Goal: Use online tool/utility: Utilize a website feature to perform a specific function

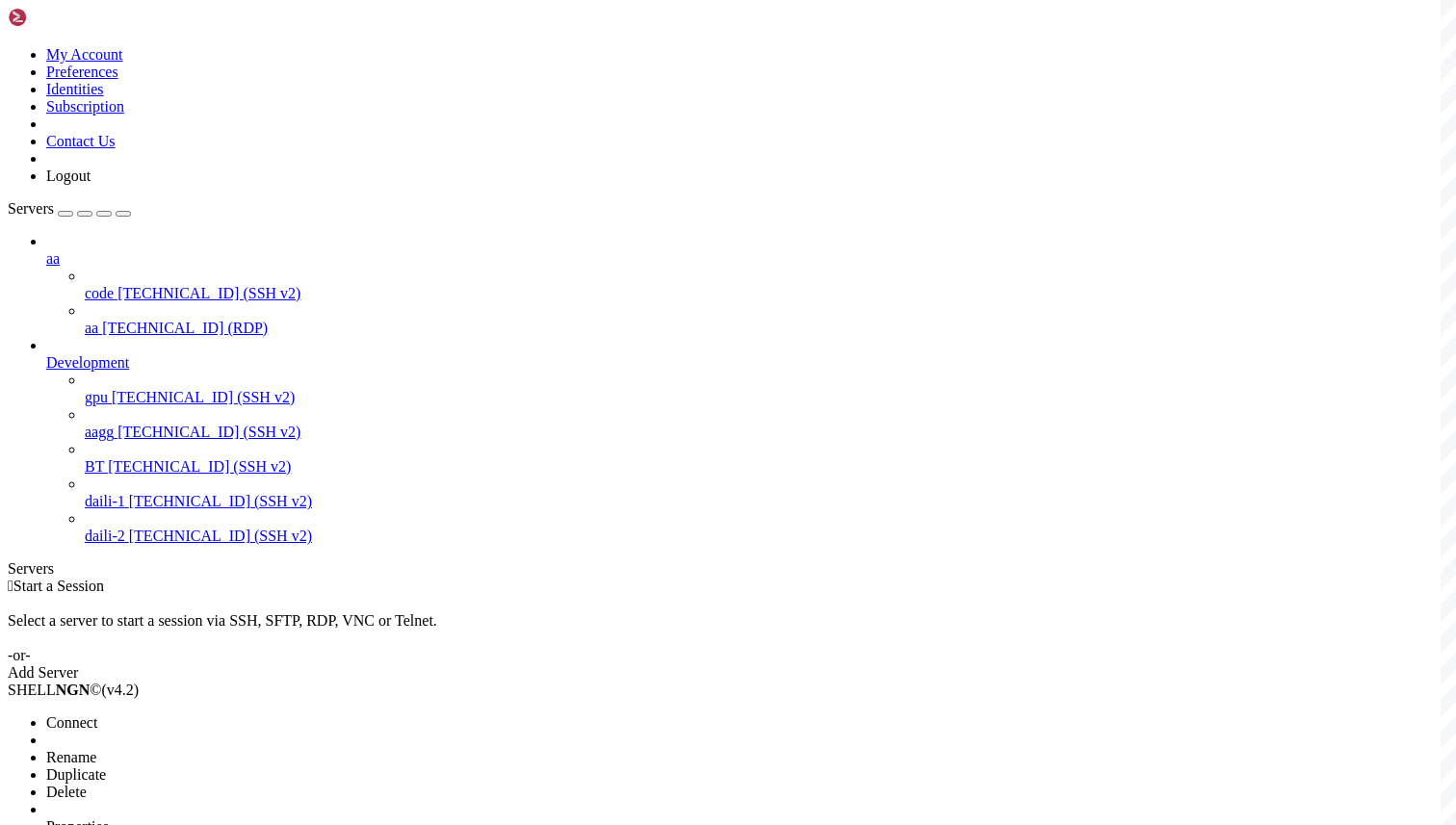
click at [221, 714] on li "Connect" at bounding box center [134, 723] width 176 height 17
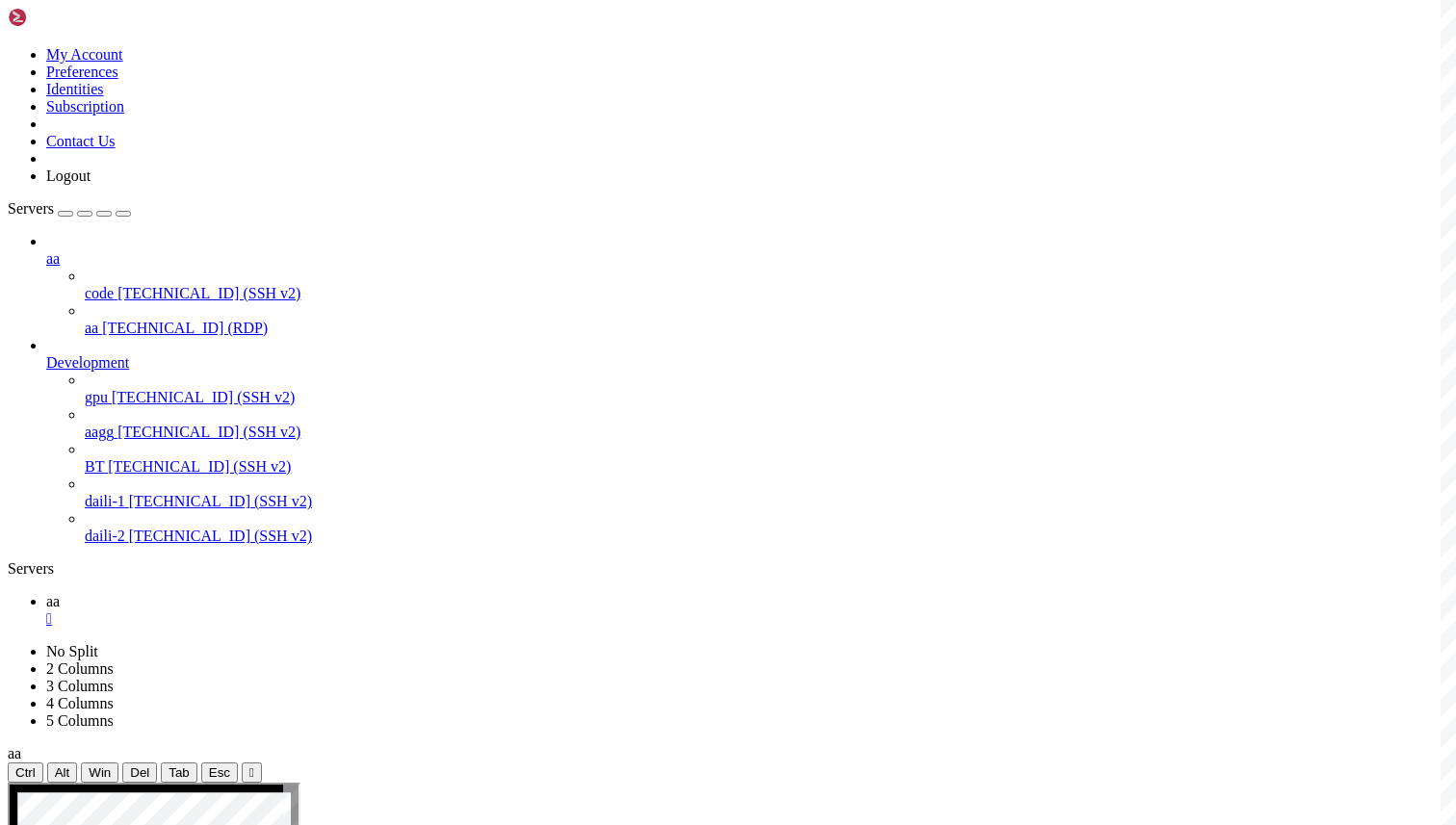
drag, startPoint x: 756, startPoint y: 794, endPoint x: 538, endPoint y: 800, distance: 218.1
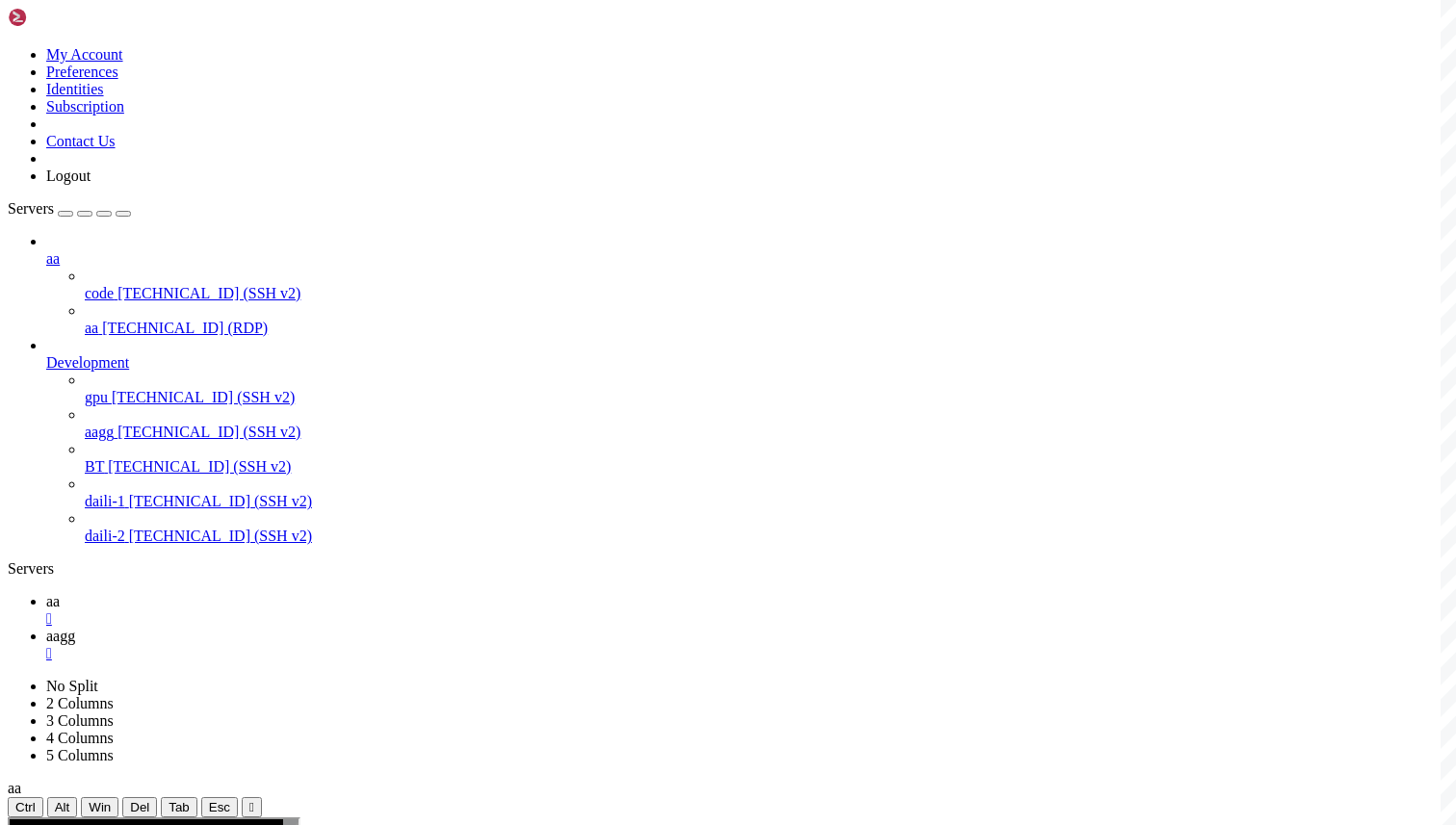
click at [47, 593] on icon at bounding box center [47, 601] width 0 height 16
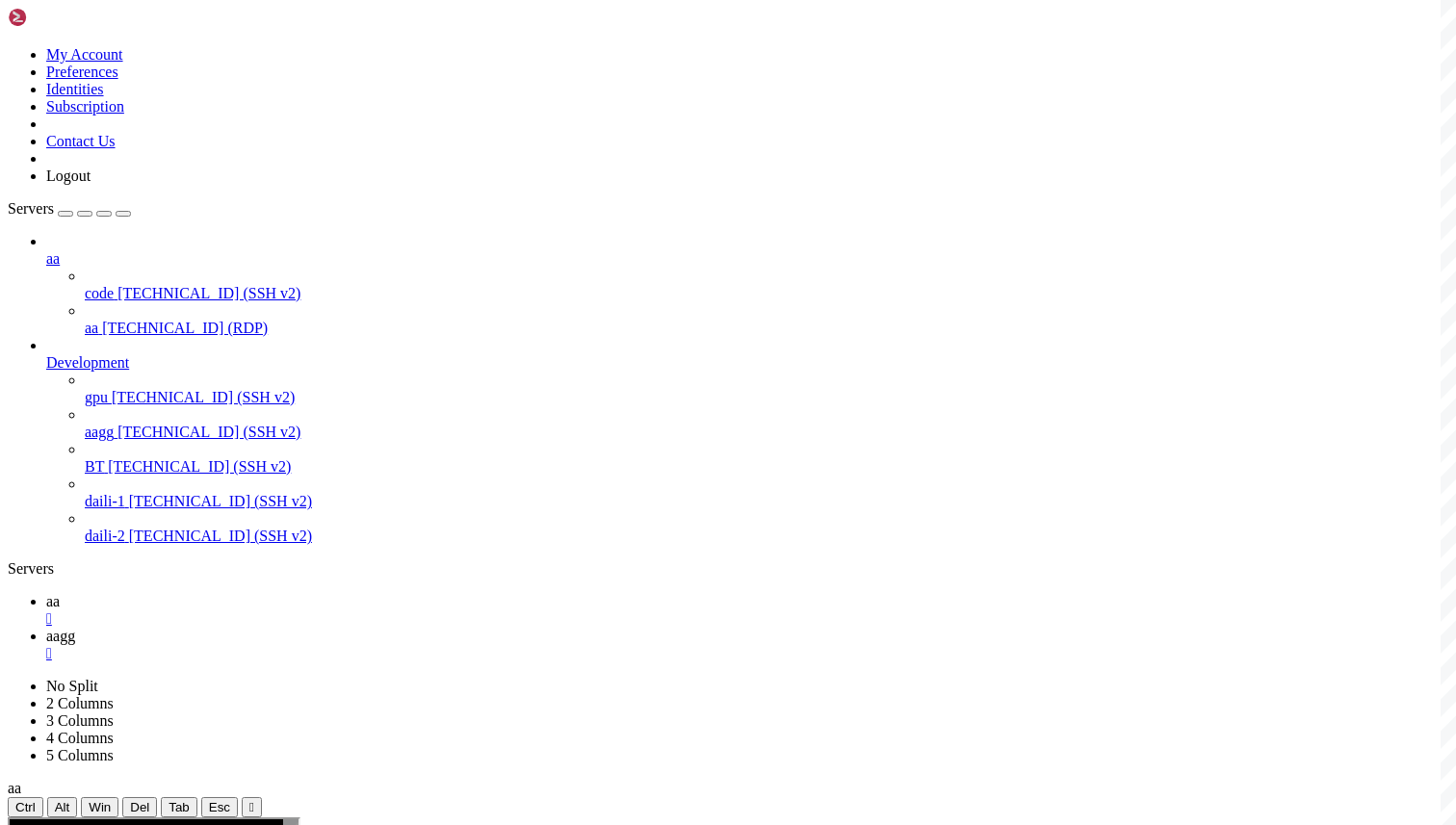
click at [356, 628] on link "aagg " at bounding box center [747, 645] width 1402 height 35
click at [59, 593] on span "aa" at bounding box center [53, 601] width 14 height 16
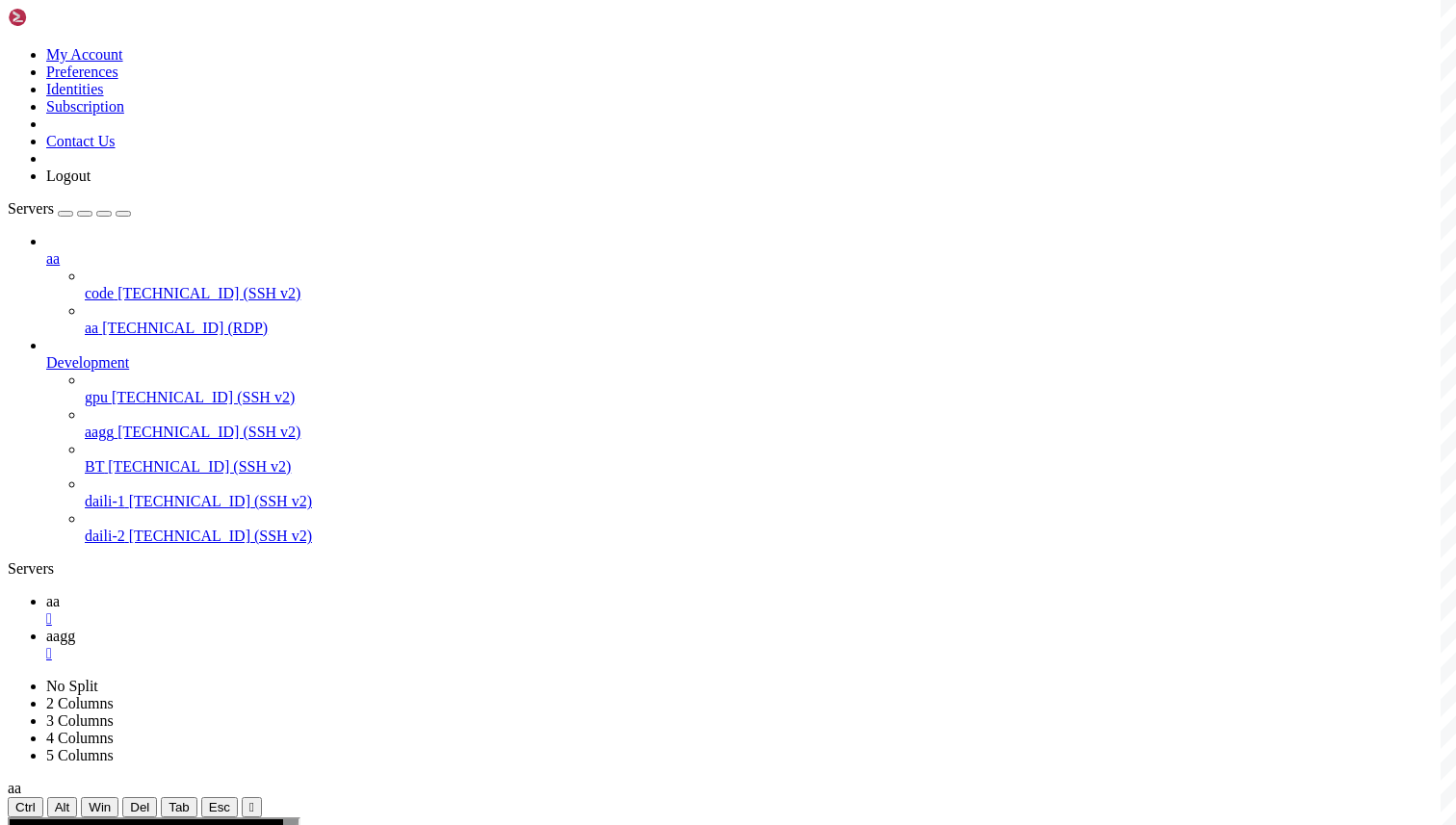
click at [306, 610] on div "" at bounding box center [747, 619] width 1402 height 17
click at [849, 593] on ul "aagg " at bounding box center [728, 610] width 1440 height 35
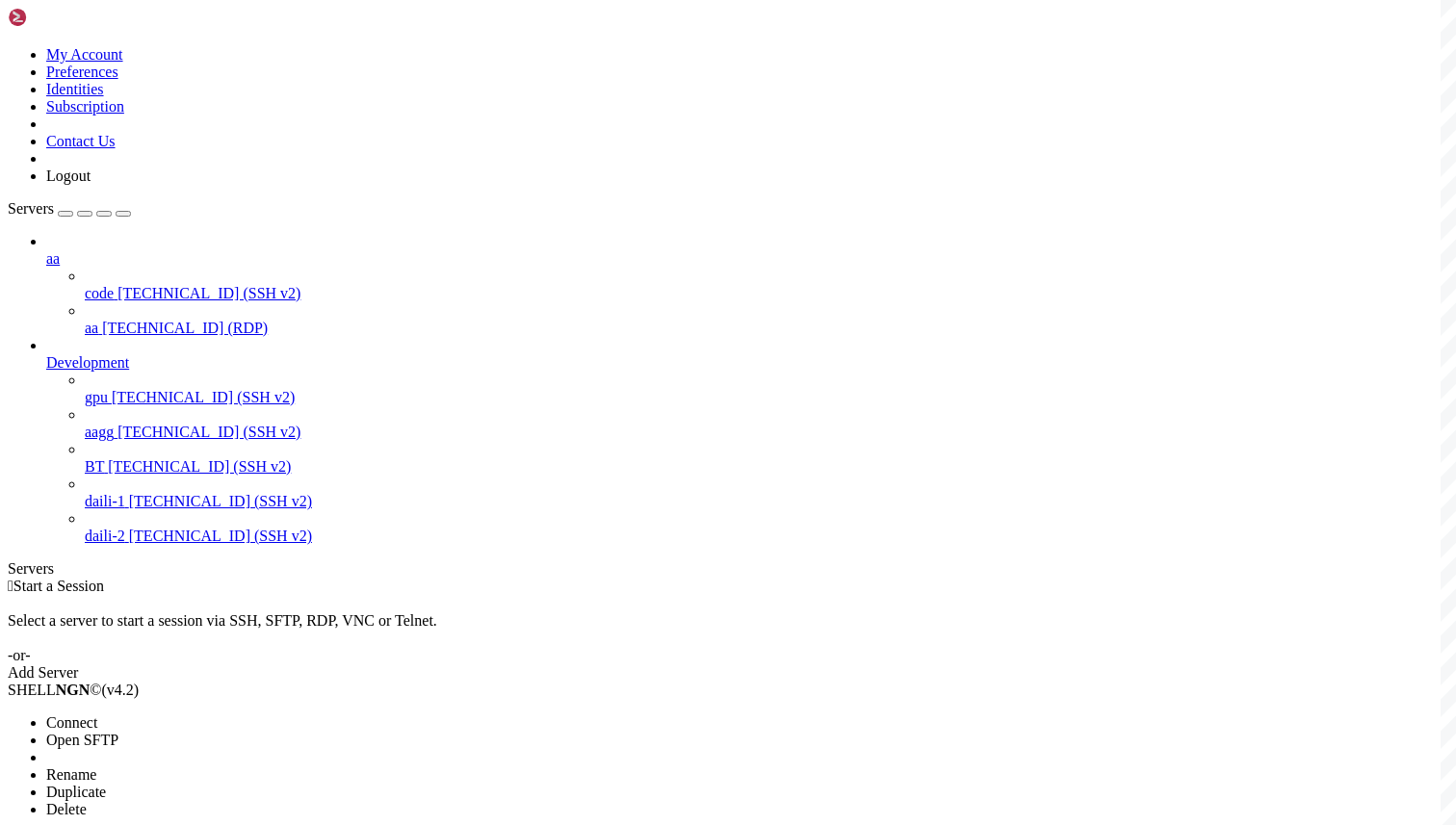
click at [97, 714] on span "Connect" at bounding box center [72, 722] width 51 height 16
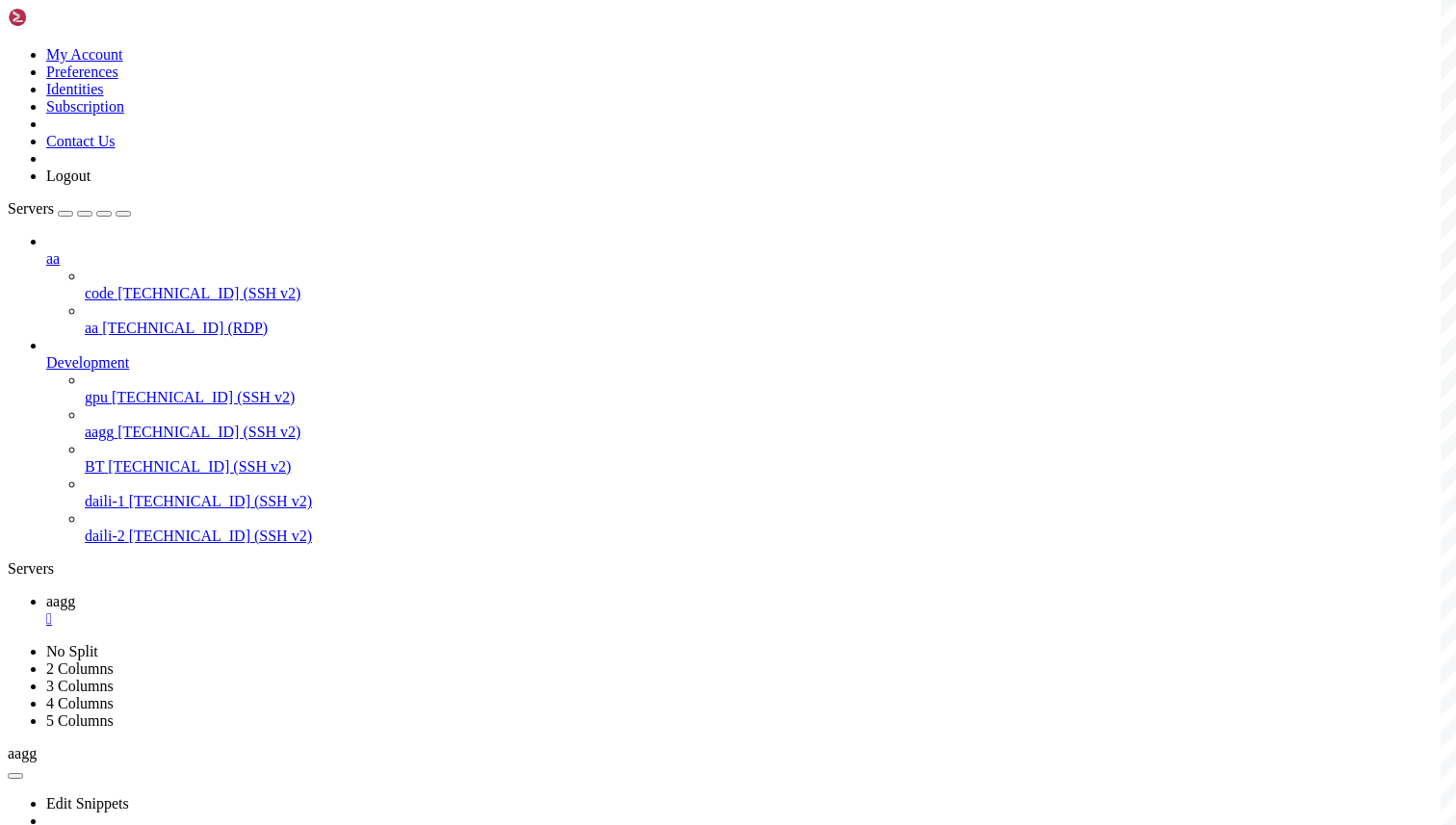
click at [47, 593] on icon at bounding box center [47, 601] width 0 height 16
click at [373, 628] on link "aa " at bounding box center [747, 645] width 1402 height 35
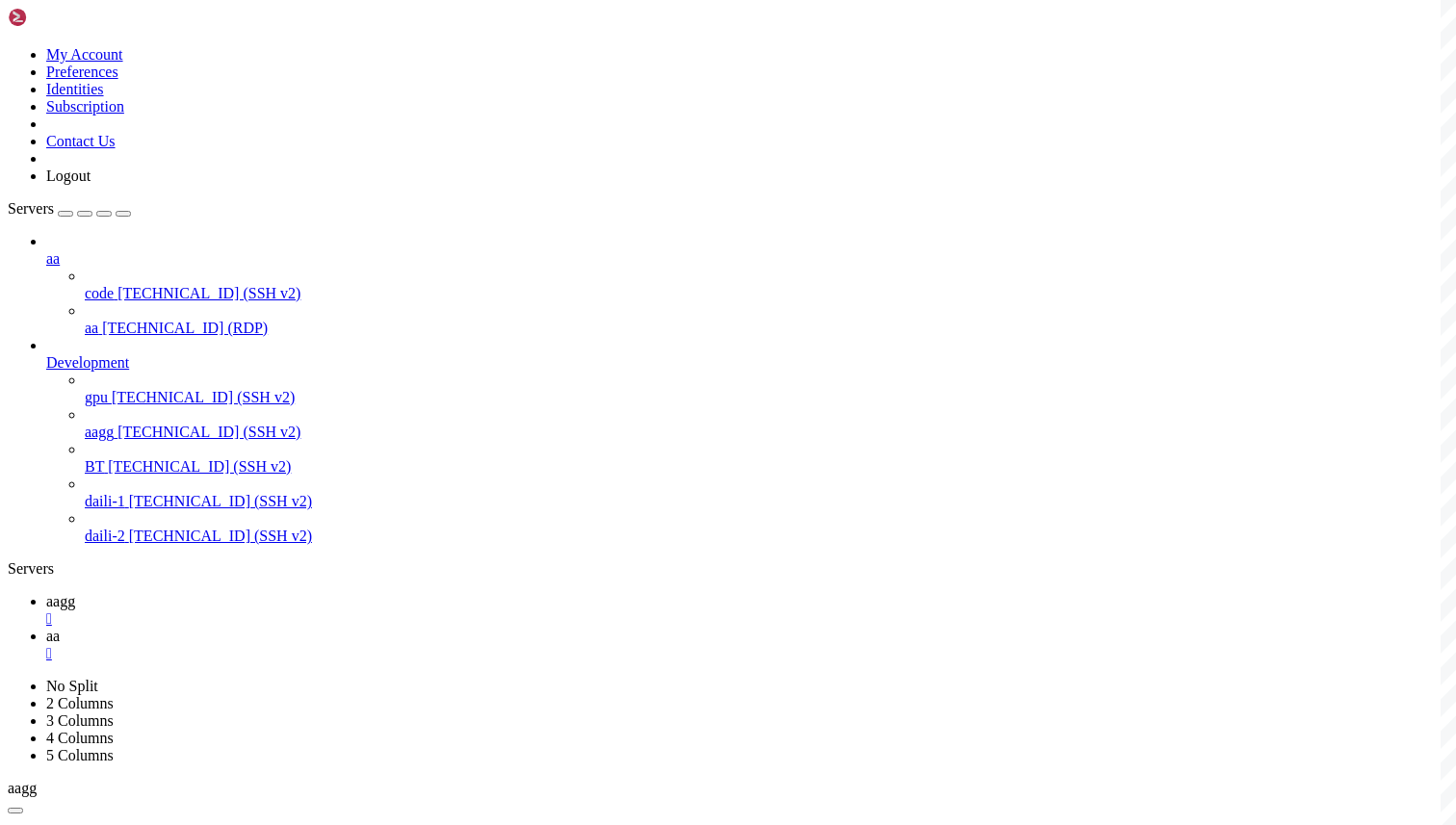
click at [47, 593] on icon at bounding box center [47, 601] width 0 height 16
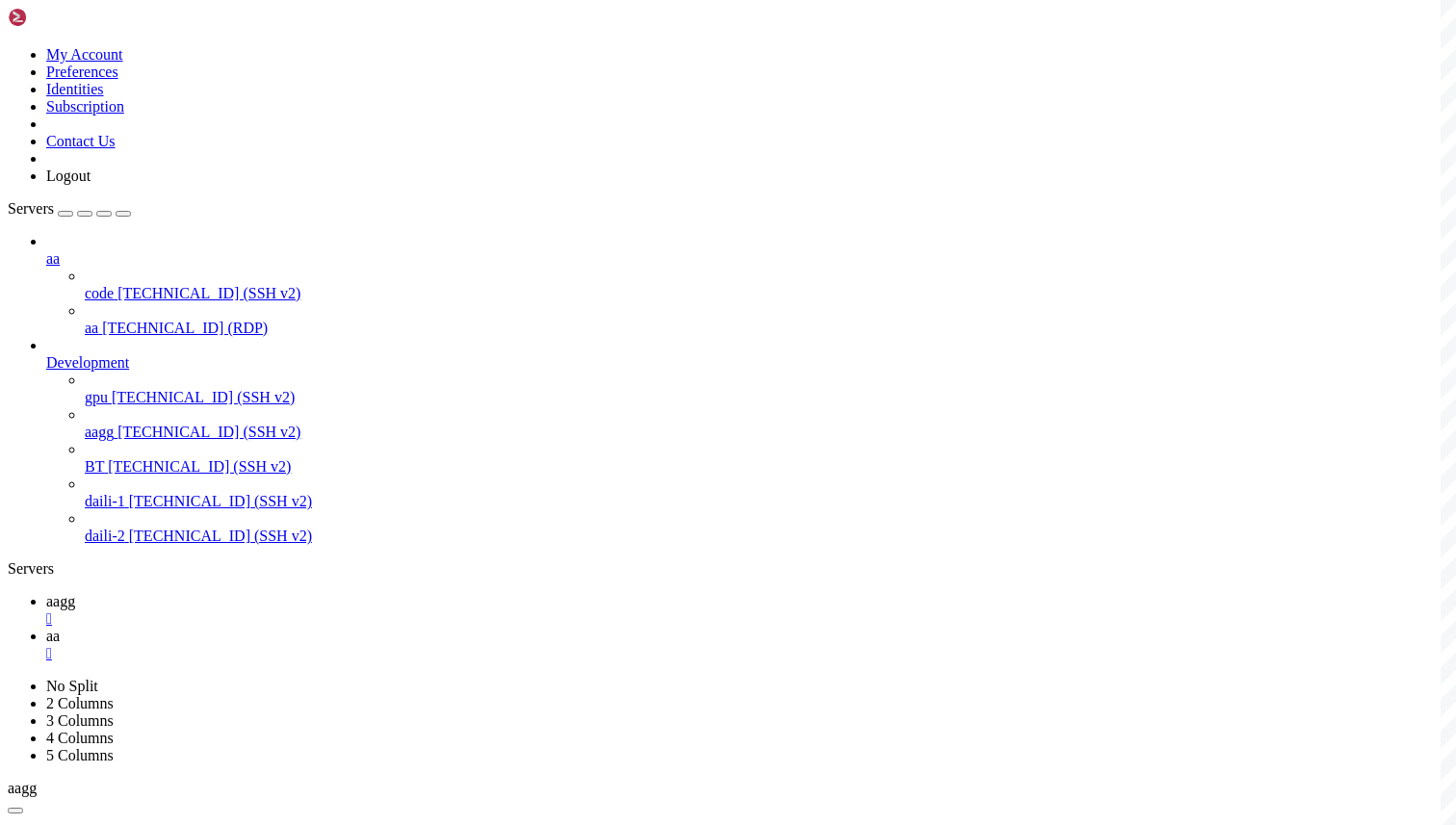
click at [360, 628] on link "aa " at bounding box center [747, 645] width 1402 height 35
click at [75, 593] on span "aagg" at bounding box center [61, 601] width 29 height 16
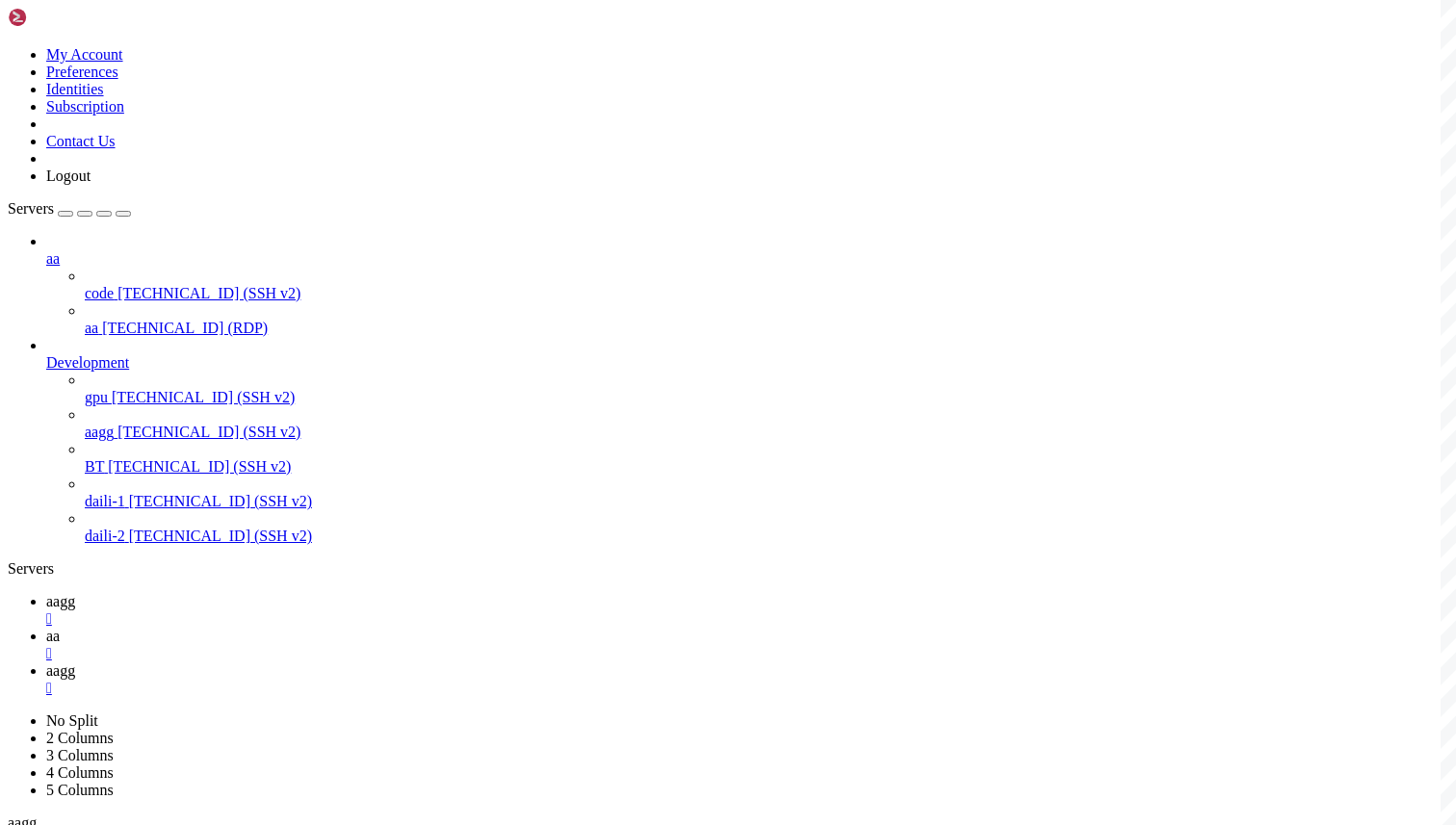
scroll to position [5299, 0]
type input "/root"
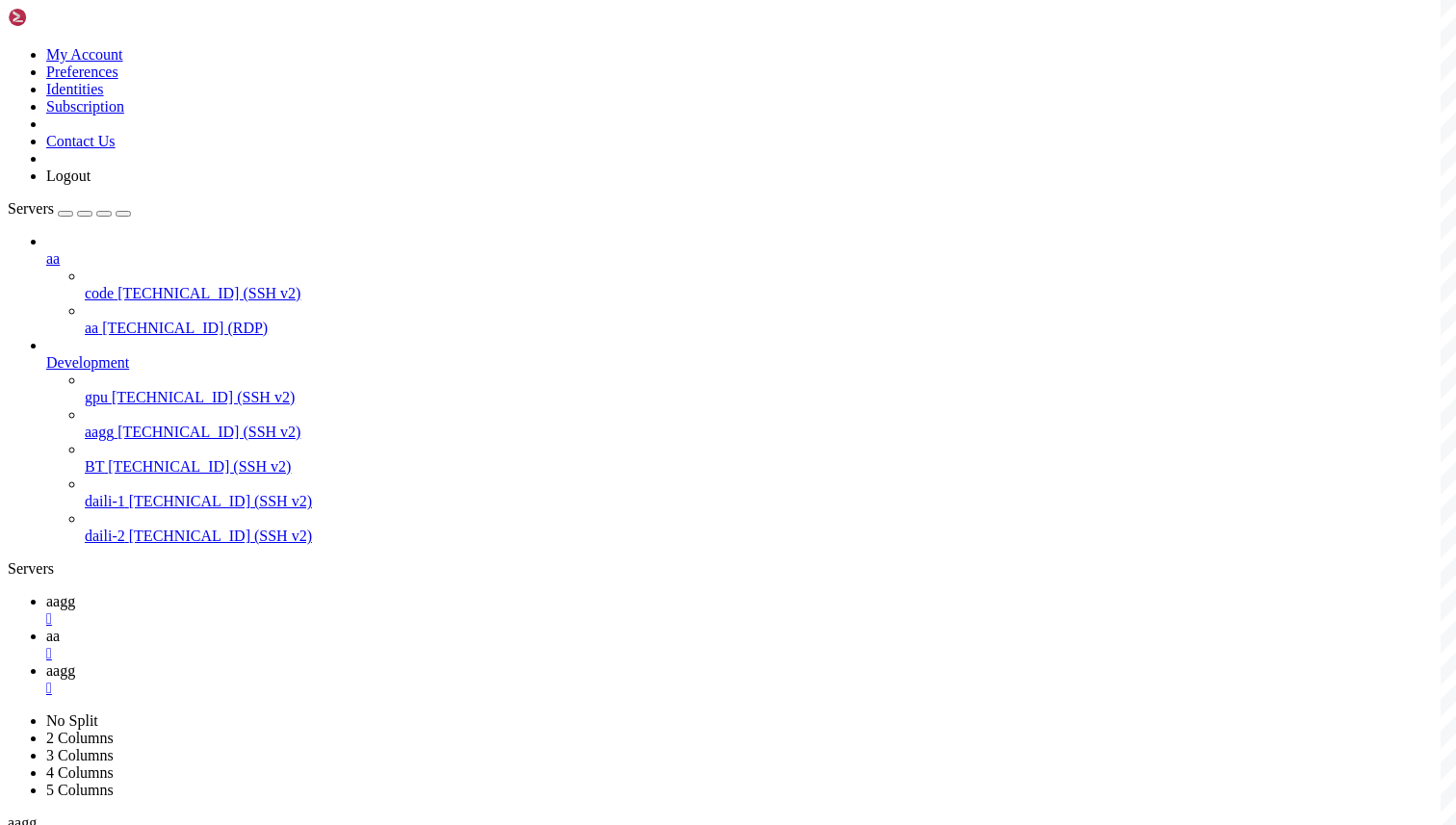
click at [281, 593] on link "aagg " at bounding box center [747, 610] width 1402 height 35
click at [59, 628] on span "aa" at bounding box center [53, 636] width 14 height 16
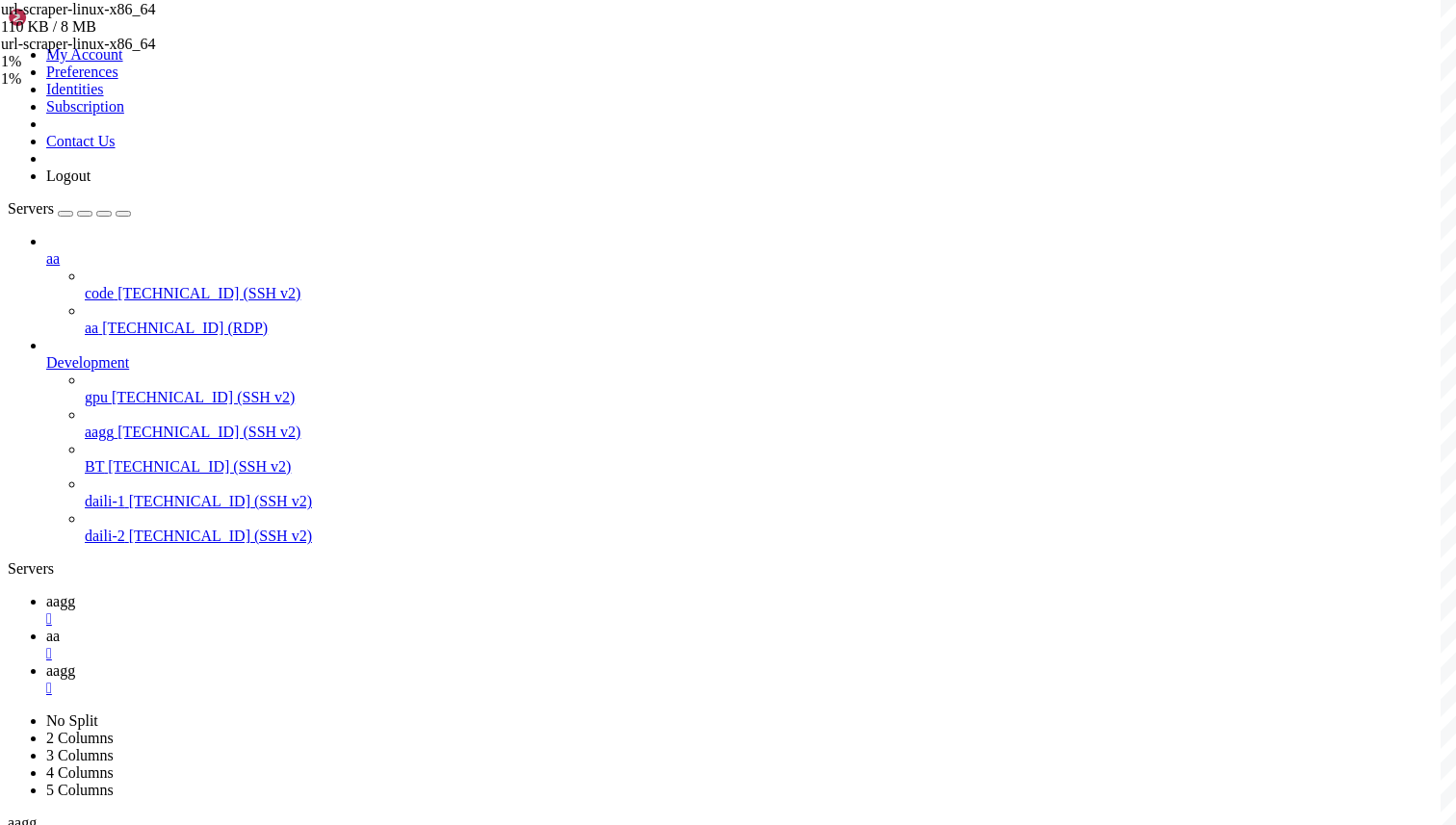
click at [270, 593] on link "aagg " at bounding box center [747, 610] width 1402 height 35
click at [385, 628] on link "aa " at bounding box center [747, 645] width 1402 height 35
click at [75, 662] on span "aagg" at bounding box center [61, 670] width 29 height 16
click at [75, 593] on span "aagg" at bounding box center [61, 601] width 29 height 16
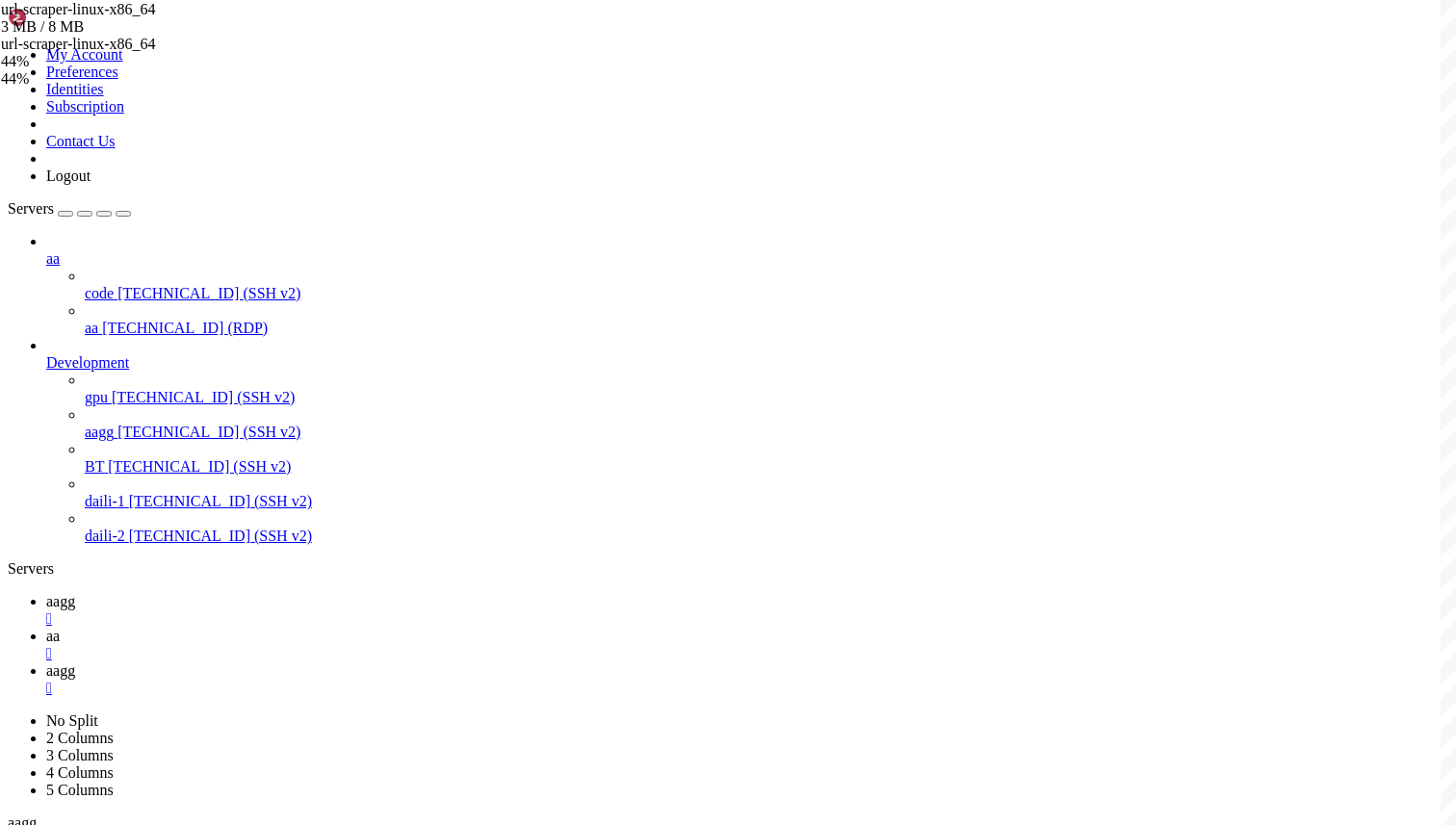
scroll to position [5459, 0]
click at [473, 662] on link "aagg " at bounding box center [747, 679] width 1402 height 35
click at [75, 593] on span "aagg" at bounding box center [61, 601] width 29 height 16
click at [47, 628] on icon at bounding box center [47, 636] width 0 height 16
click at [47, 662] on icon at bounding box center [47, 670] width 0 height 16
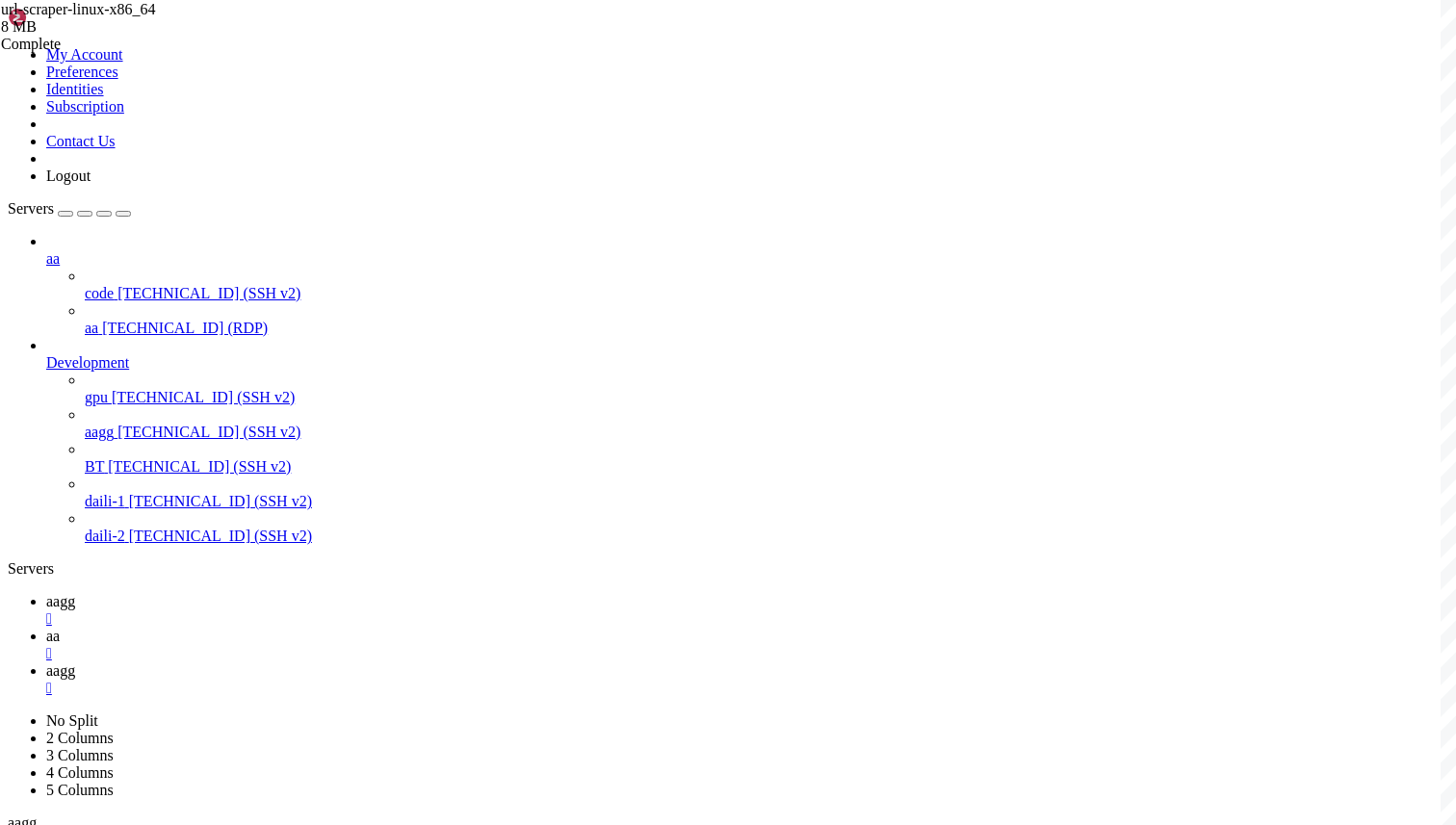
click at [75, 662] on span "aagg" at bounding box center [61, 670] width 29 height 16
click at [560, 697] on link "aagg " at bounding box center [747, 714] width 1402 height 35
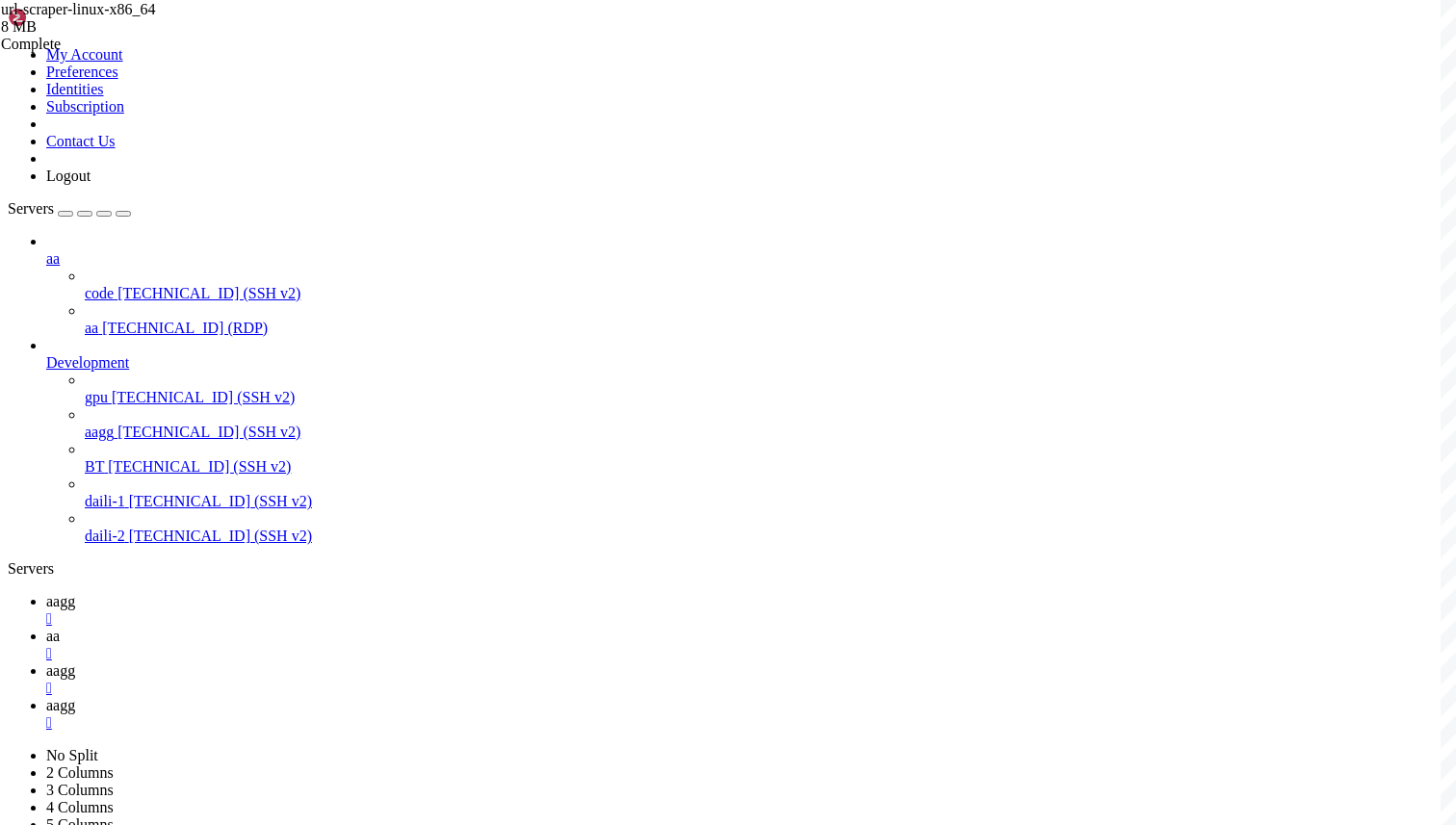
click at [264, 593] on link "aagg " at bounding box center [747, 610] width 1402 height 35
click at [552, 697] on link "aagg " at bounding box center [747, 714] width 1402 height 35
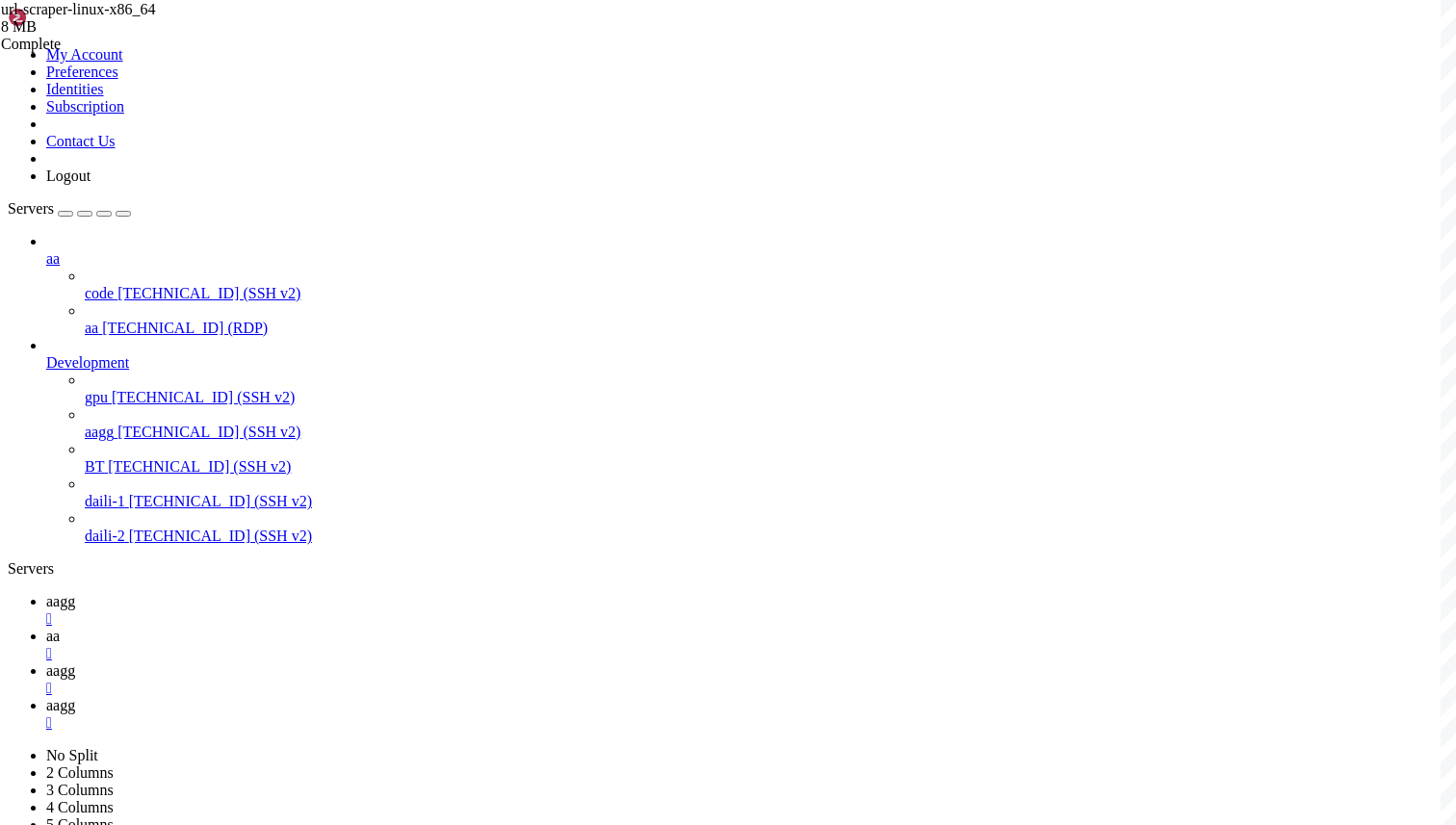
scroll to position [6340, 0]
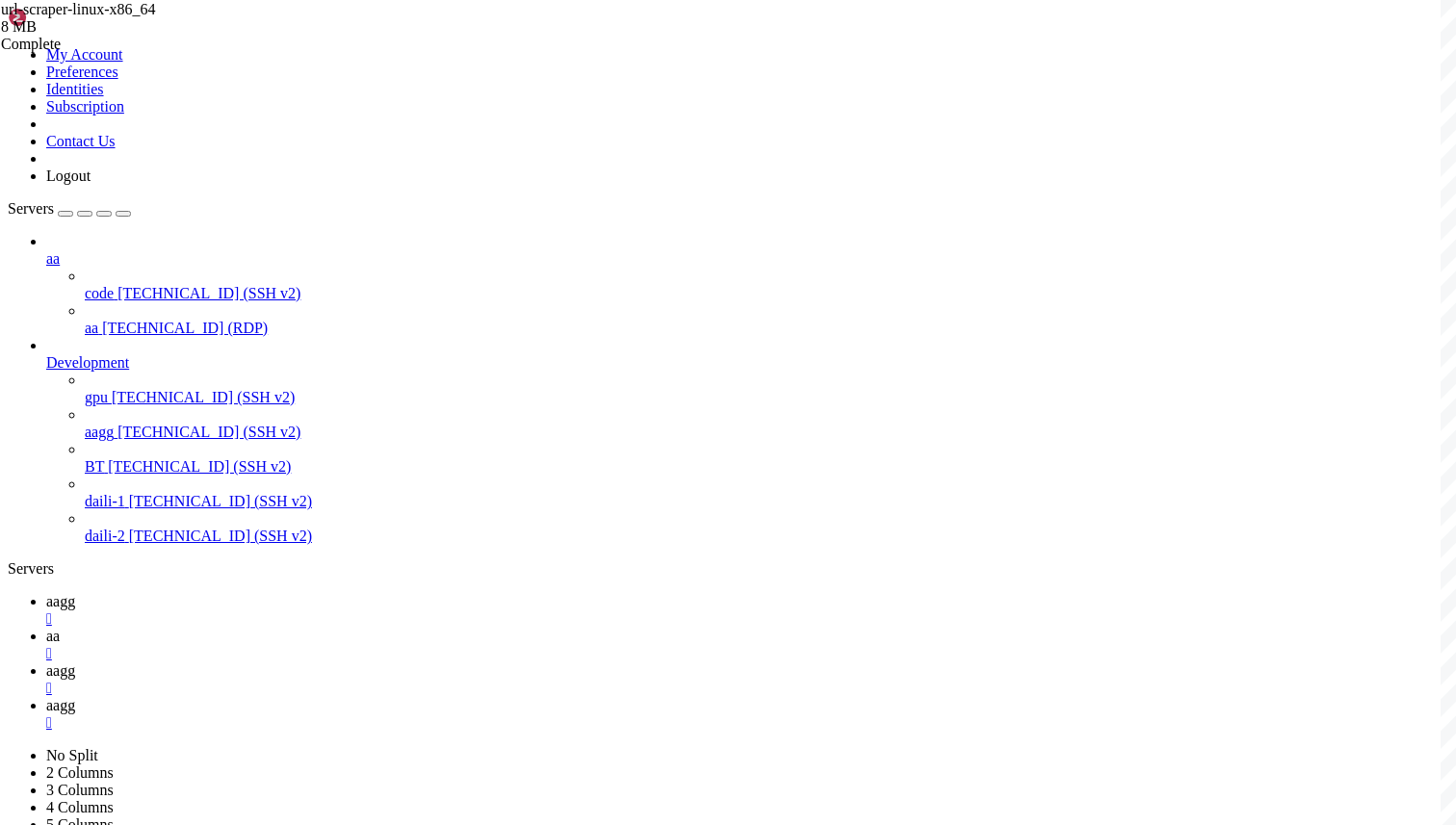
click at [270, 593] on link "aagg " at bounding box center [747, 610] width 1402 height 35
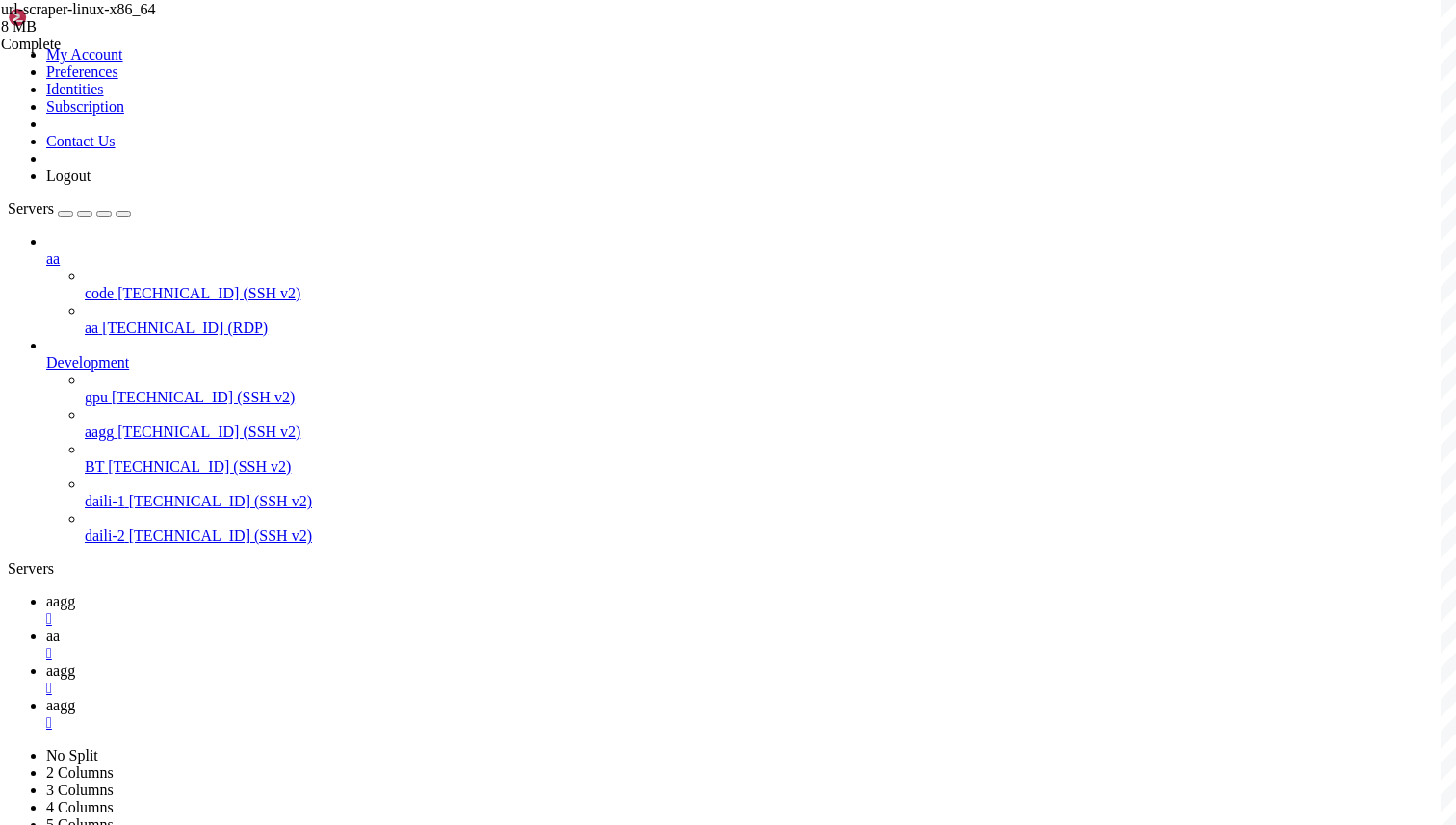
click at [357, 628] on link "aa " at bounding box center [747, 645] width 1402 height 35
click at [75, 662] on span "aagg" at bounding box center [61, 670] width 29 height 16
click at [75, 593] on span "aagg" at bounding box center [61, 601] width 29 height 16
click at [75, 697] on span "aagg" at bounding box center [61, 705] width 29 height 16
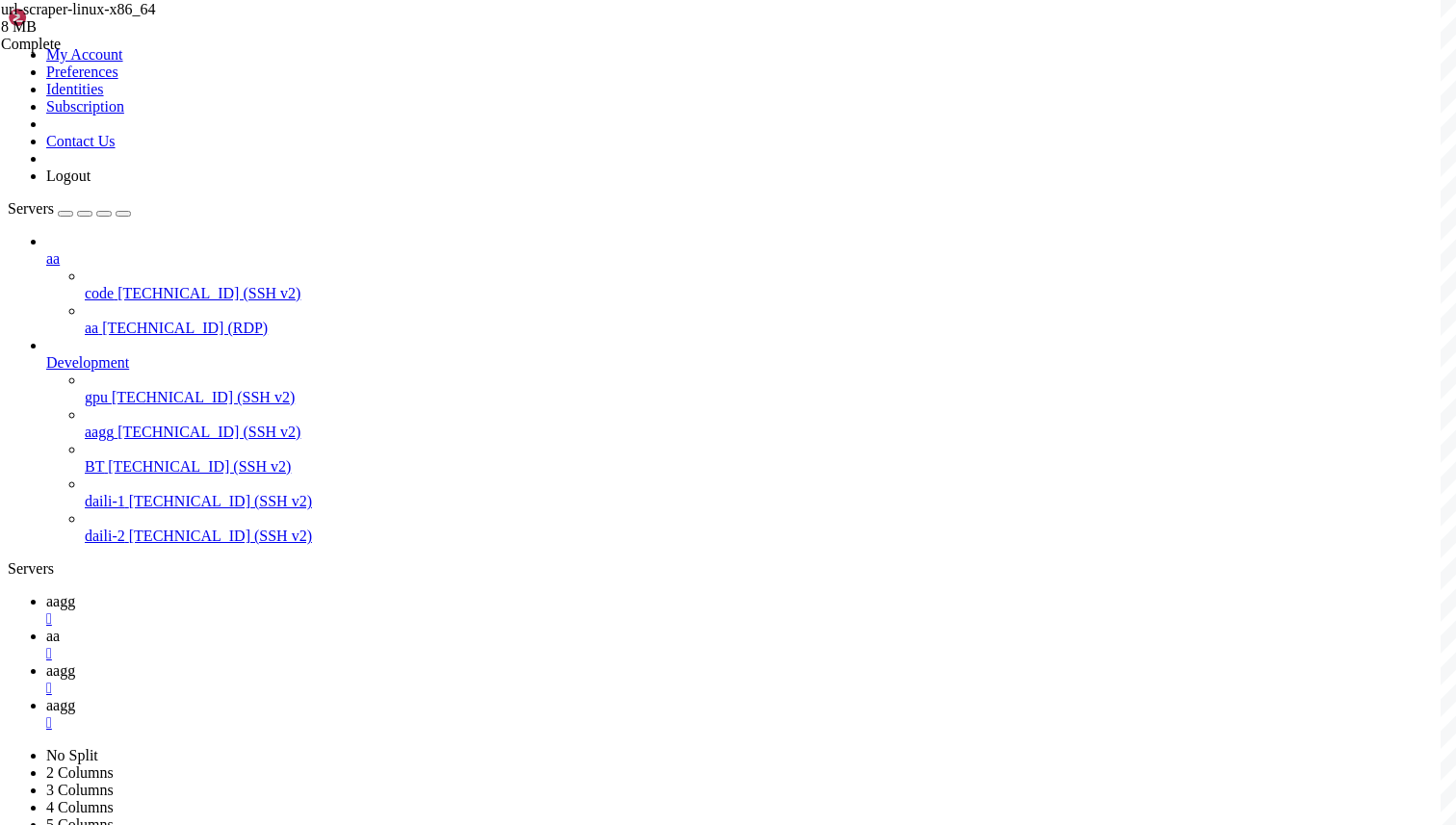
scroll to position [18939, 0]
click at [75, 593] on span "aagg" at bounding box center [61, 601] width 29 height 16
click at [358, 628] on link "aa " at bounding box center [747, 645] width 1402 height 35
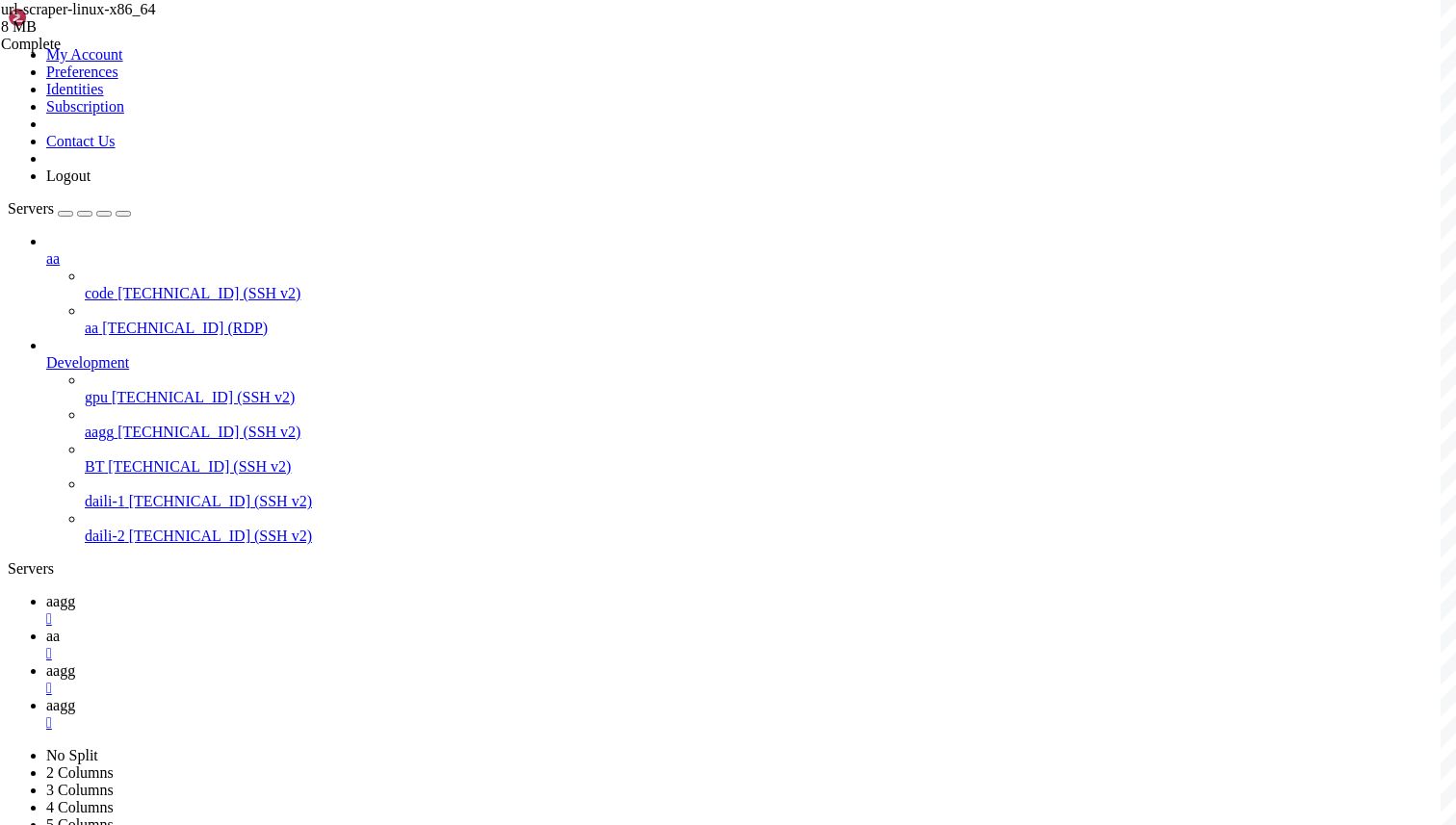
click at [483, 662] on link "aagg " at bounding box center [747, 679] width 1402 height 35
click at [47, 697] on icon at bounding box center [47, 705] width 0 height 16
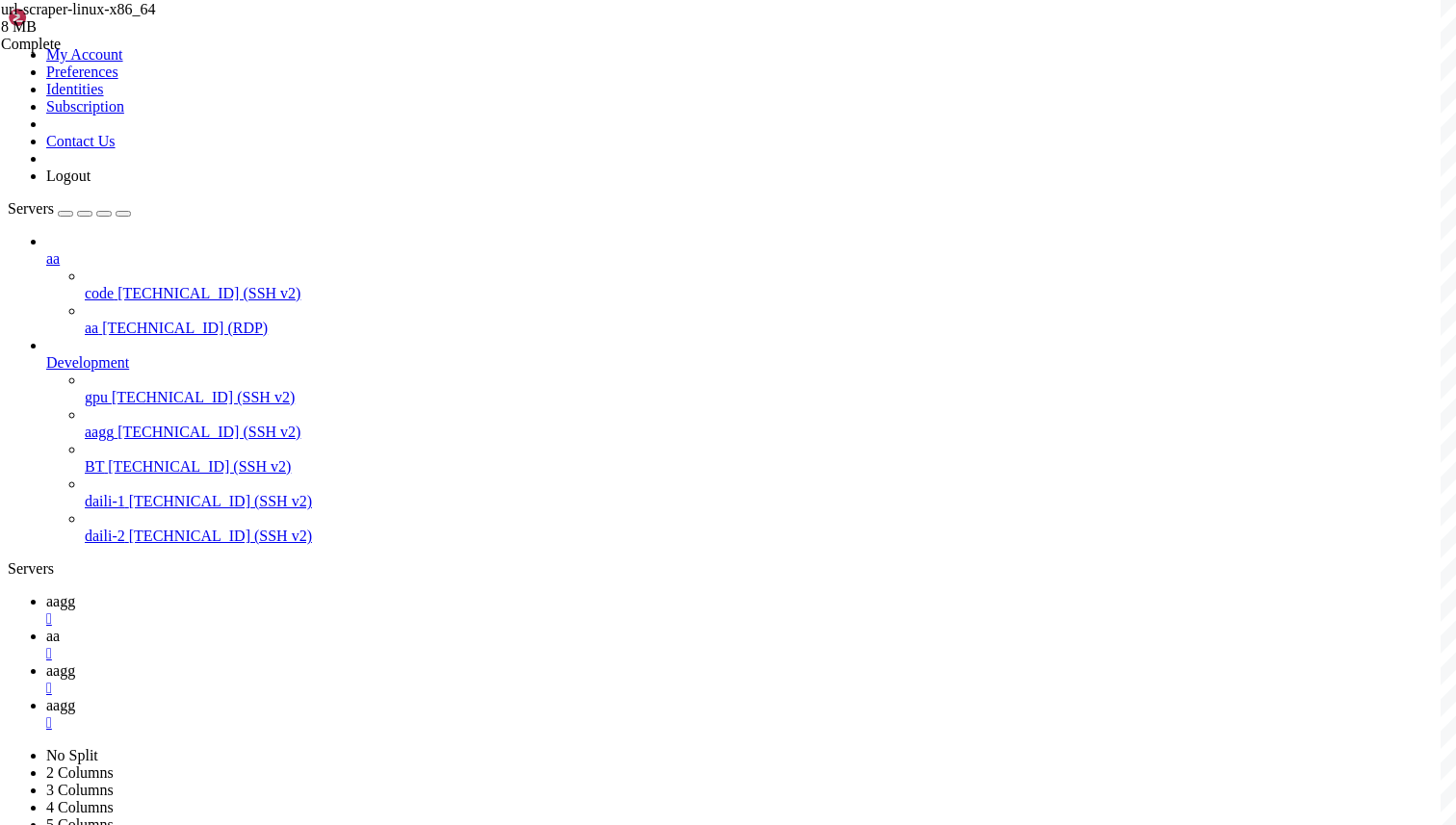
click at [453, 662] on link "aagg " at bounding box center [747, 679] width 1402 height 35
click at [267, 593] on link "aagg " at bounding box center [747, 610] width 1402 height 35
click at [563, 697] on link "aagg " at bounding box center [747, 714] width 1402 height 35
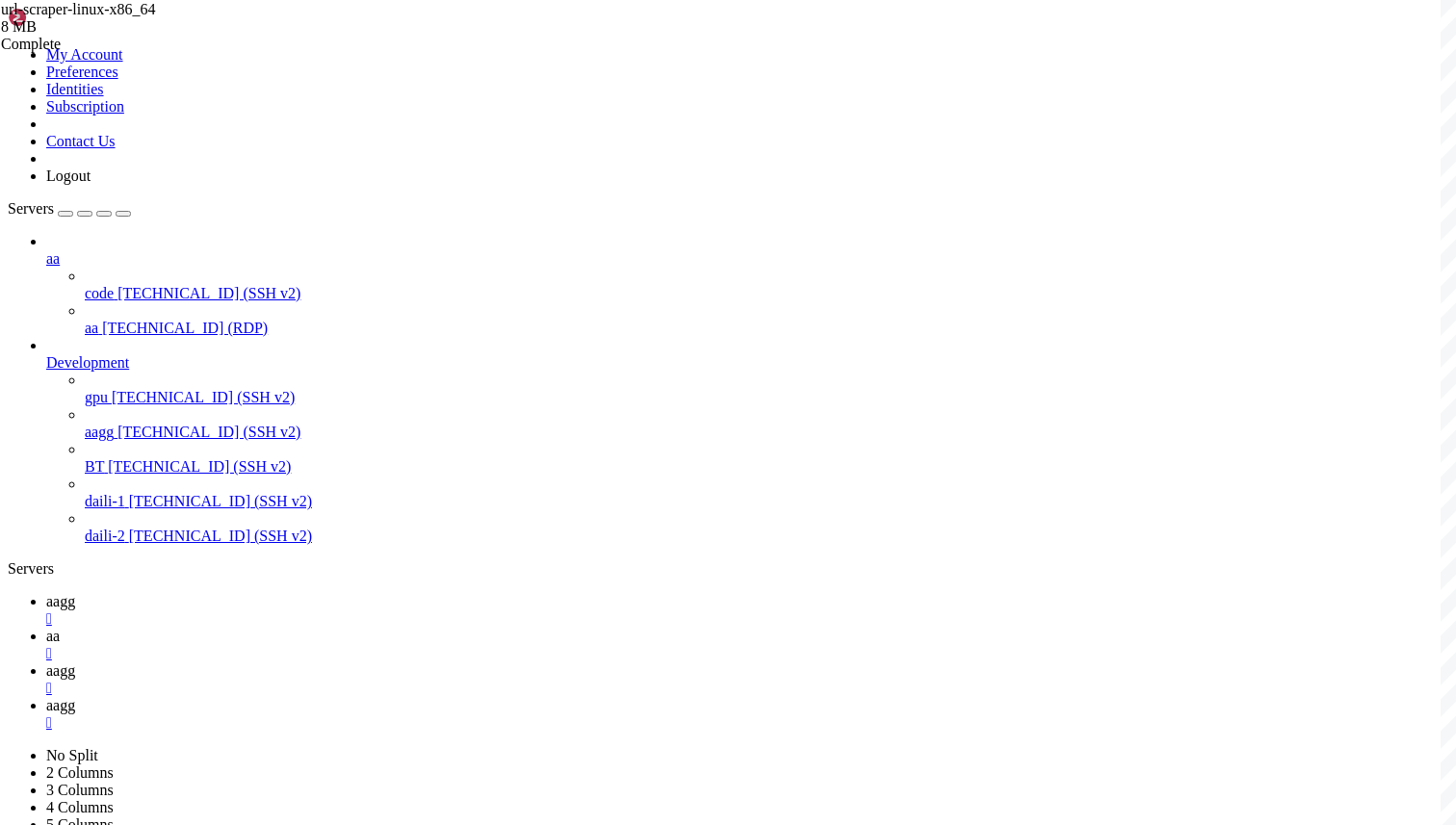
click at [47, 662] on icon at bounding box center [47, 670] width 0 height 16
click at [271, 593] on link "aagg " at bounding box center [747, 610] width 1402 height 35
click at [360, 628] on link "aa " at bounding box center [747, 645] width 1402 height 35
click at [75, 697] on span "aagg" at bounding box center [61, 705] width 29 height 16
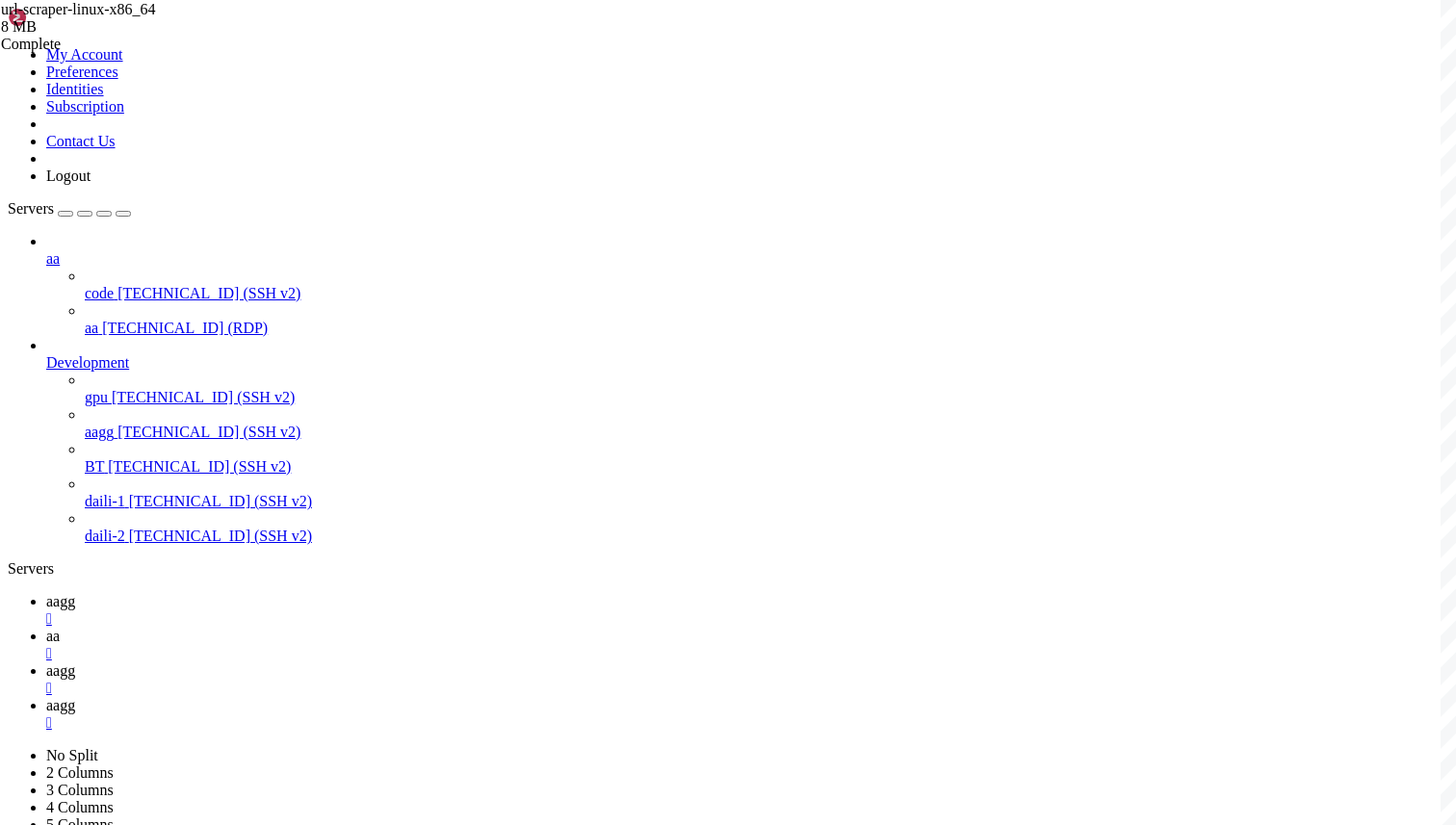
click at [75, 593] on span "aagg" at bounding box center [61, 601] width 29 height 16
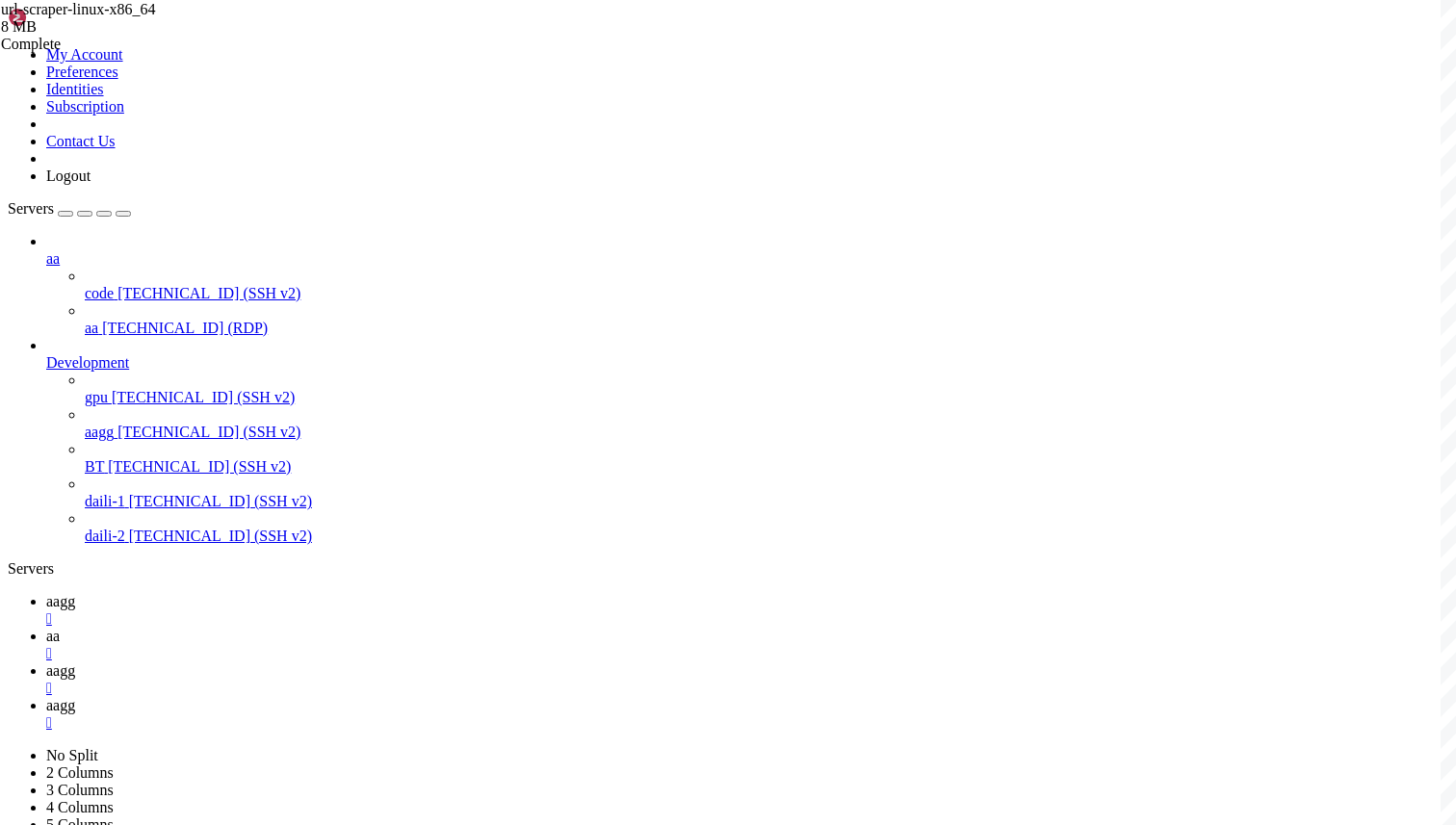
click at [559, 697] on link "aagg " at bounding box center [747, 714] width 1402 height 35
click at [75, 593] on span "aagg" at bounding box center [61, 601] width 29 height 16
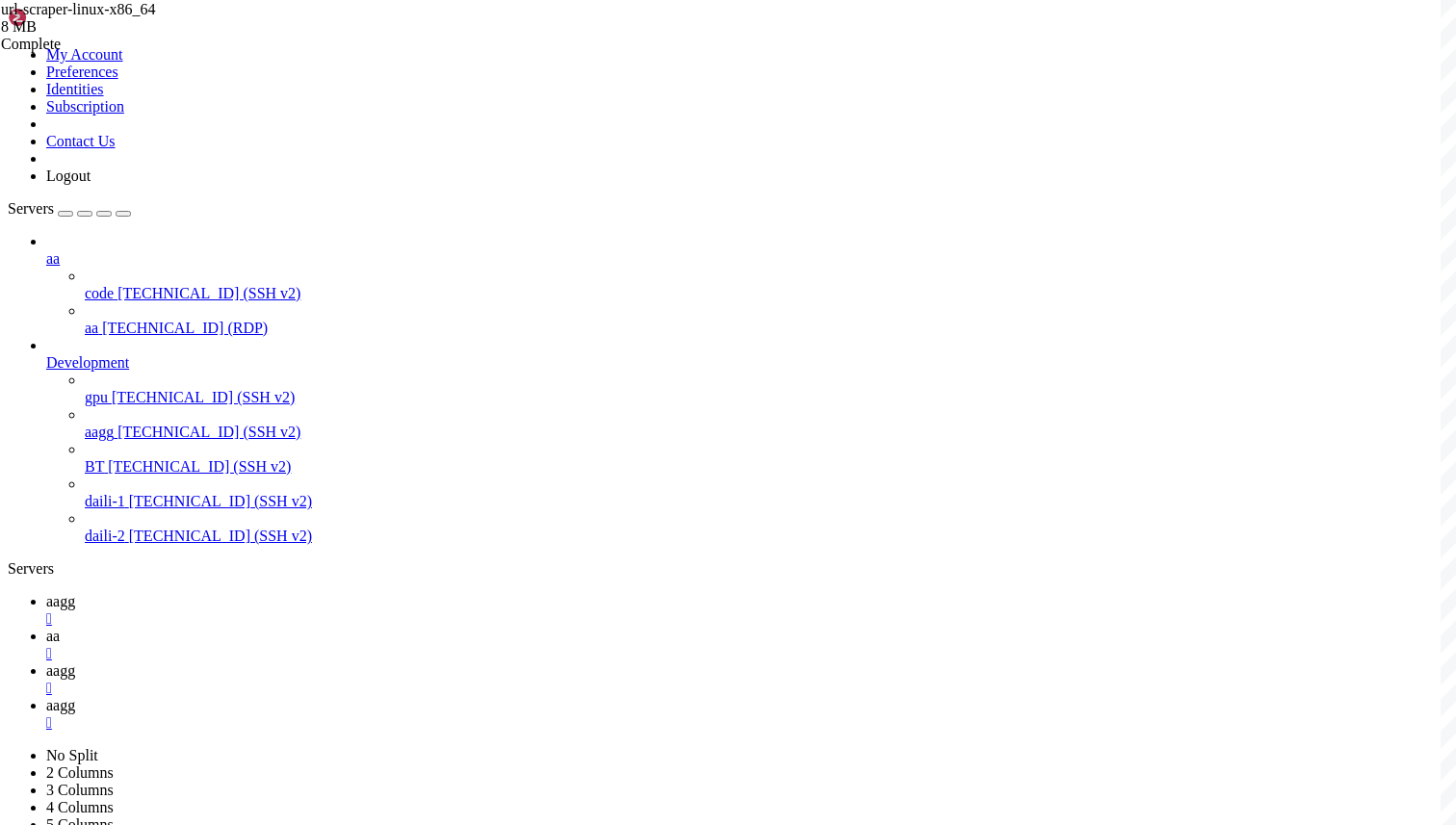
drag, startPoint x: 226, startPoint y: 1440, endPoint x: 525, endPoint y: 1433, distance: 299.1
copy x-row "https://154.23.218.113:23592/1ff4d87b"
click at [378, 628] on link "aa " at bounding box center [747, 645] width 1402 height 35
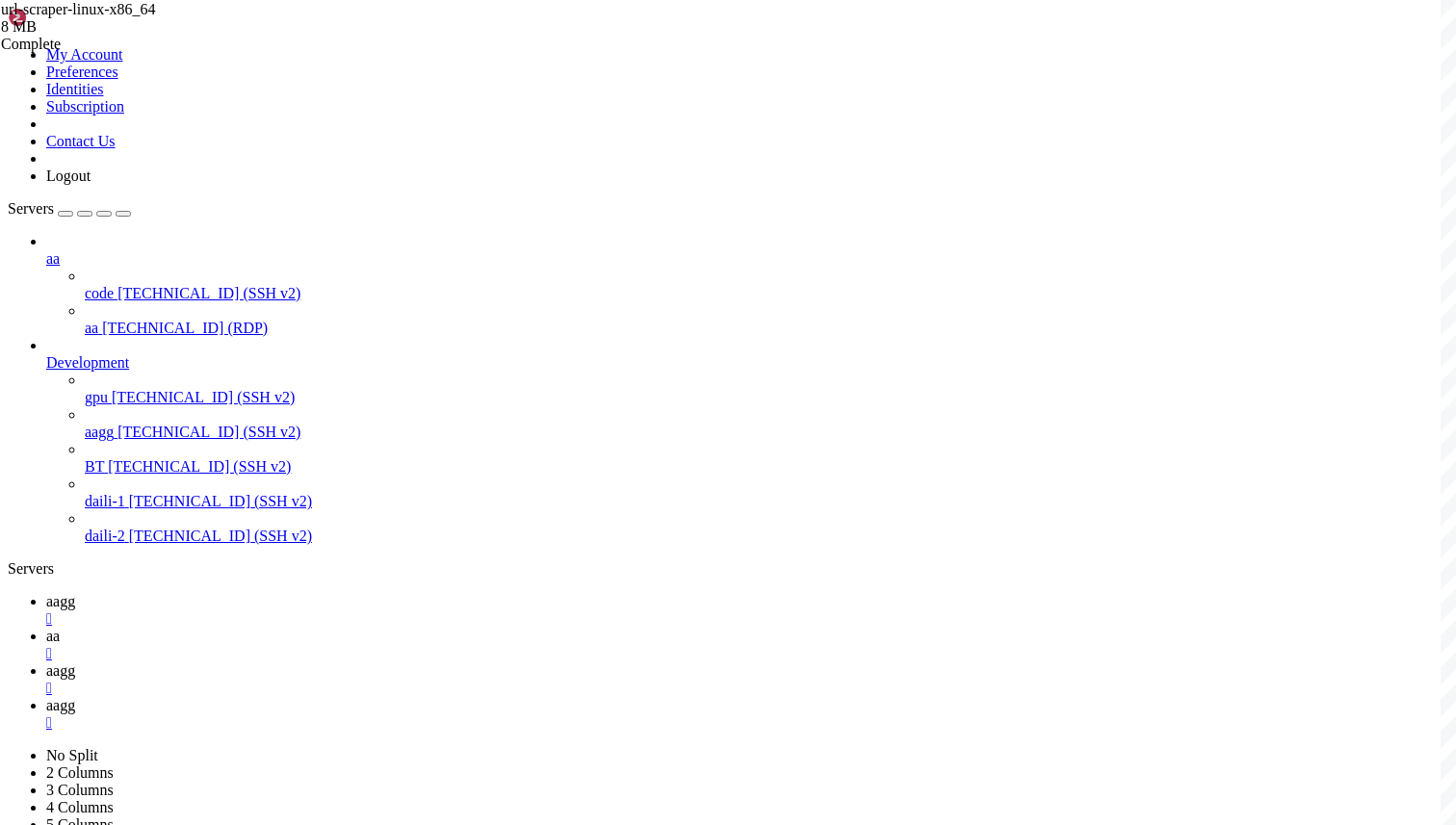
click at [297, 593] on link "aagg " at bounding box center [747, 610] width 1402 height 35
copy x-row "unhfjjco"
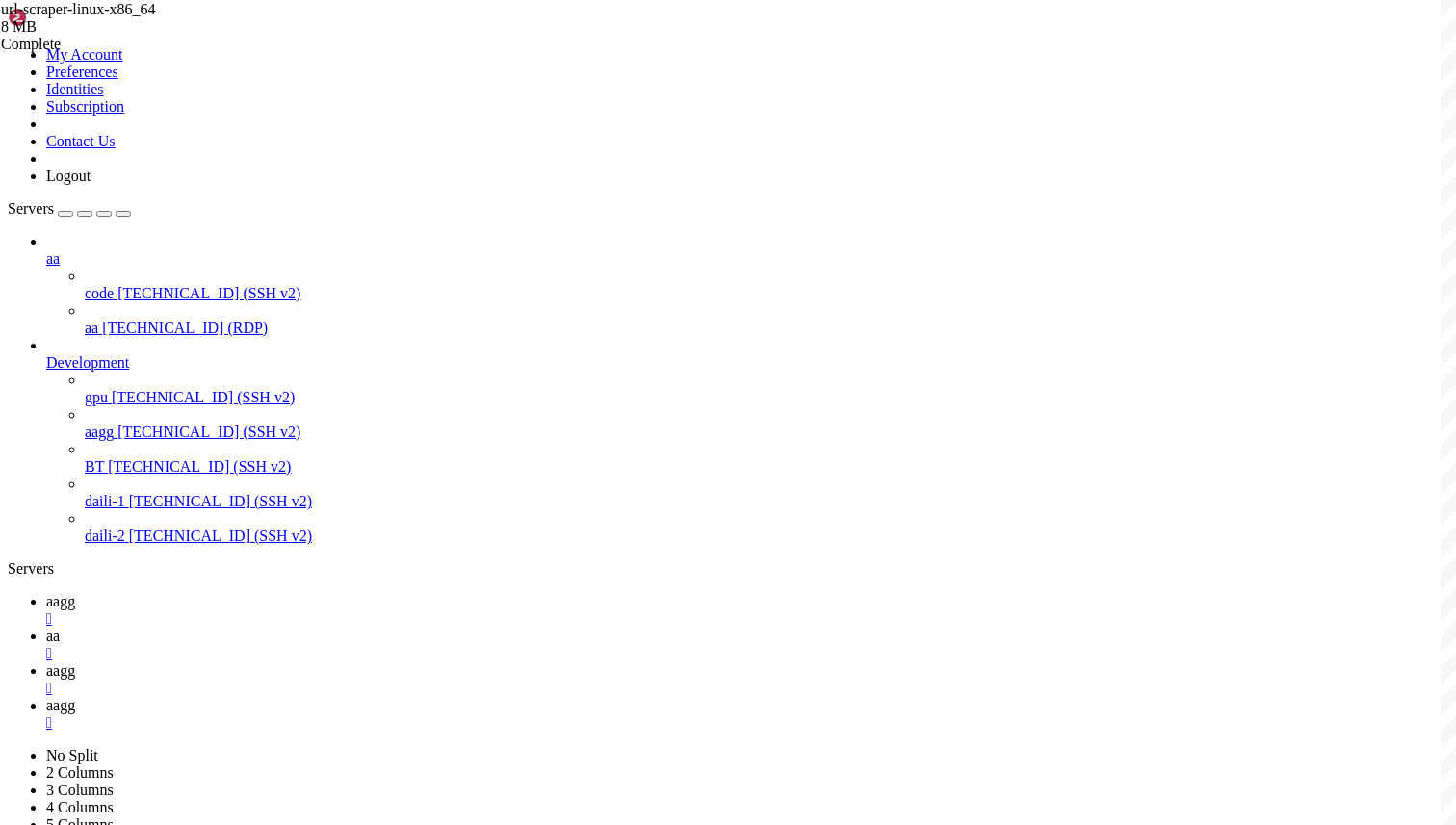
copy x-row "05b62a92"
click at [59, 628] on span "aa" at bounding box center [53, 636] width 14 height 16
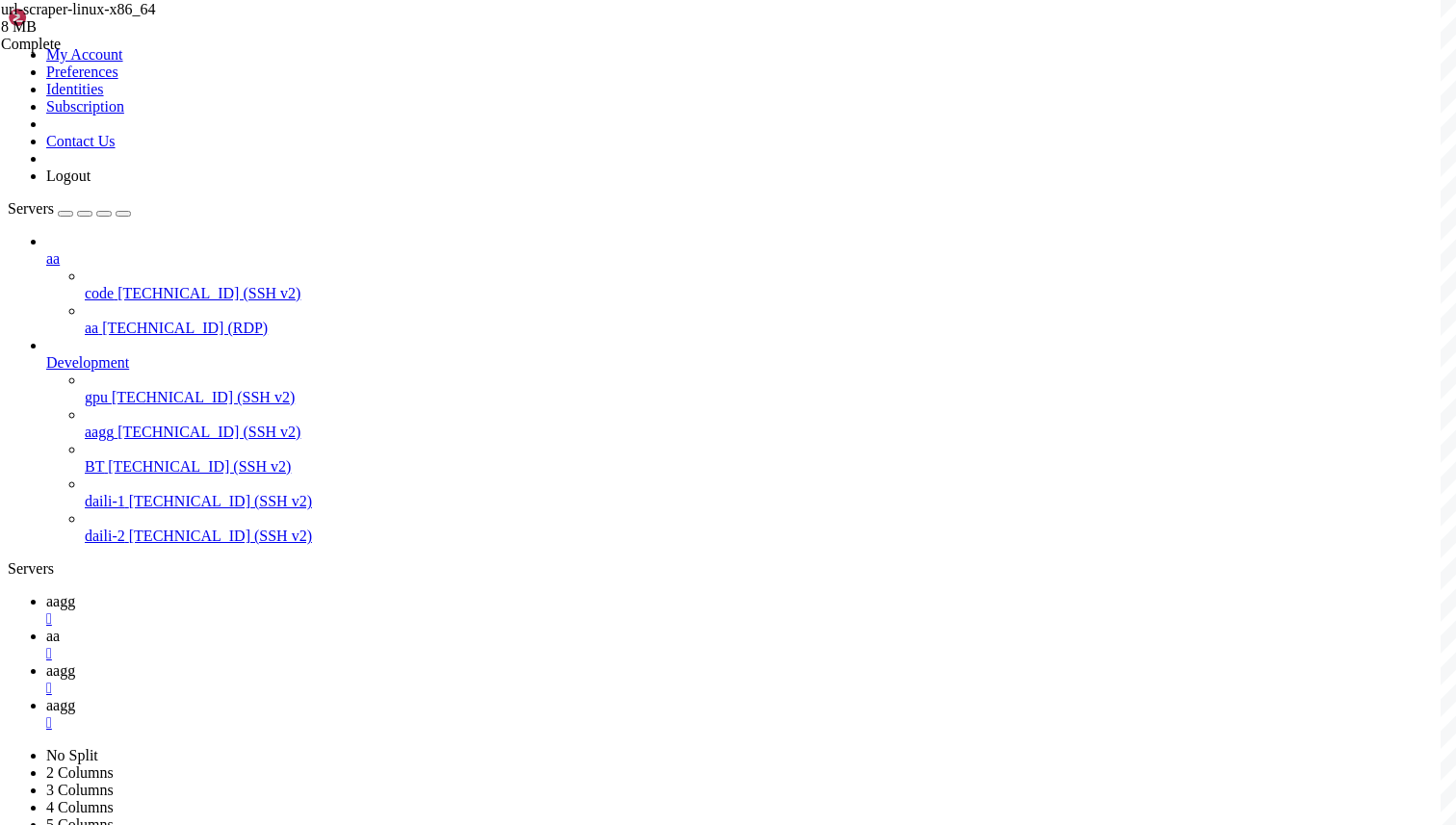
click at [449, 662] on link "aagg " at bounding box center [747, 679] width 1402 height 35
click at [292, 593] on link "aagg " at bounding box center [747, 610] width 1402 height 35
click at [363, 628] on link "aa " at bounding box center [747, 645] width 1402 height 35
click at [47, 697] on icon at bounding box center [47, 705] width 0 height 16
click at [370, 628] on link "aa " at bounding box center [747, 645] width 1402 height 35
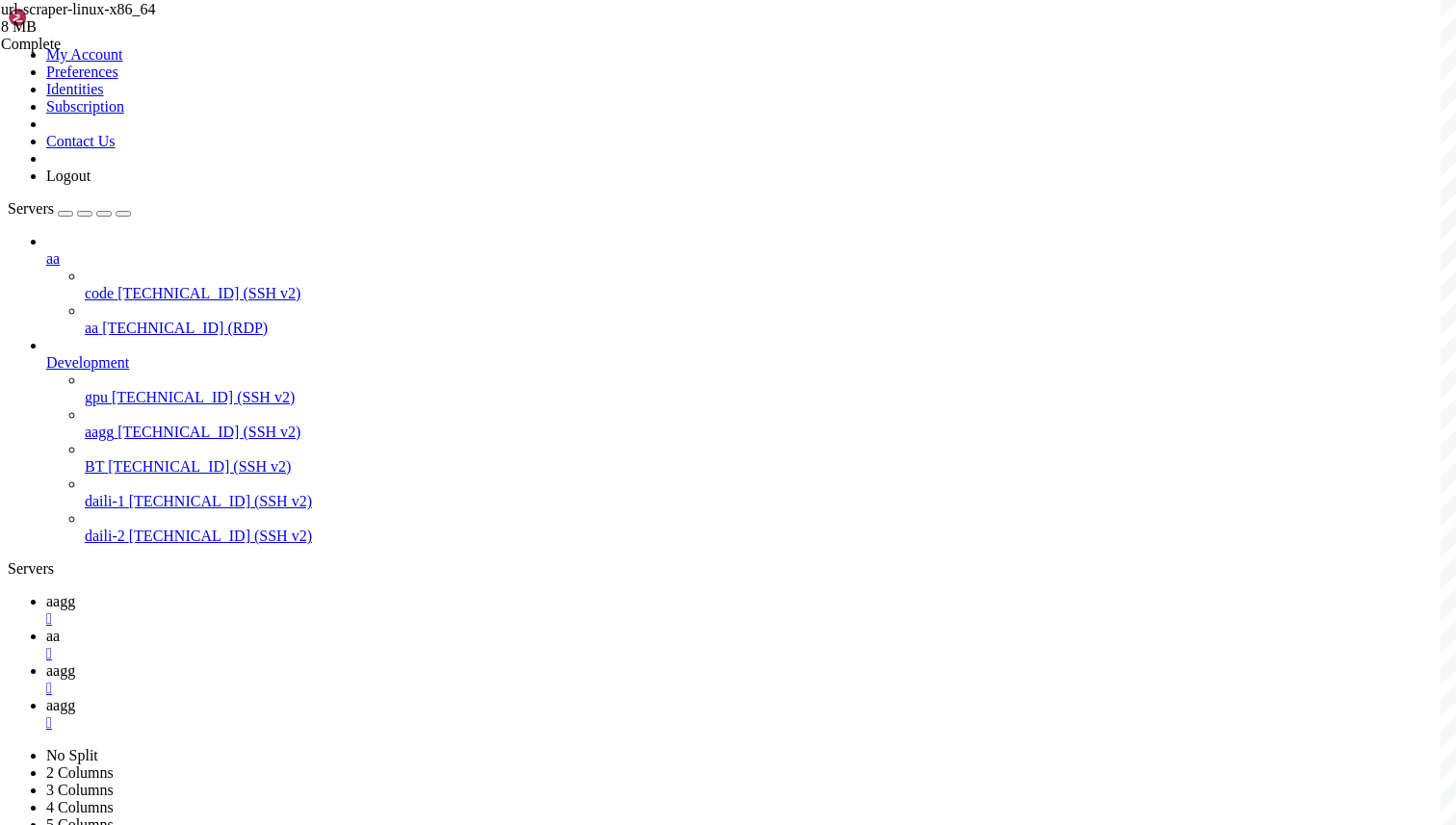
click at [553, 697] on link "aagg " at bounding box center [747, 714] width 1402 height 35
click at [59, 628] on span "aa" at bounding box center [53, 636] width 14 height 16
click at [483, 662] on link "aagg " at bounding box center [747, 679] width 1402 height 35
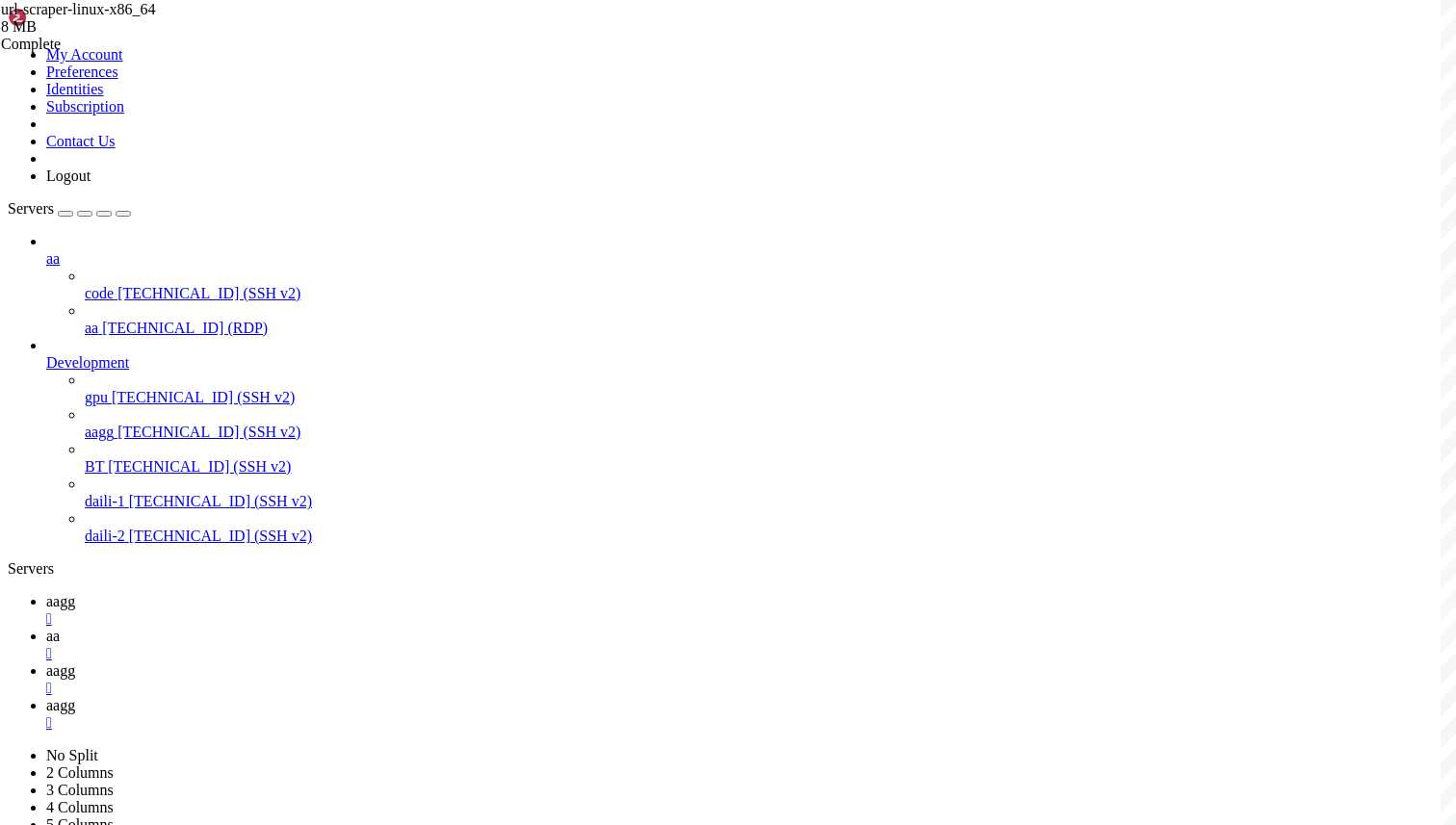
click at [75, 697] on span "aagg" at bounding box center [61, 705] width 29 height 16
click at [47, 628] on icon at bounding box center [47, 636] width 0 height 16
click at [75, 697] on span "aagg" at bounding box center [61, 705] width 29 height 16
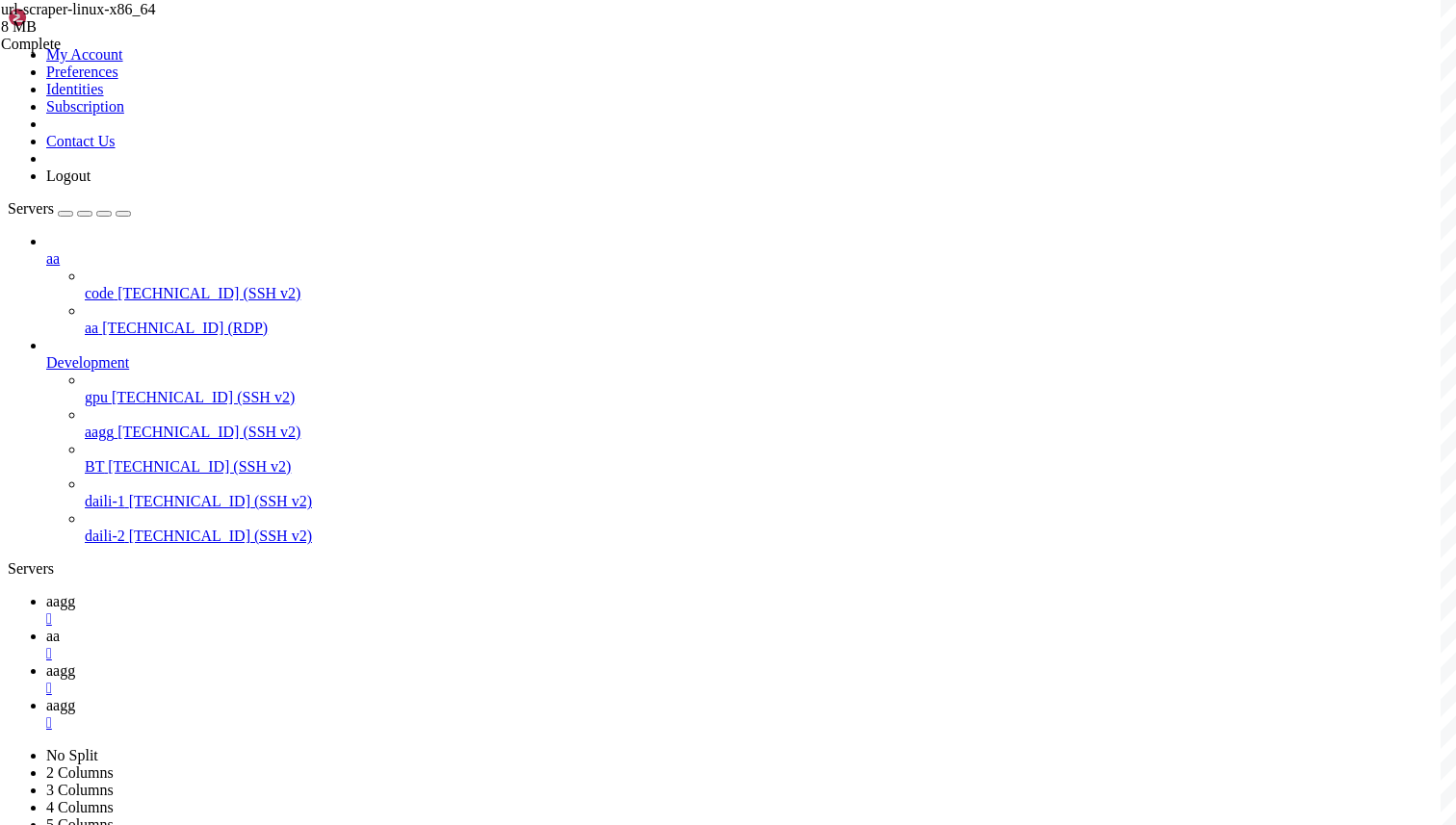
scroll to position [912, 0]
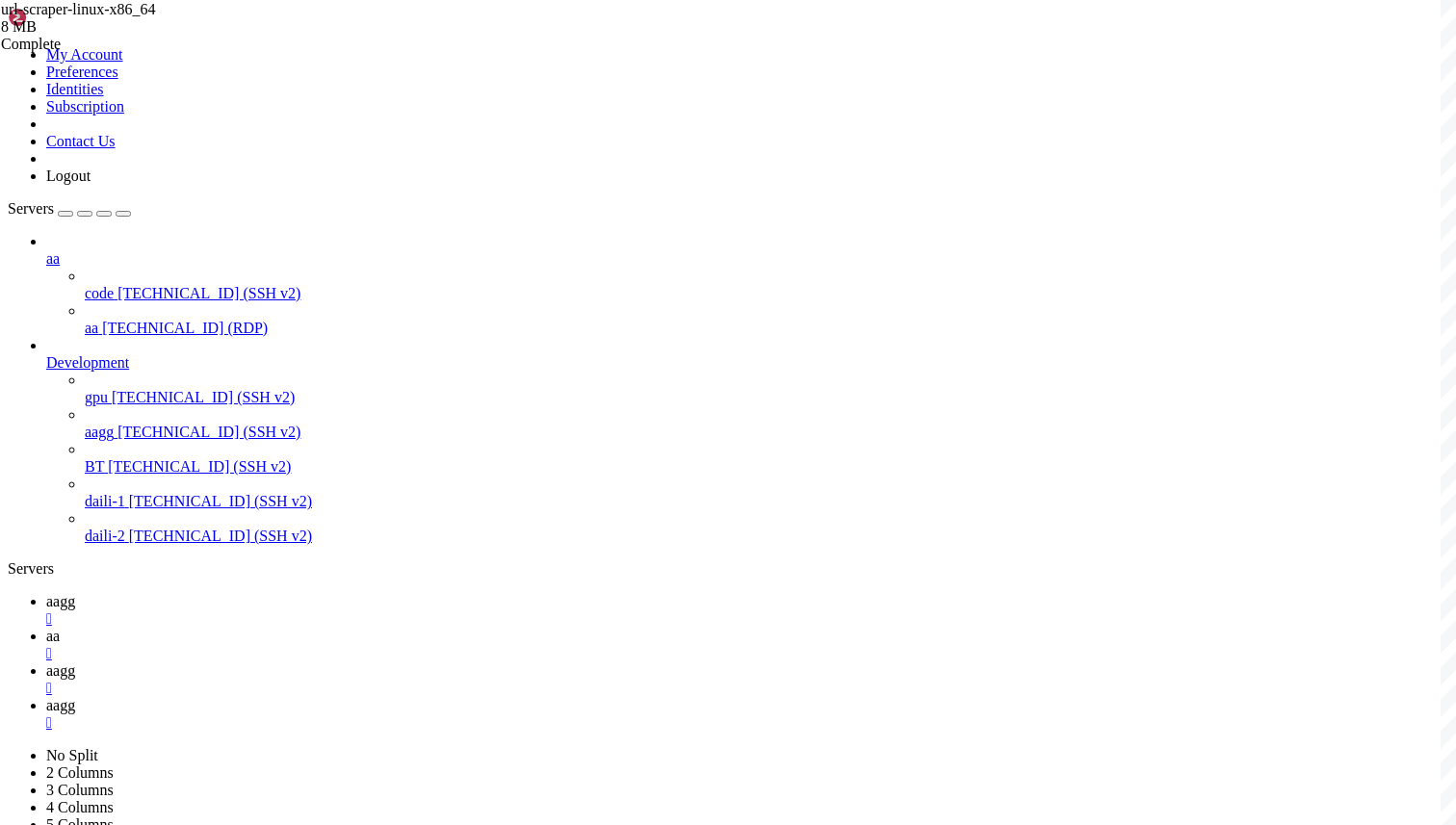
click at [356, 628] on link "aa " at bounding box center [747, 645] width 1402 height 35
click at [551, 697] on link "aagg " at bounding box center [747, 714] width 1402 height 35
click at [390, 628] on link "aa " at bounding box center [747, 645] width 1402 height 35
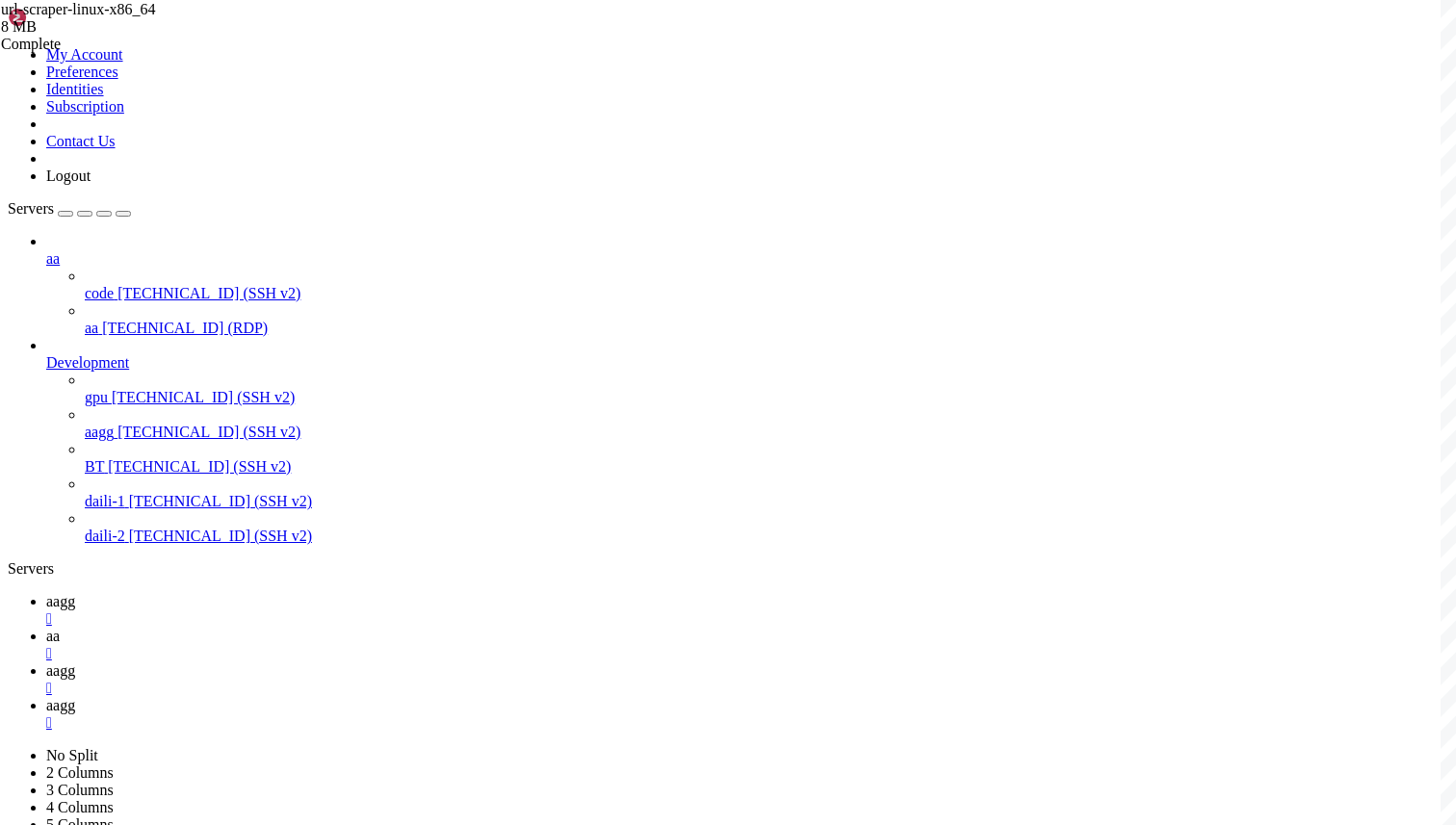
click at [75, 697] on span "aagg" at bounding box center [61, 705] width 29 height 16
click at [75, 662] on span "aagg" at bounding box center [61, 670] width 29 height 16
click at [508, 679] on div "" at bounding box center [747, 688] width 1402 height 17
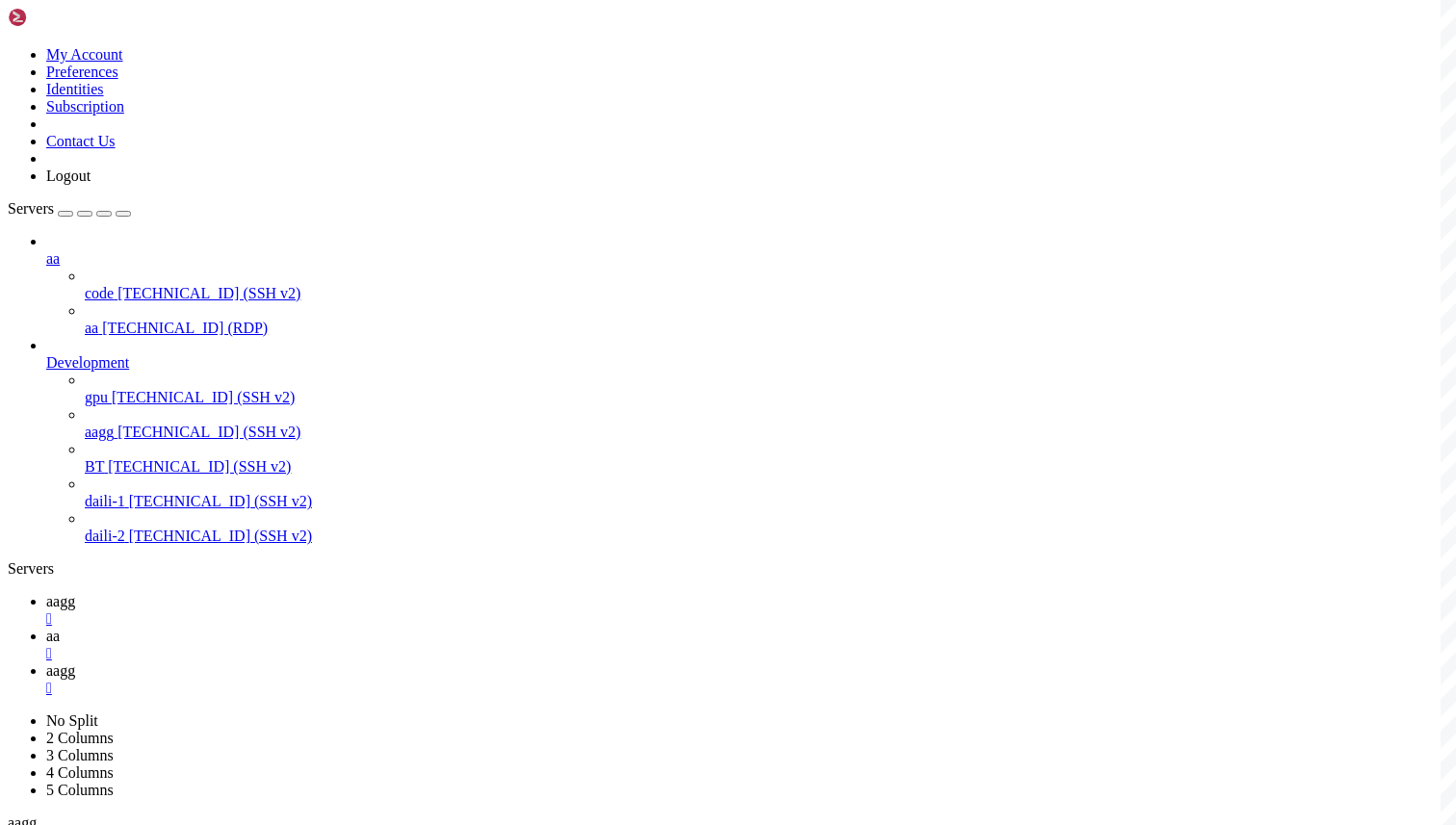
click at [75, 662] on span "aagg" at bounding box center [61, 670] width 29 height 16
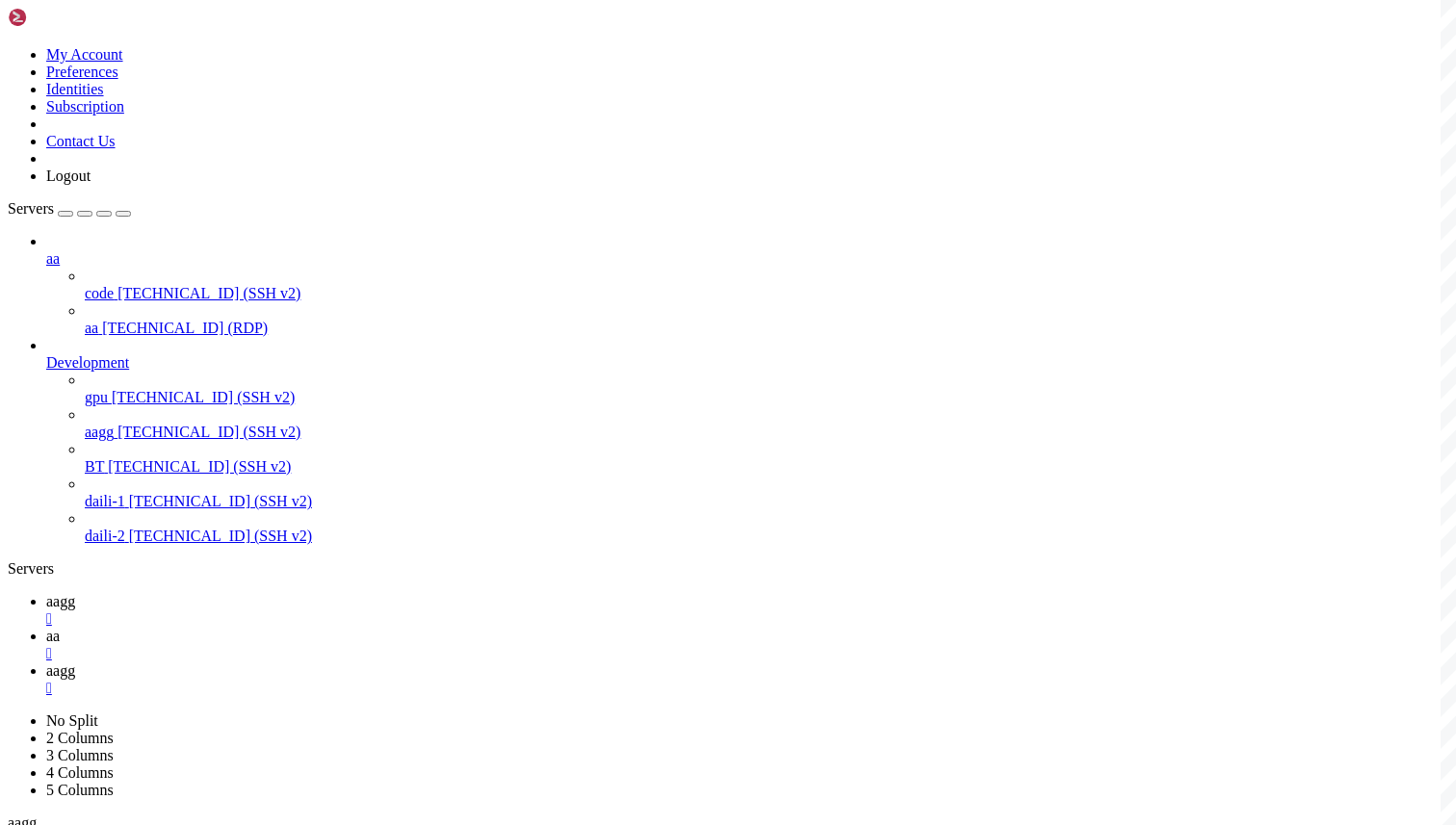
scroll to position [2209, 0]
drag, startPoint x: 432, startPoint y: 2072, endPoint x: 1050, endPoint y: 2063, distance: 618.1
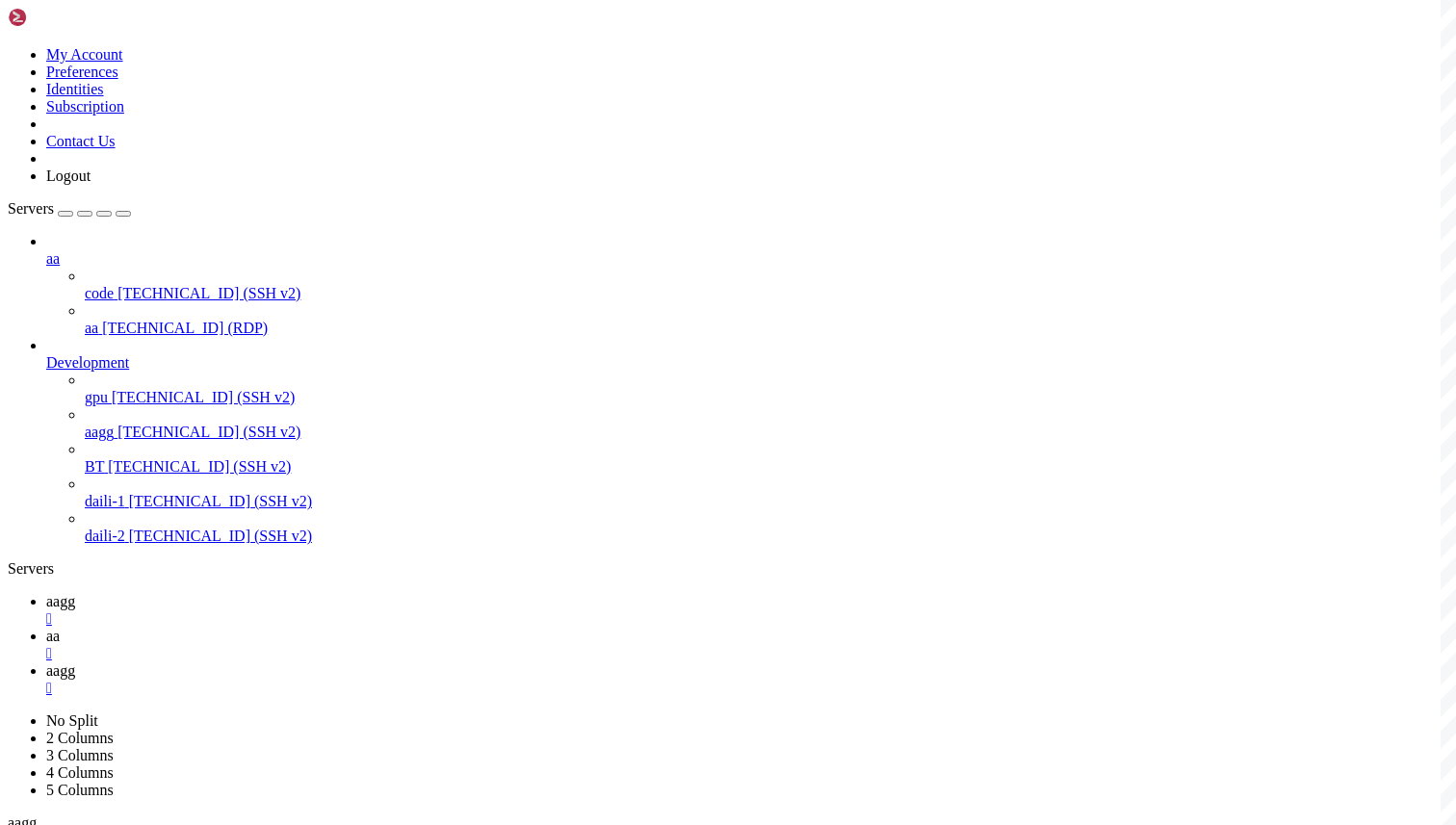
copy x-row "--db mysql://urls:Y6AhhiS7Y8cXEmYJ@154.23.218.113:3306/urls -b blacklist.txt"
click at [365, 628] on link "aa " at bounding box center [747, 645] width 1402 height 35
click at [458, 662] on link "aagg " at bounding box center [747, 679] width 1402 height 35
click at [47, 628] on icon at bounding box center [47, 636] width 0 height 16
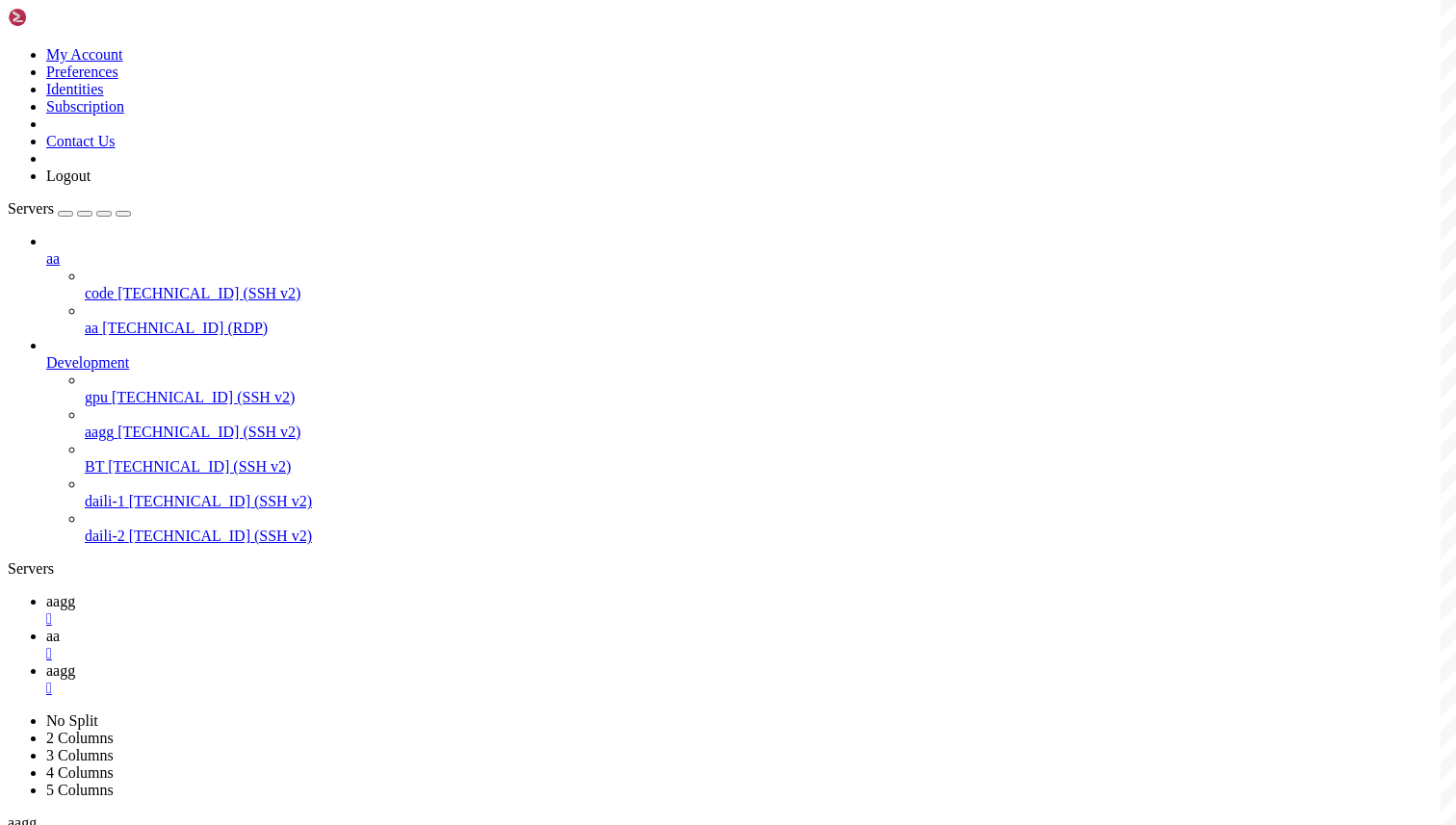
click at [75, 593] on span "aagg" at bounding box center [61, 601] width 29 height 16
click at [75, 662] on span "aagg" at bounding box center [61, 670] width 29 height 16
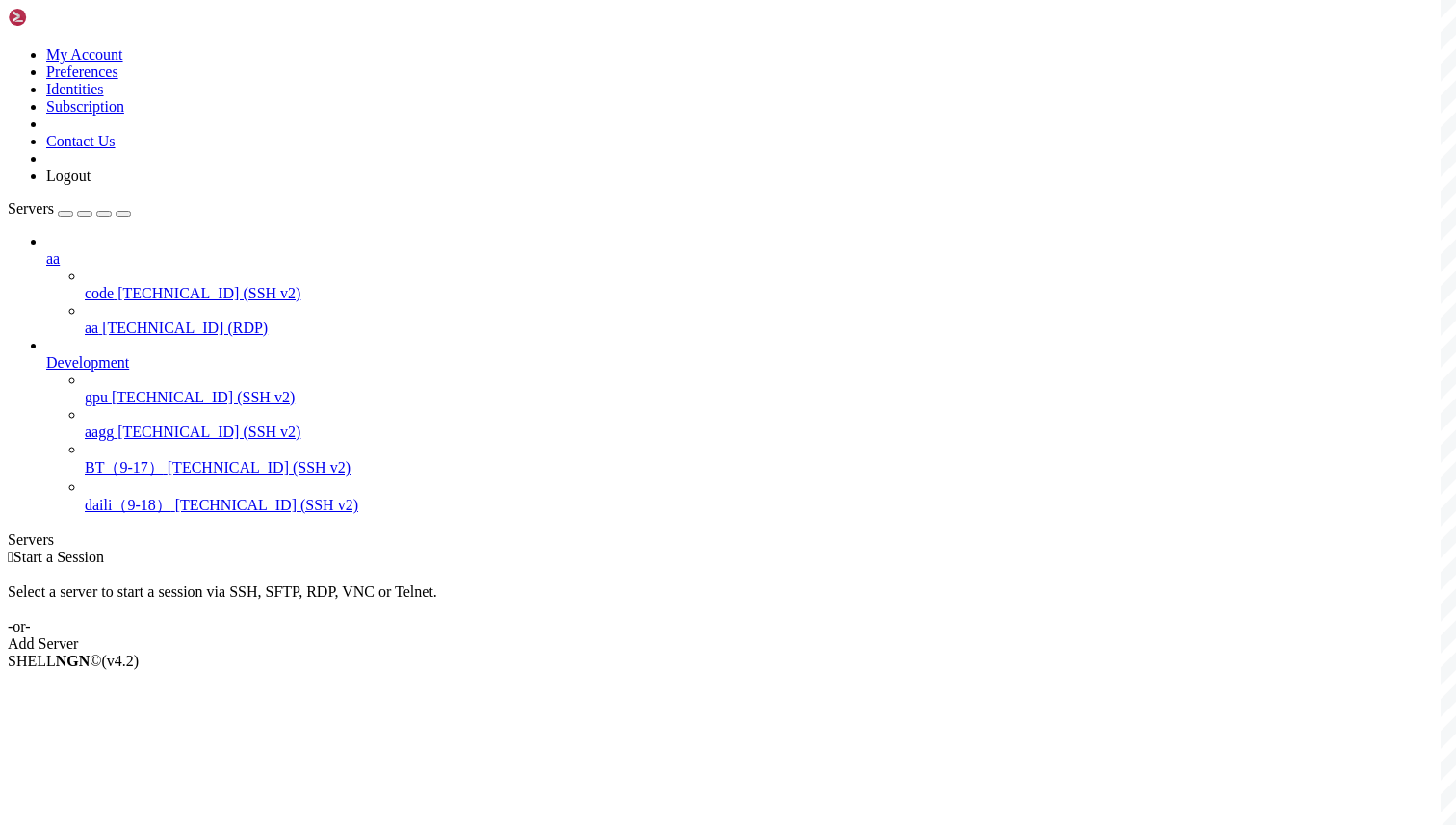
click at [93, 516] on div "aa code [TECHNICAL_ID] (SSH v2) aa [TECHNICAL_ID] (RDP) Development gpu [TECHNI…" at bounding box center [728, 375] width 1440 height 283
click at [129, 354] on span "Development" at bounding box center [87, 362] width 83 height 16
click at [65, 214] on div "button" at bounding box center [65, 214] width 0 height 0
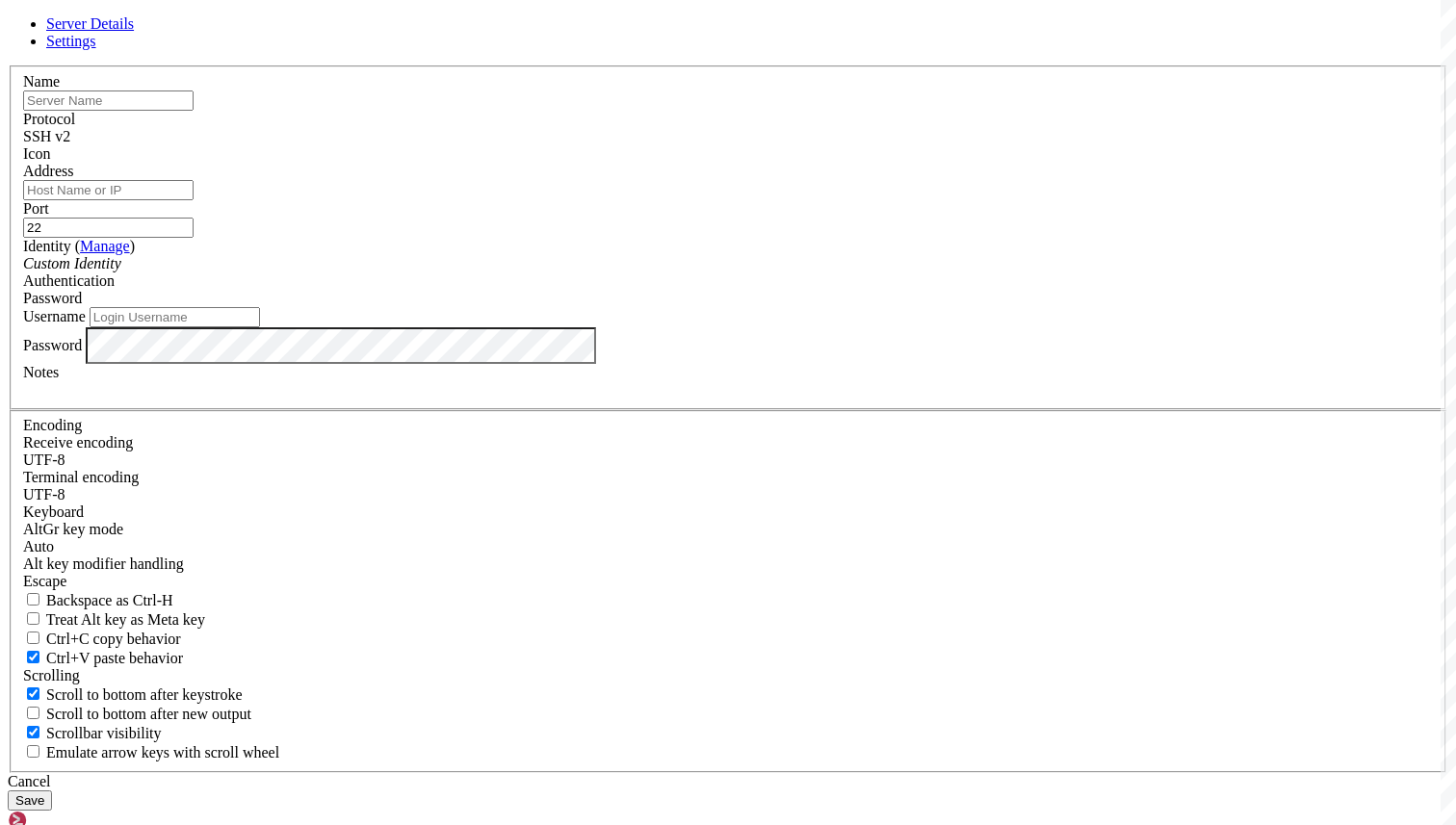
click at [96, 50] on span "Settings" at bounding box center [72, 41] width 50 height 16
click at [134, 32] on span "Server Details" at bounding box center [90, 23] width 87 height 16
click at [841, 773] on div "Cancel" at bounding box center [728, 781] width 1440 height 17
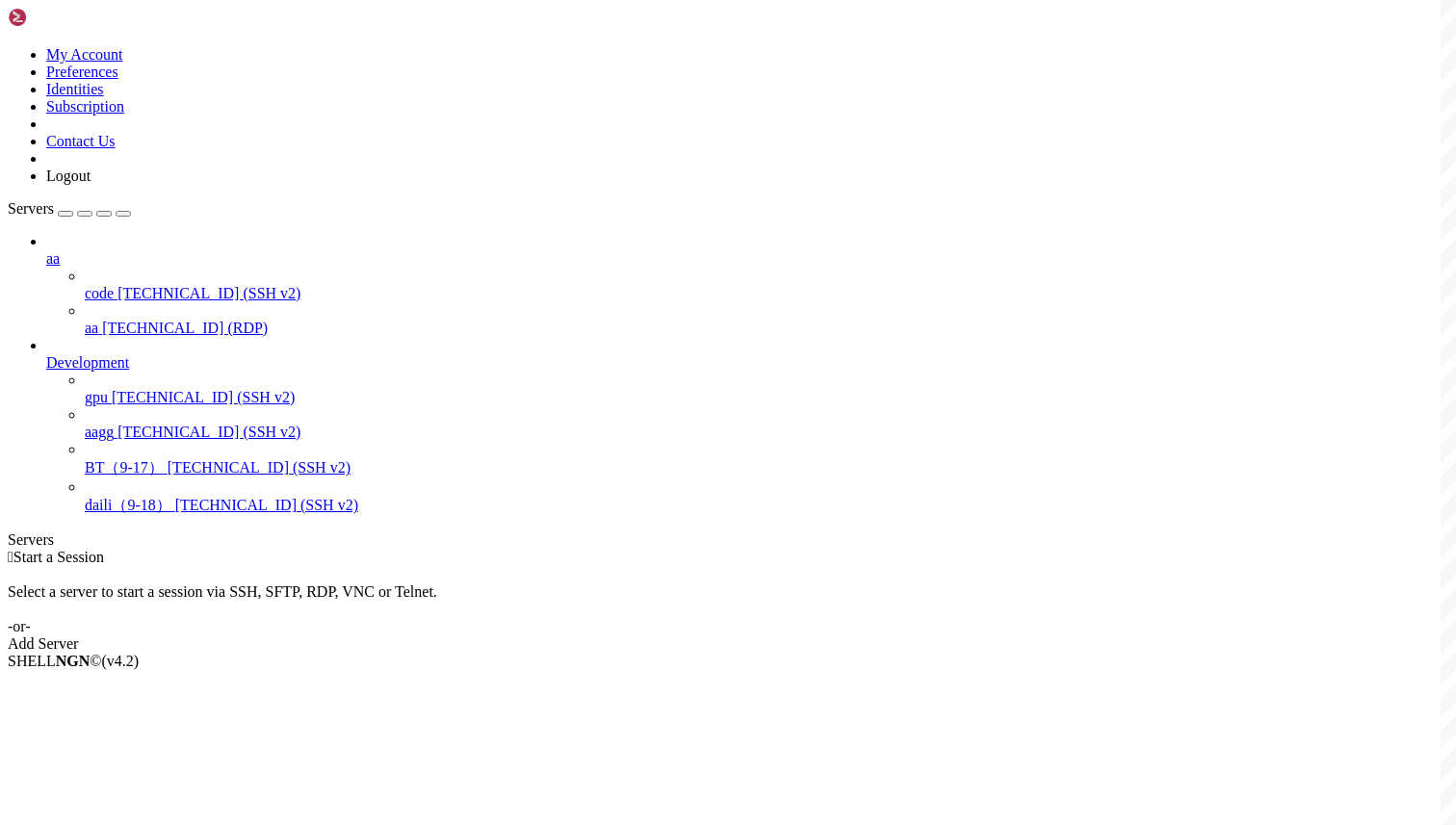
click at [697, 548] on div " Start a Session Select a server to start a session via SSH, SFTP, RDP, VNC or…" at bounding box center [728, 600] width 1440 height 104
click at [809, 636] on link "Add Server" at bounding box center [728, 644] width 1440 height 17
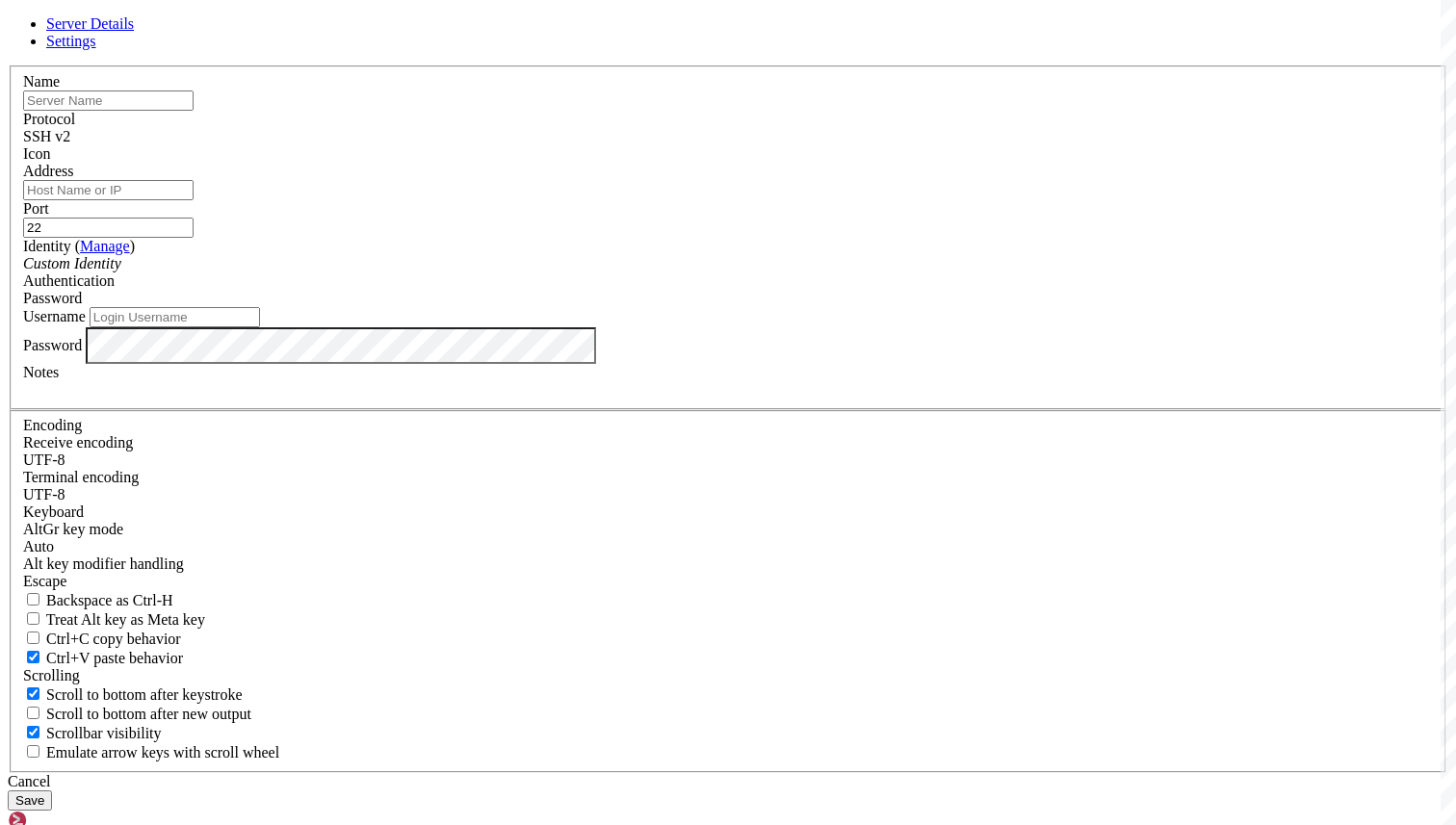
click at [96, 50] on link "Settings" at bounding box center [72, 41] width 50 height 16
click at [134, 32] on span "Server Details" at bounding box center [90, 23] width 87 height 16
click at [70, 145] on span "SSH v2" at bounding box center [47, 136] width 48 height 16
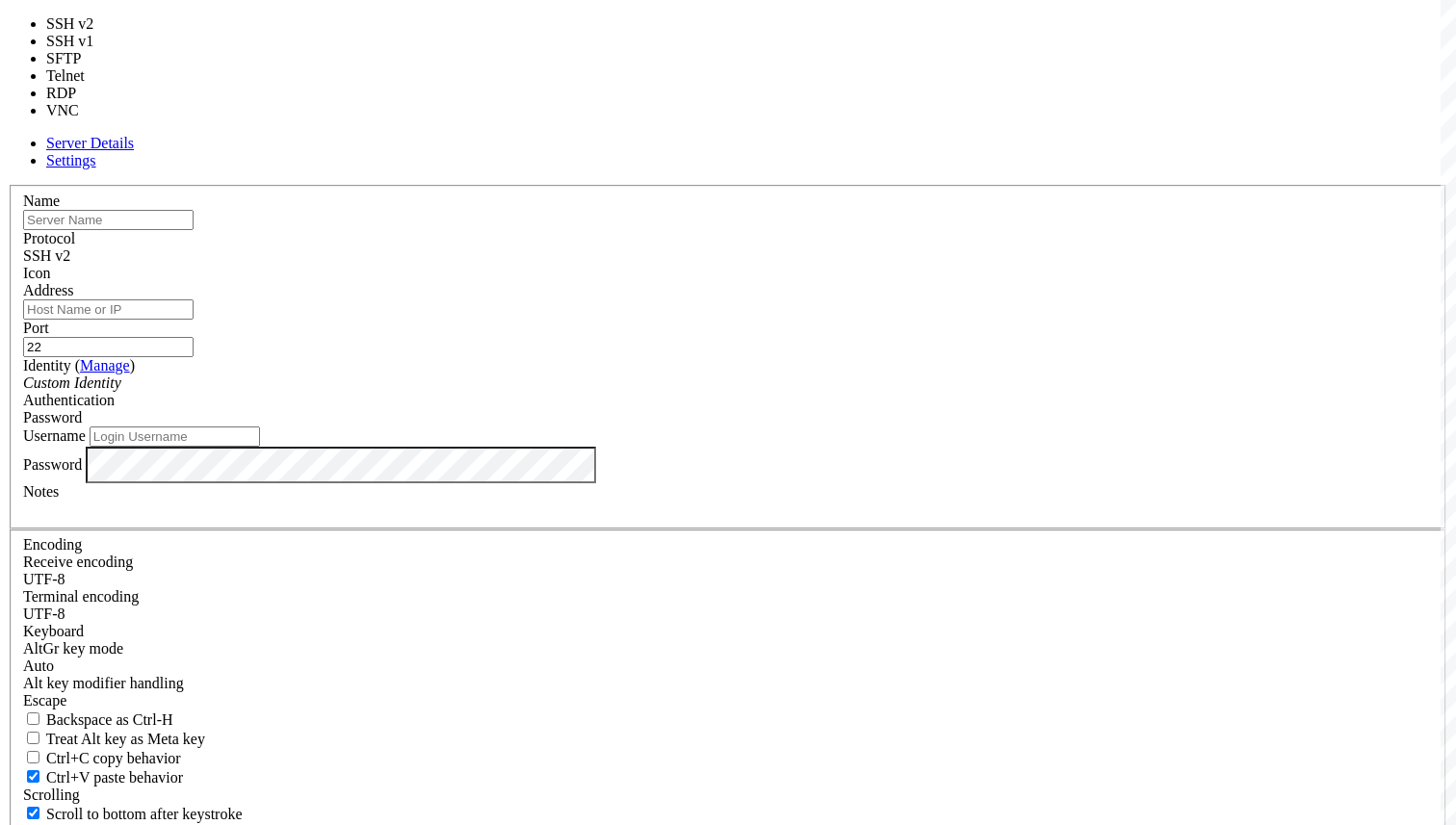
click at [950, 319] on div "Port 22" at bounding box center [728, 338] width 1409 height 38
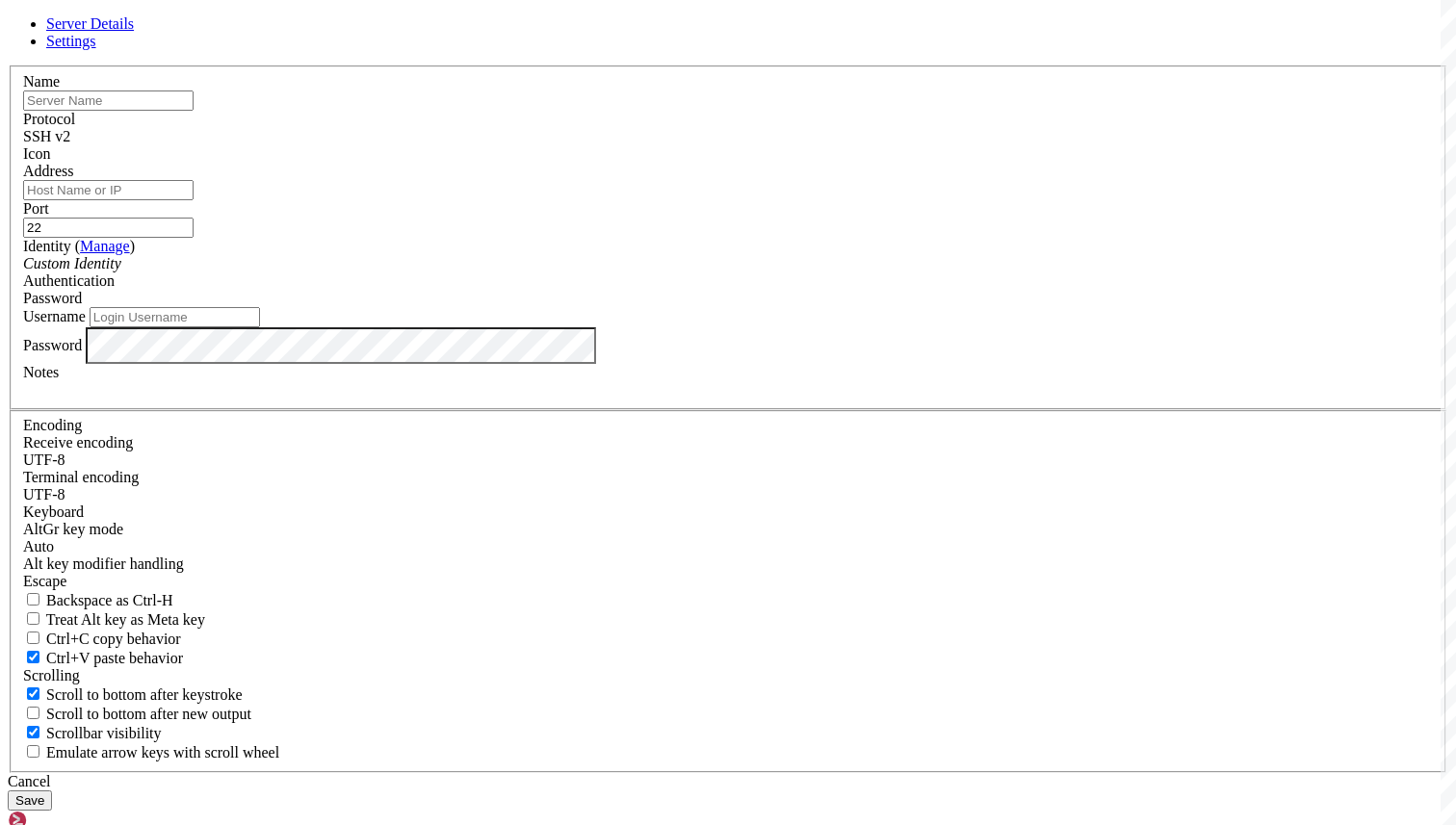
click at [860, 773] on div "Cancel" at bounding box center [728, 781] width 1440 height 17
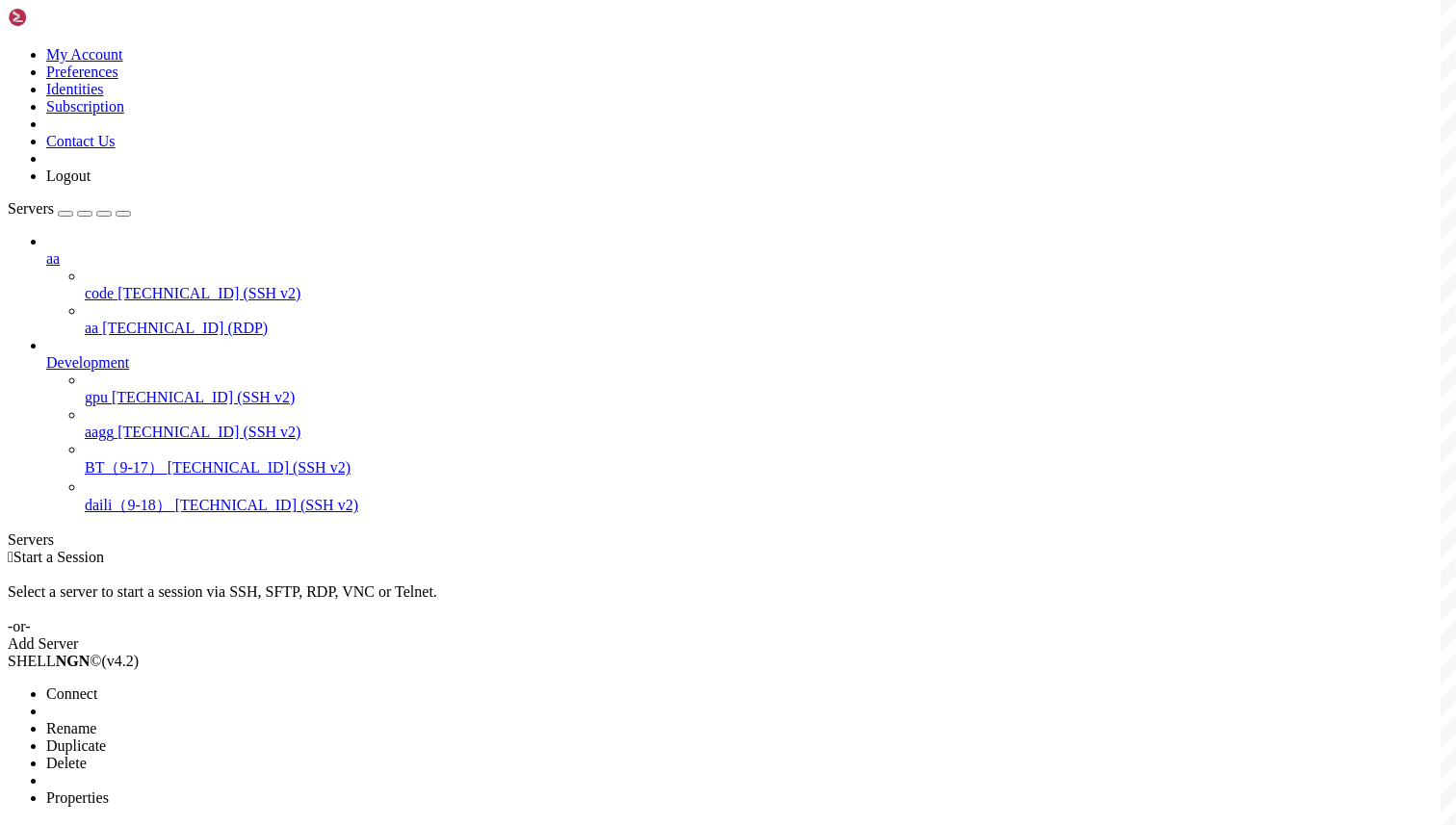
click at [172, 685] on li "Connect" at bounding box center [134, 694] width 176 height 17
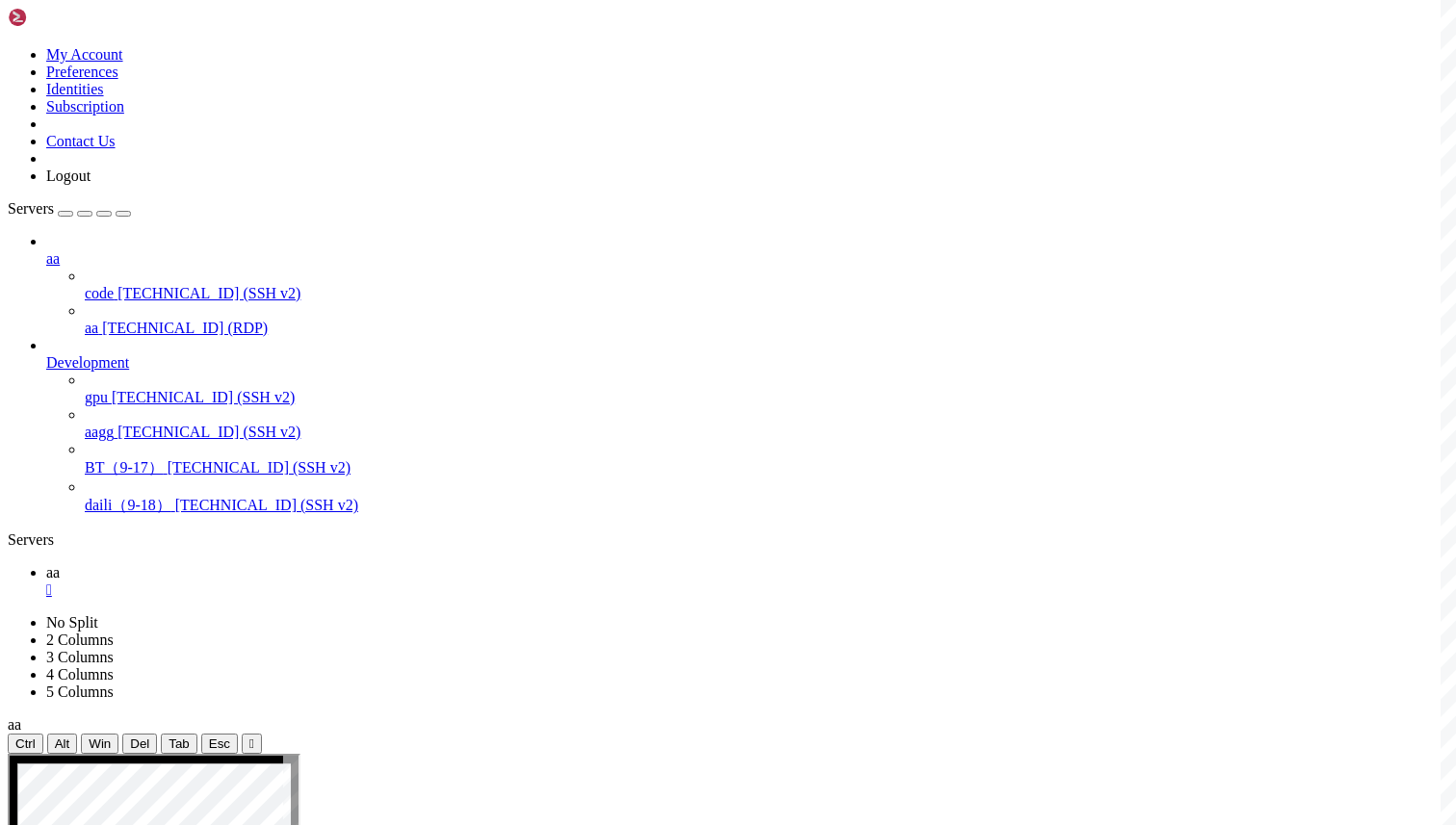
click at [422, 282] on div at bounding box center [728, 412] width 1456 height 825
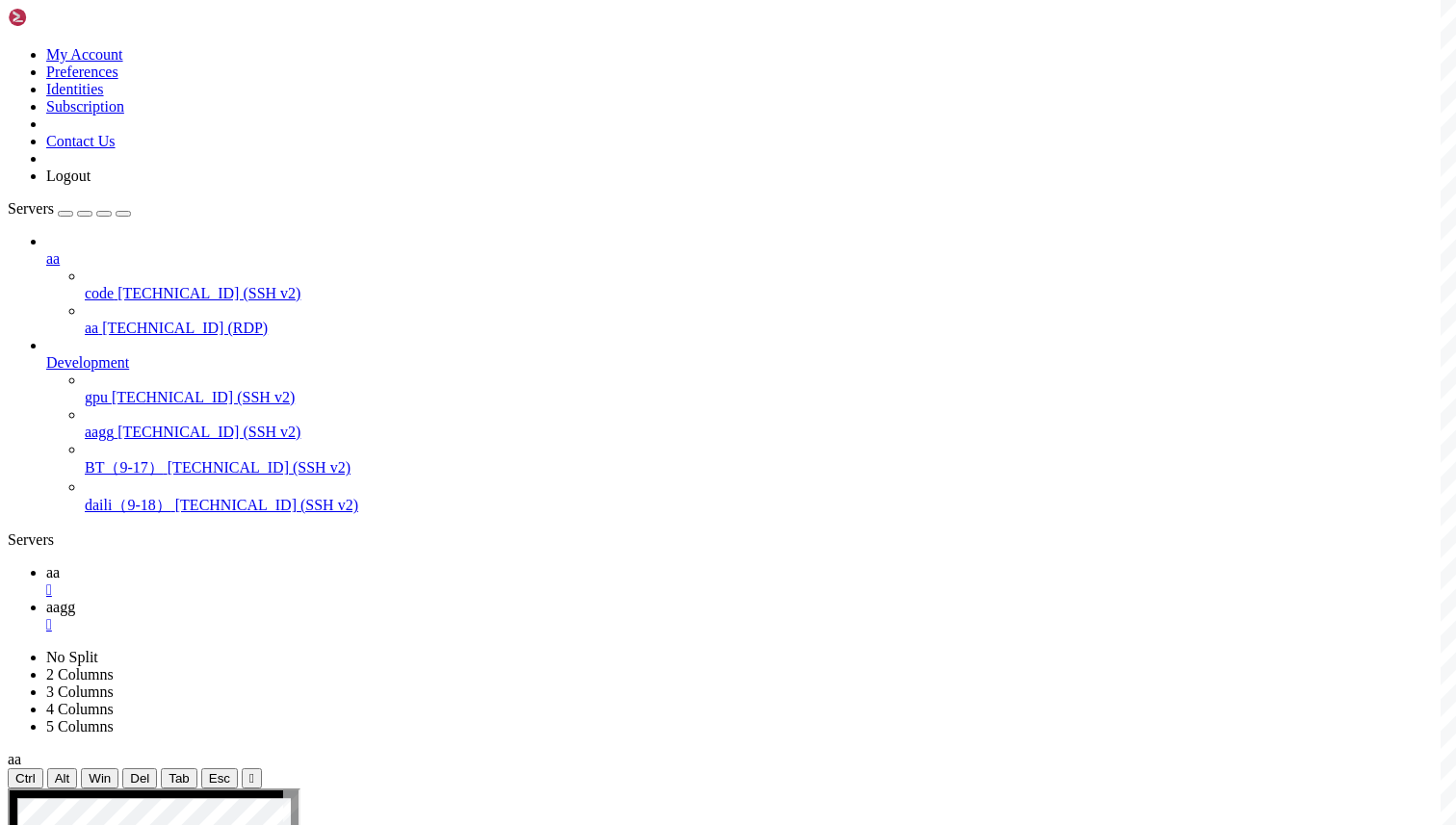
click at [59, 564] on span "aa" at bounding box center [53, 572] width 14 height 16
click at [75, 599] on span "aagg" at bounding box center [61, 607] width 29 height 16
click at [248, 564] on link "aa " at bounding box center [747, 581] width 1402 height 35
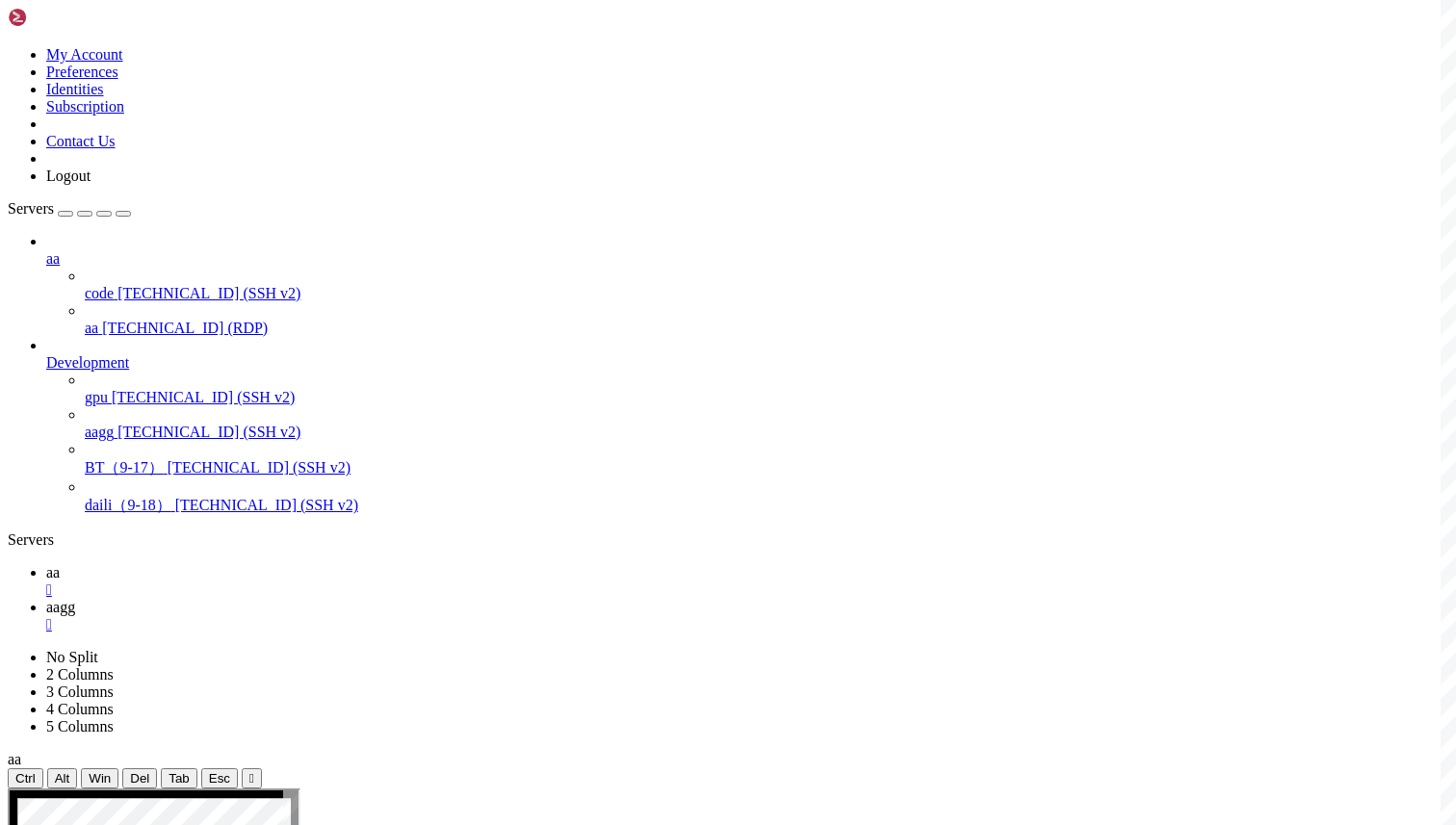
click at [367, 599] on link "aagg " at bounding box center [747, 616] width 1402 height 35
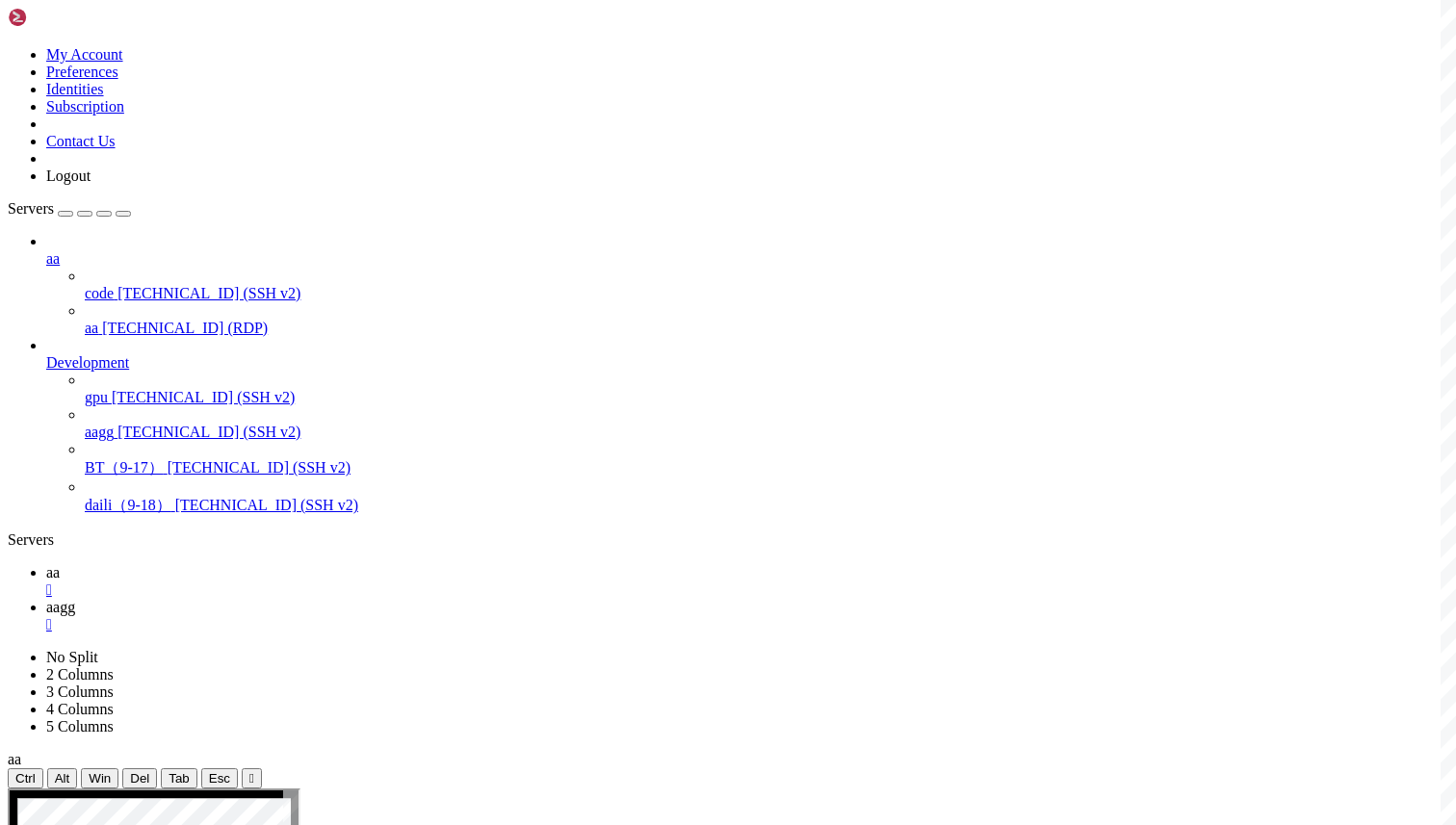
click at [8, 47] on icon at bounding box center [8, 47] width 0 height 0
click at [8, 648] on link at bounding box center [8, 648] width 0 height 0
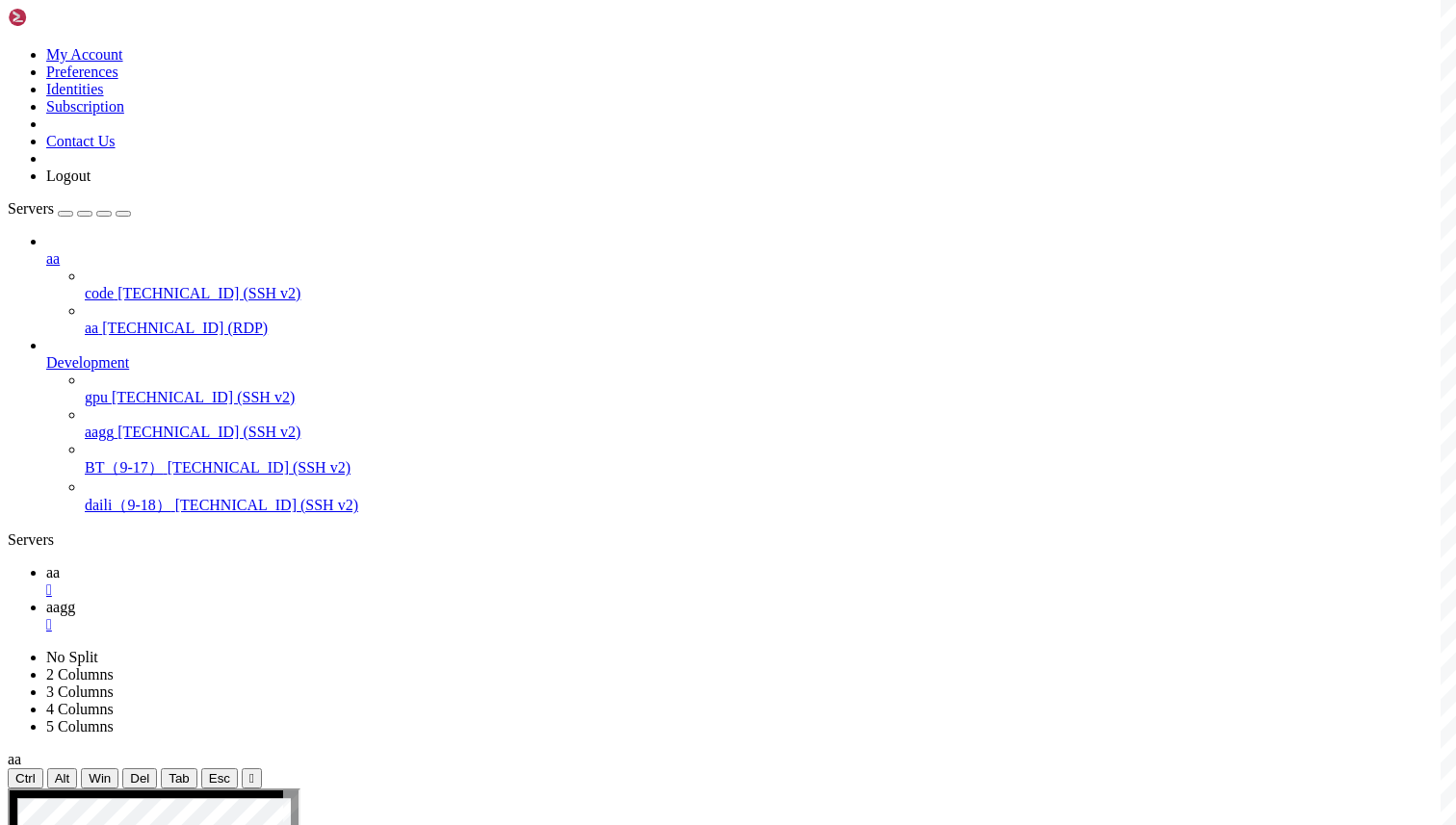
scroll to position [160, 0]
click at [47, 564] on icon at bounding box center [47, 572] width 0 height 16
click at [75, 599] on span "aagg" at bounding box center [61, 607] width 29 height 16
click at [59, 564] on span "aa" at bounding box center [53, 572] width 14 height 16
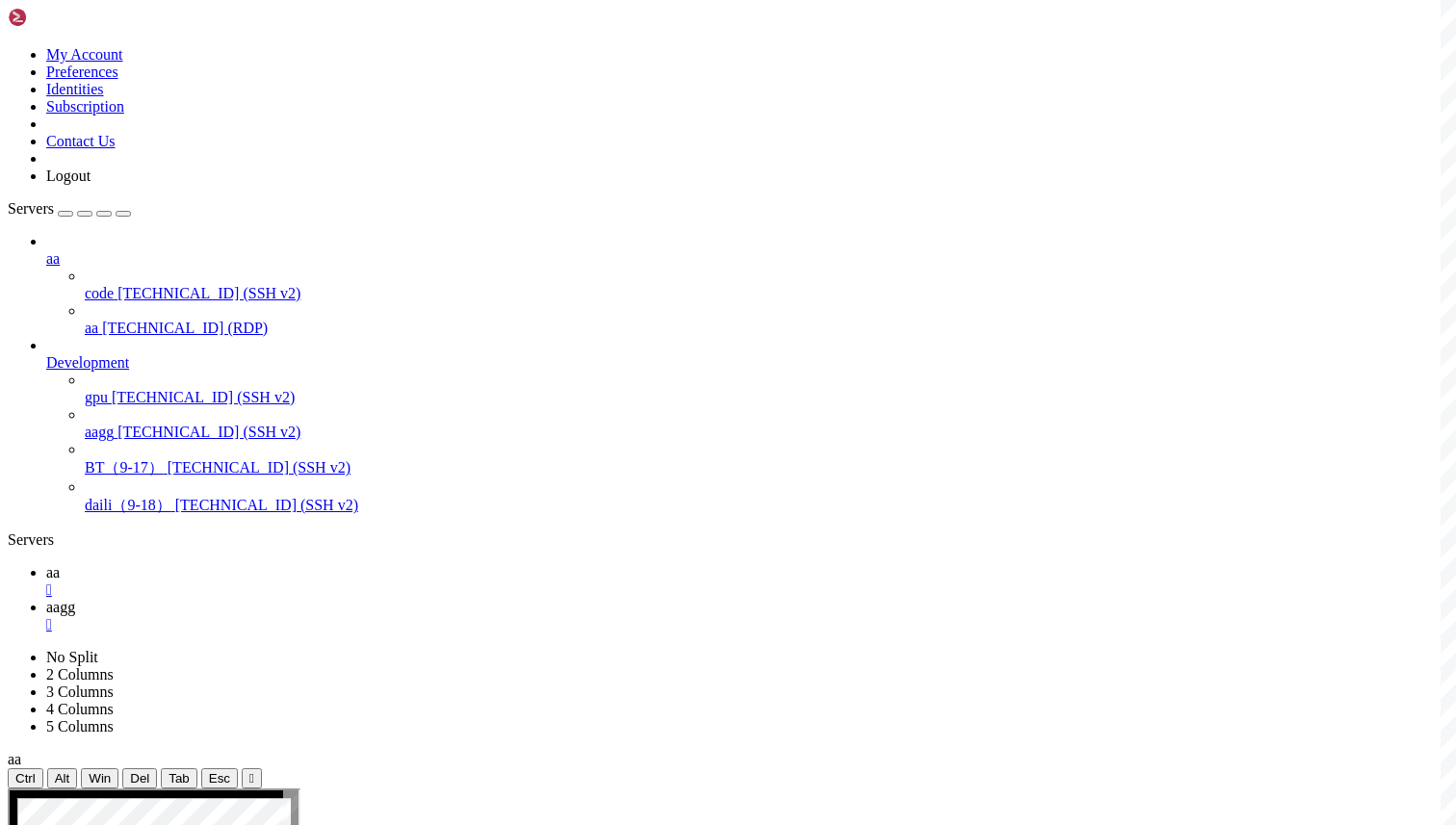
scroll to position [0, 0]
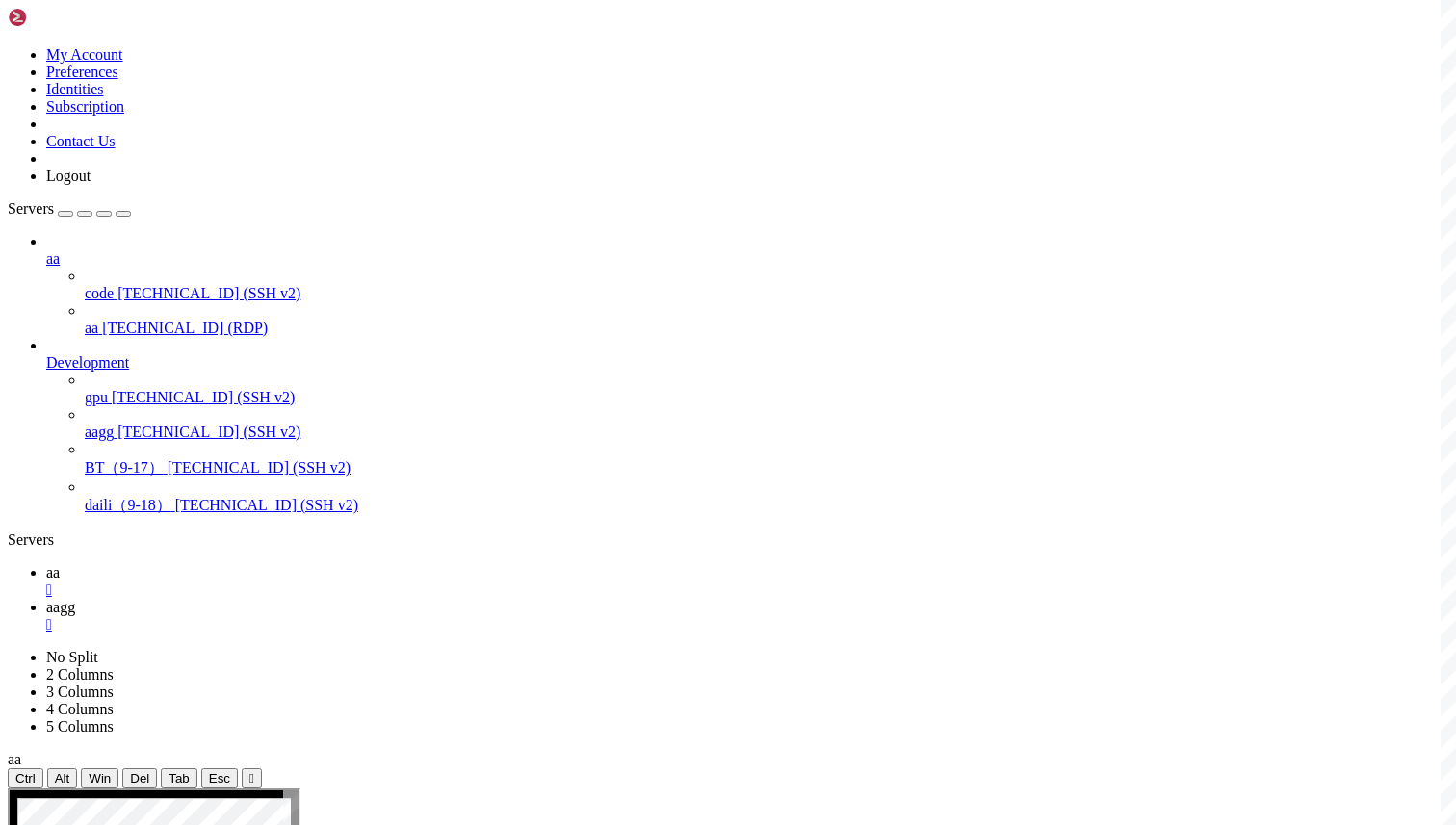
click at [306, 581] on div "" at bounding box center [747, 590] width 1402 height 17
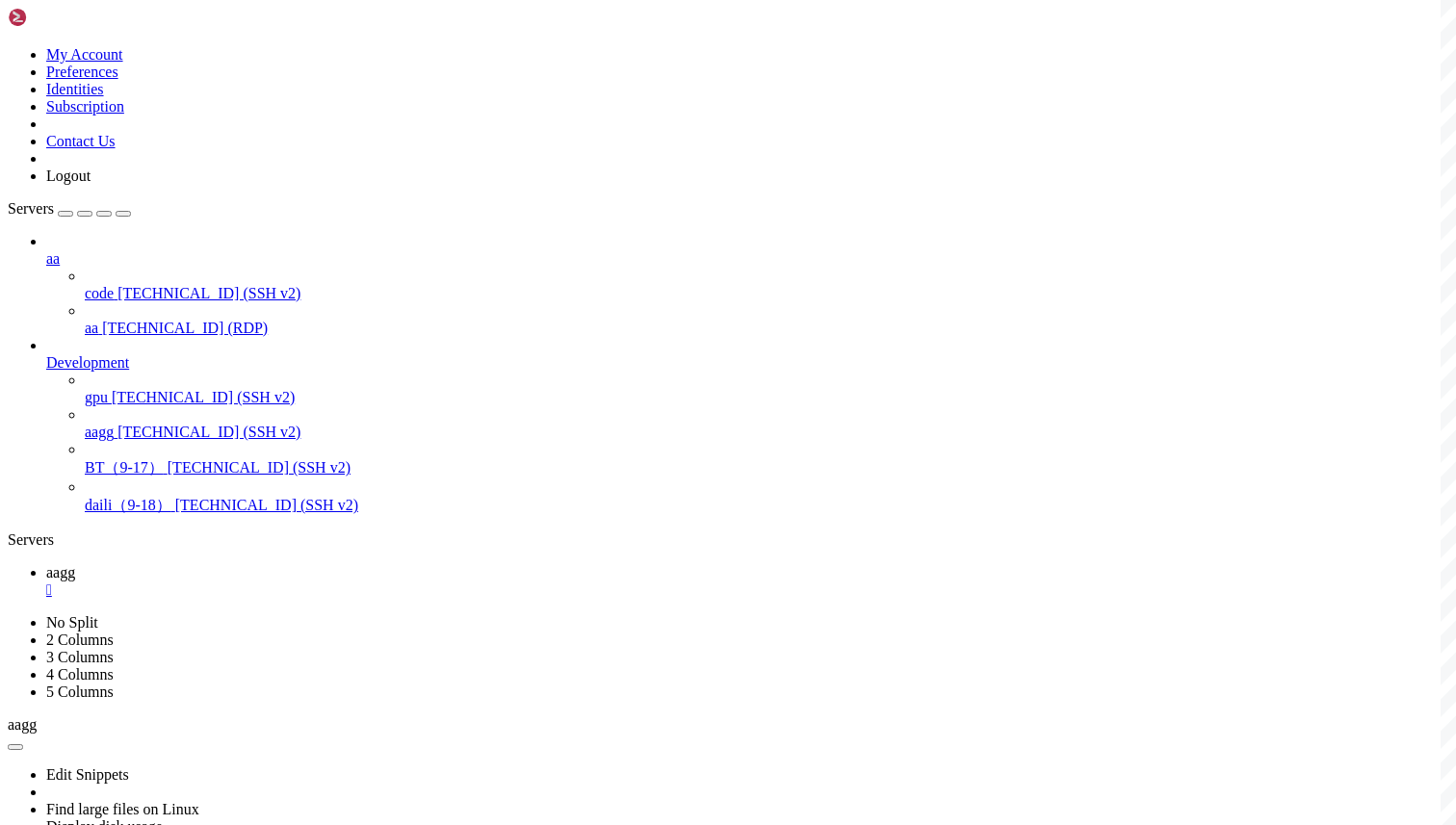
scroll to position [1794, 0]
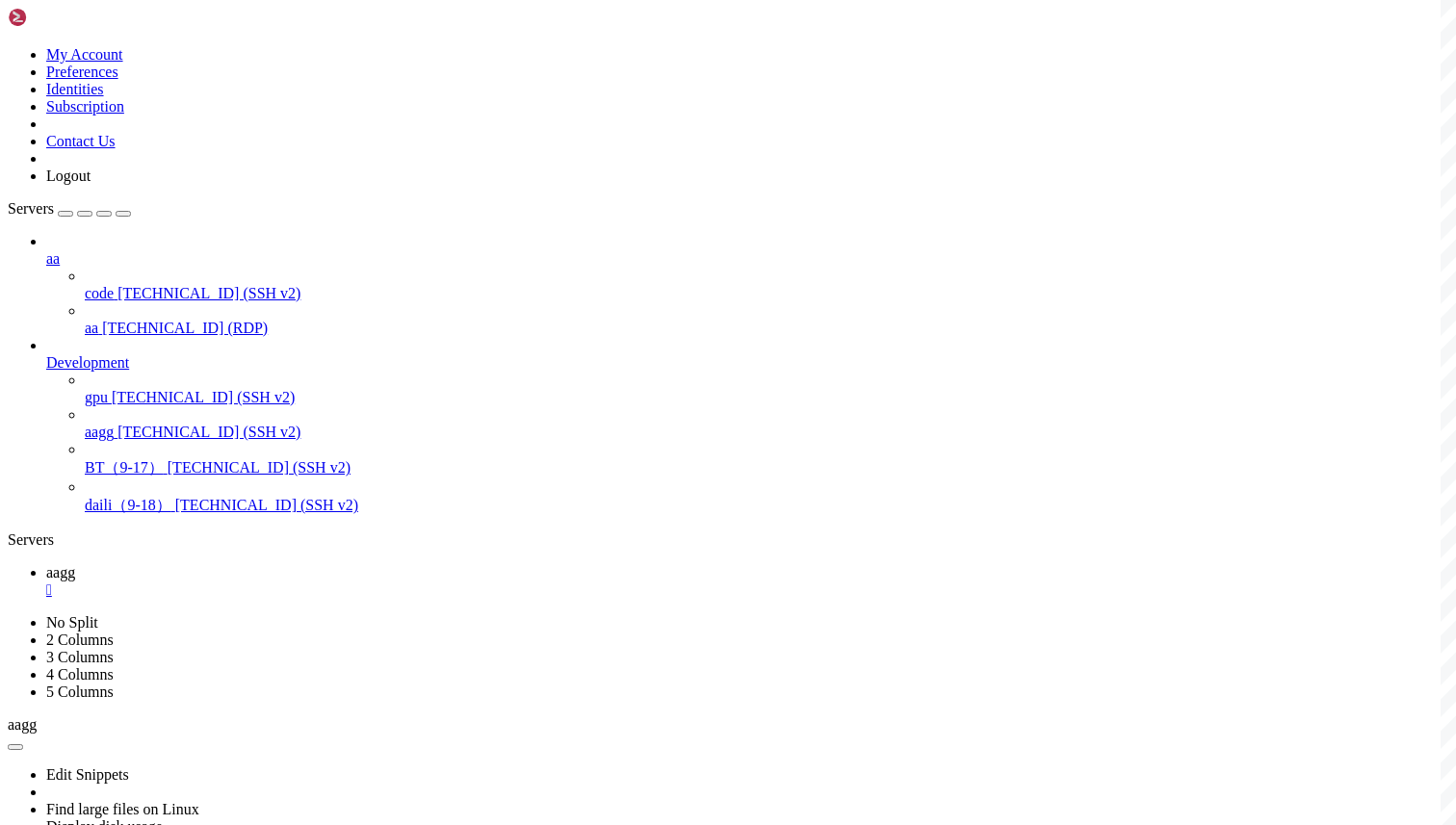
scroll to position [3202, 0]
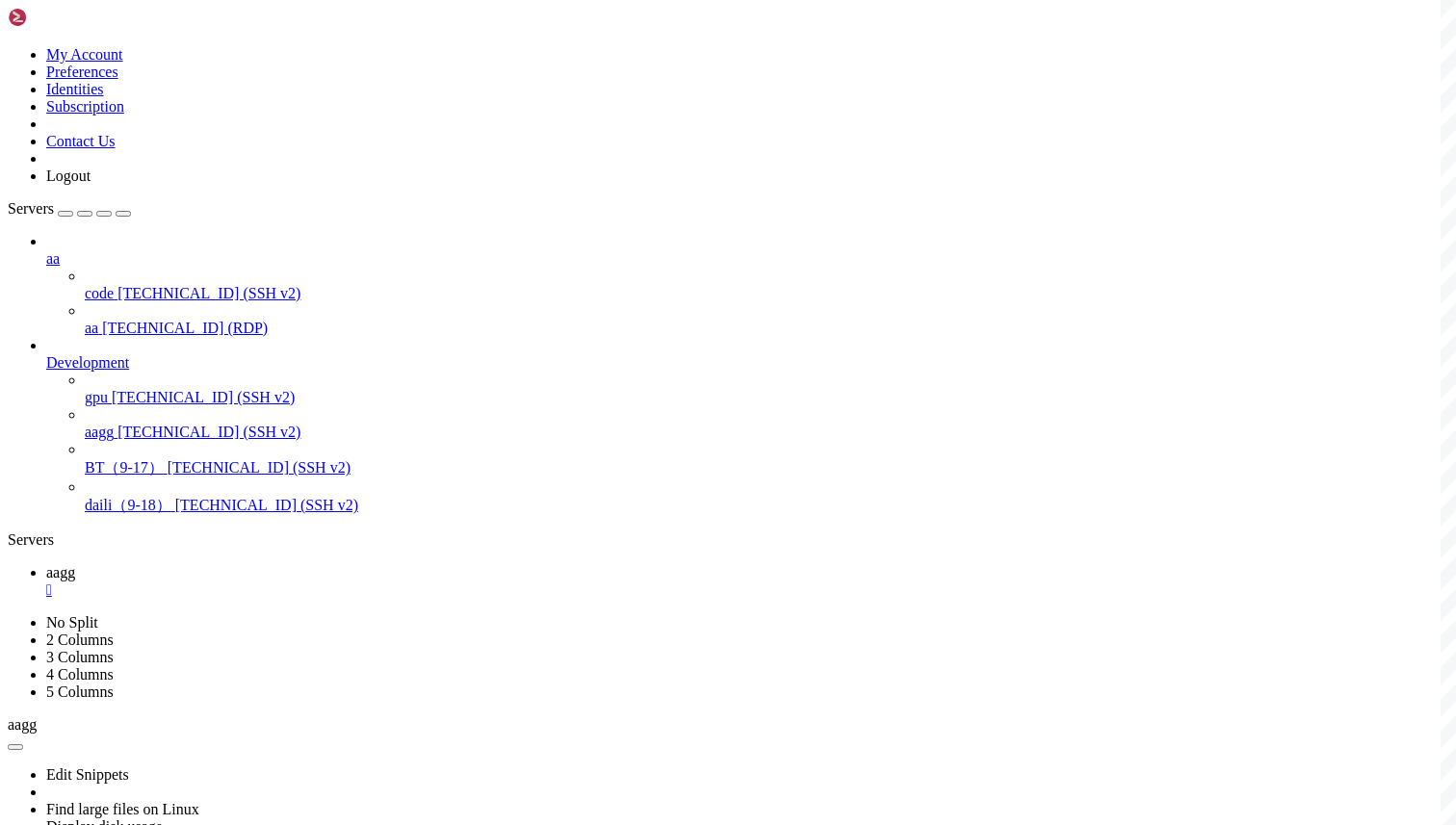
click at [408, 616] on div "" at bounding box center [747, 625] width 1402 height 17
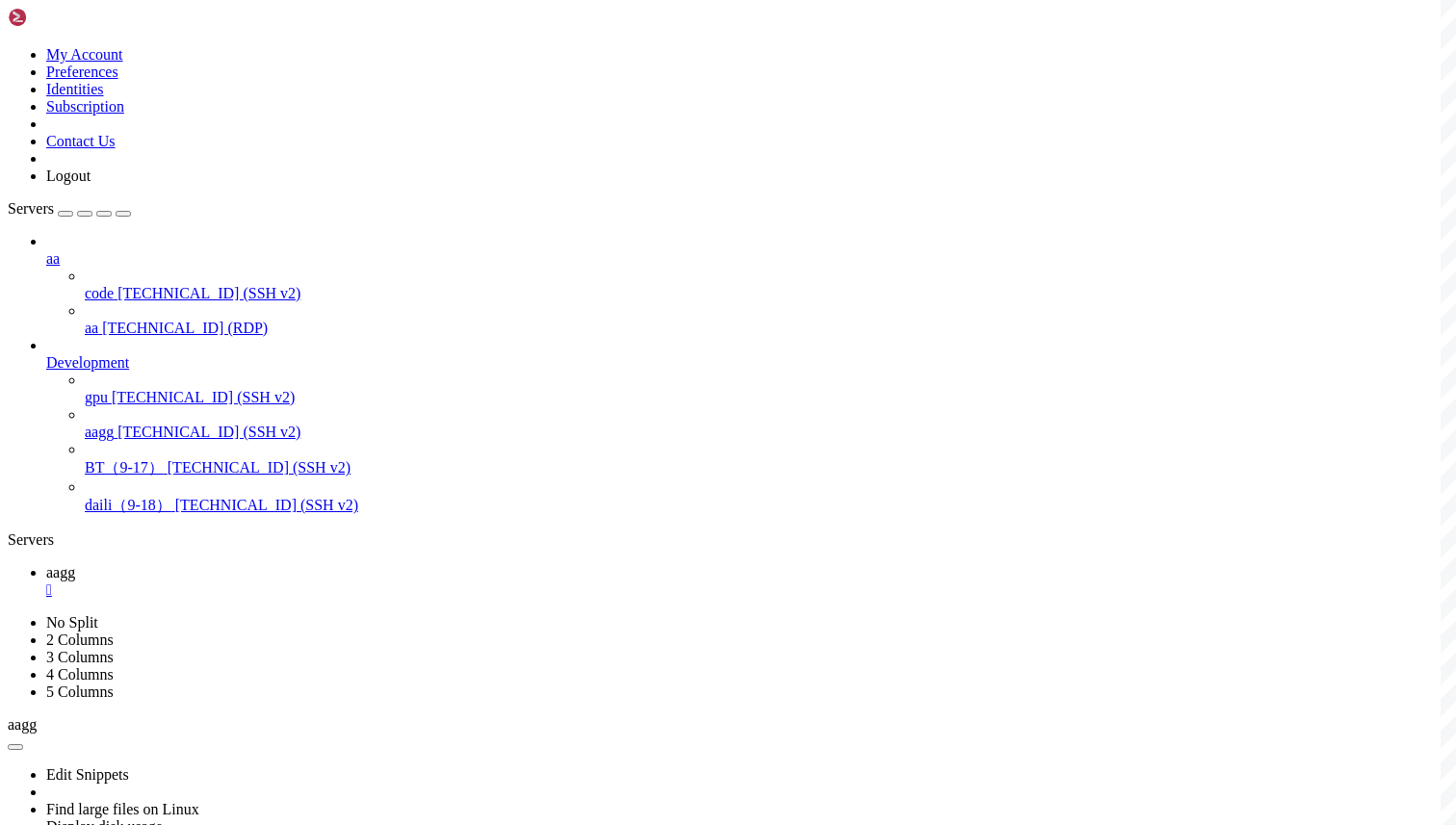
scroll to position [43243, 0]
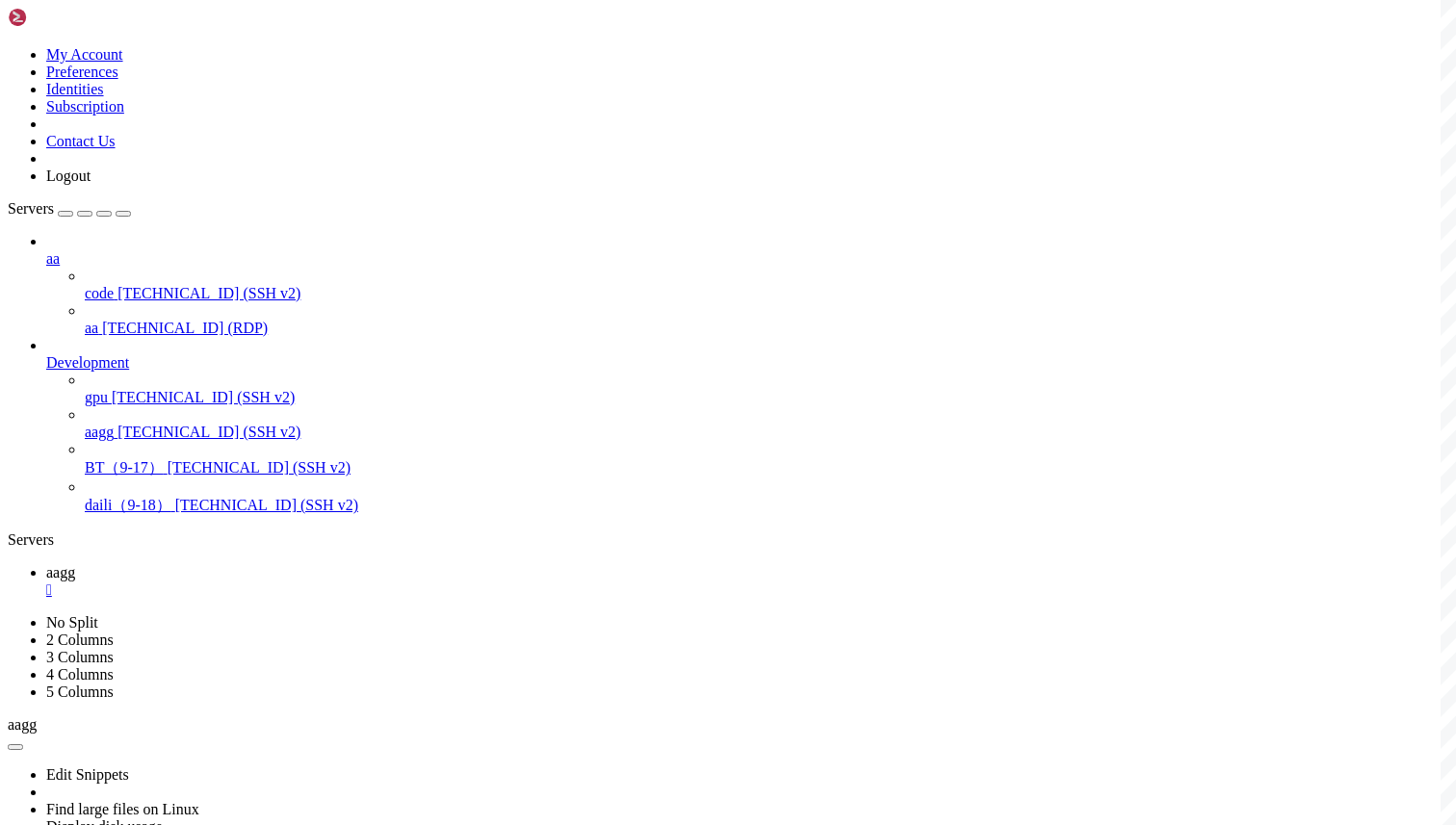
scroll to position [75583, 0]
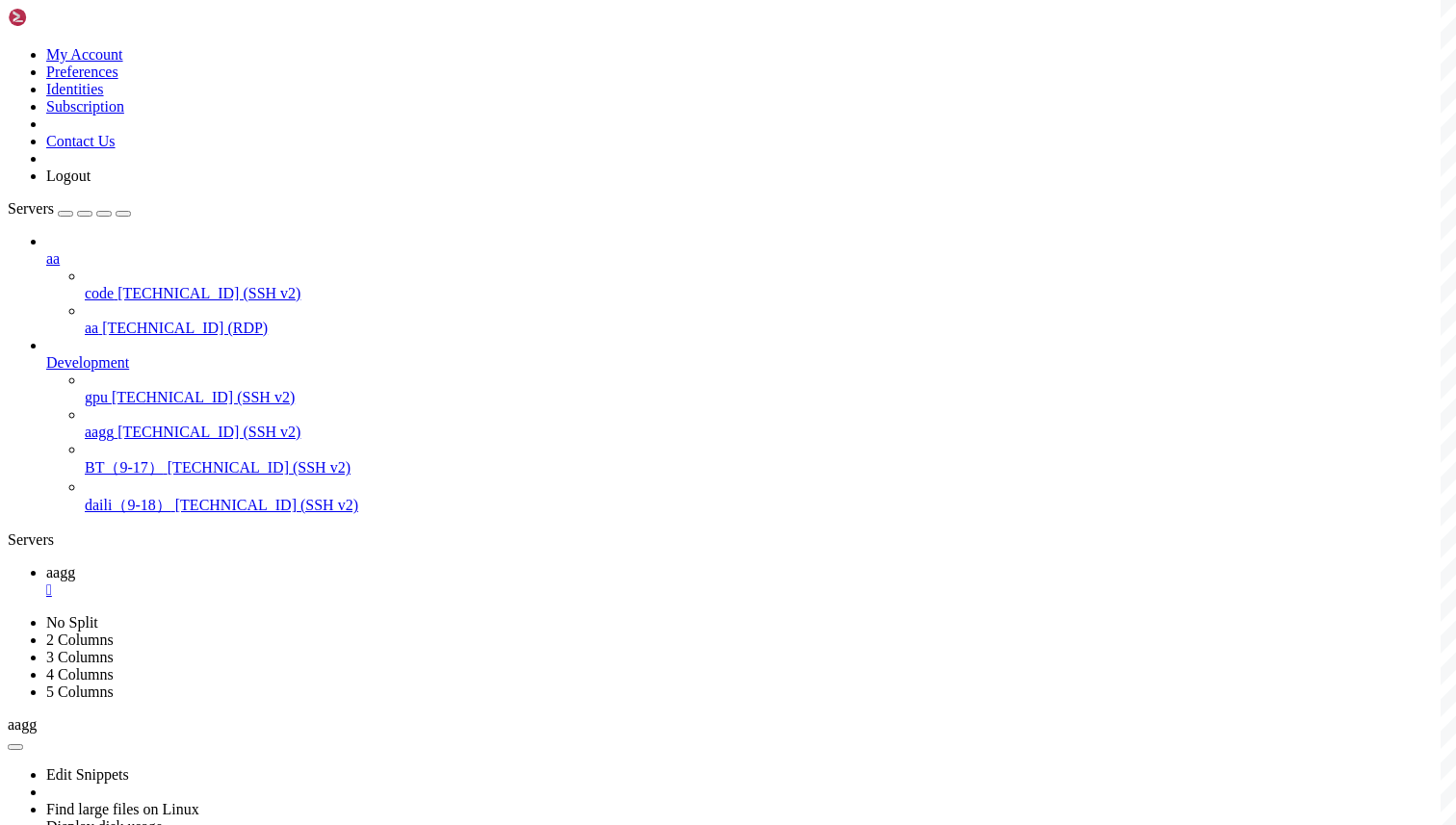
copy x-row "37042"
copy x-row "37188"
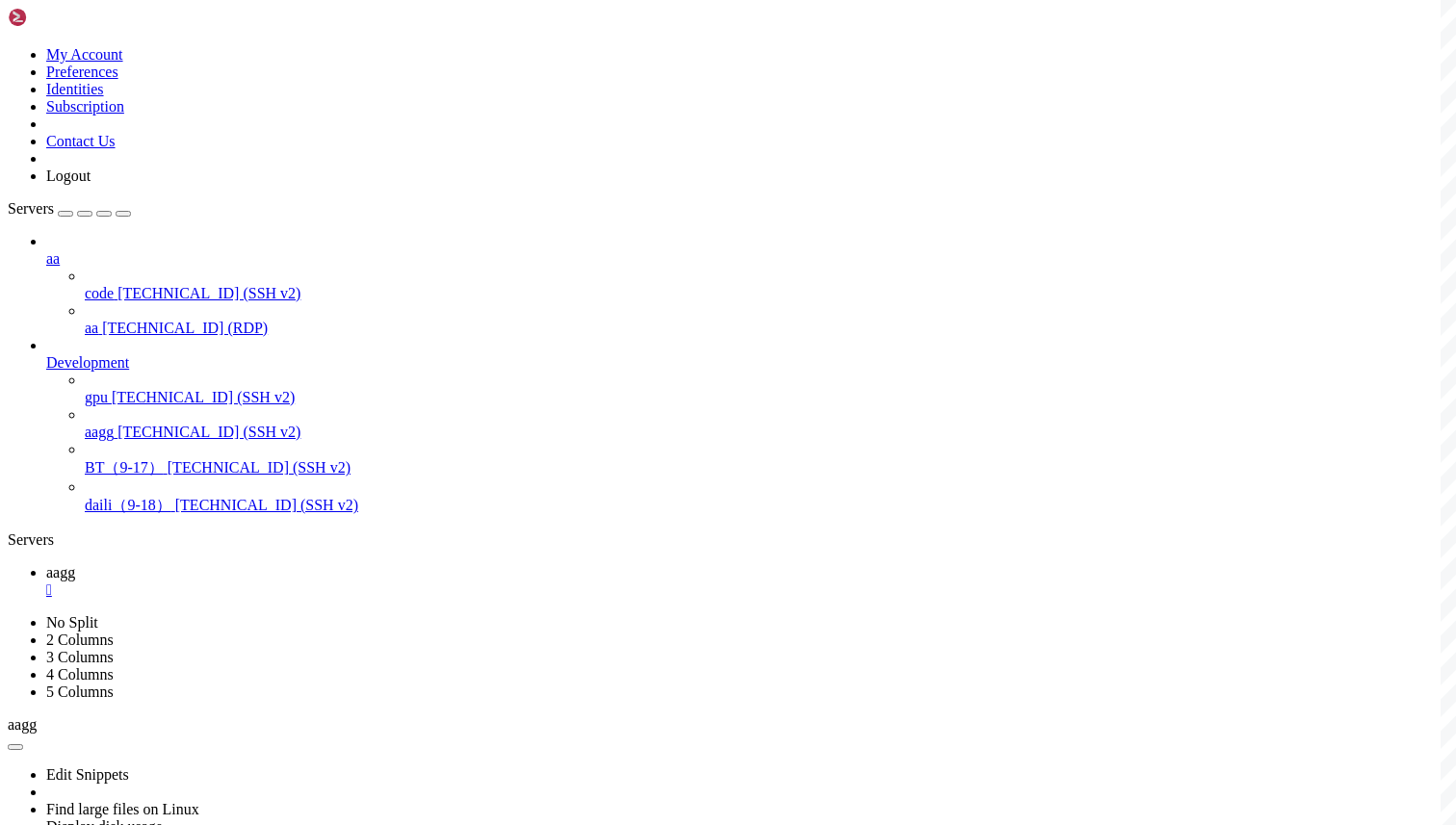
scroll to position [80546, 0]
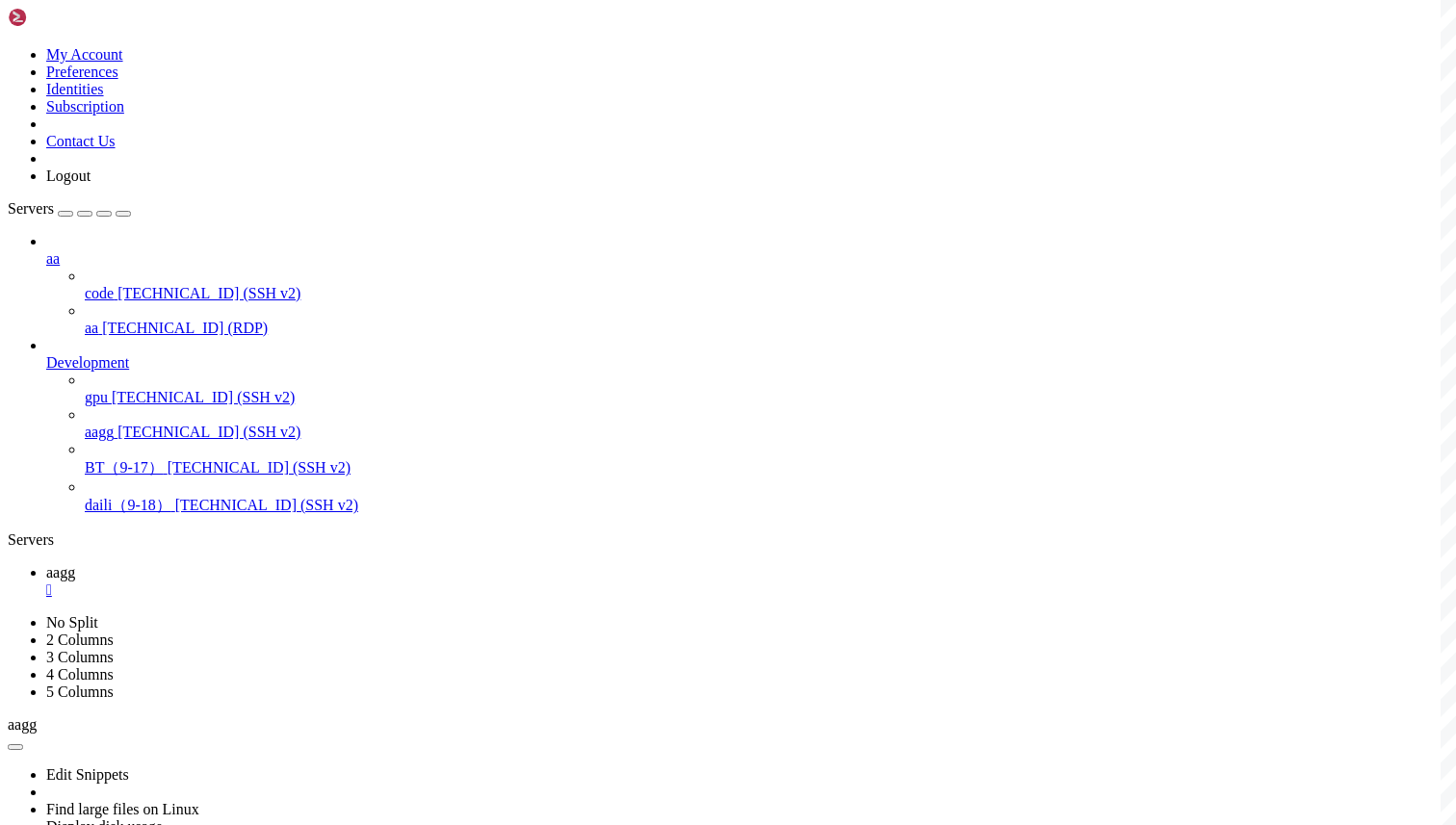
scroll to position [81506, 0]
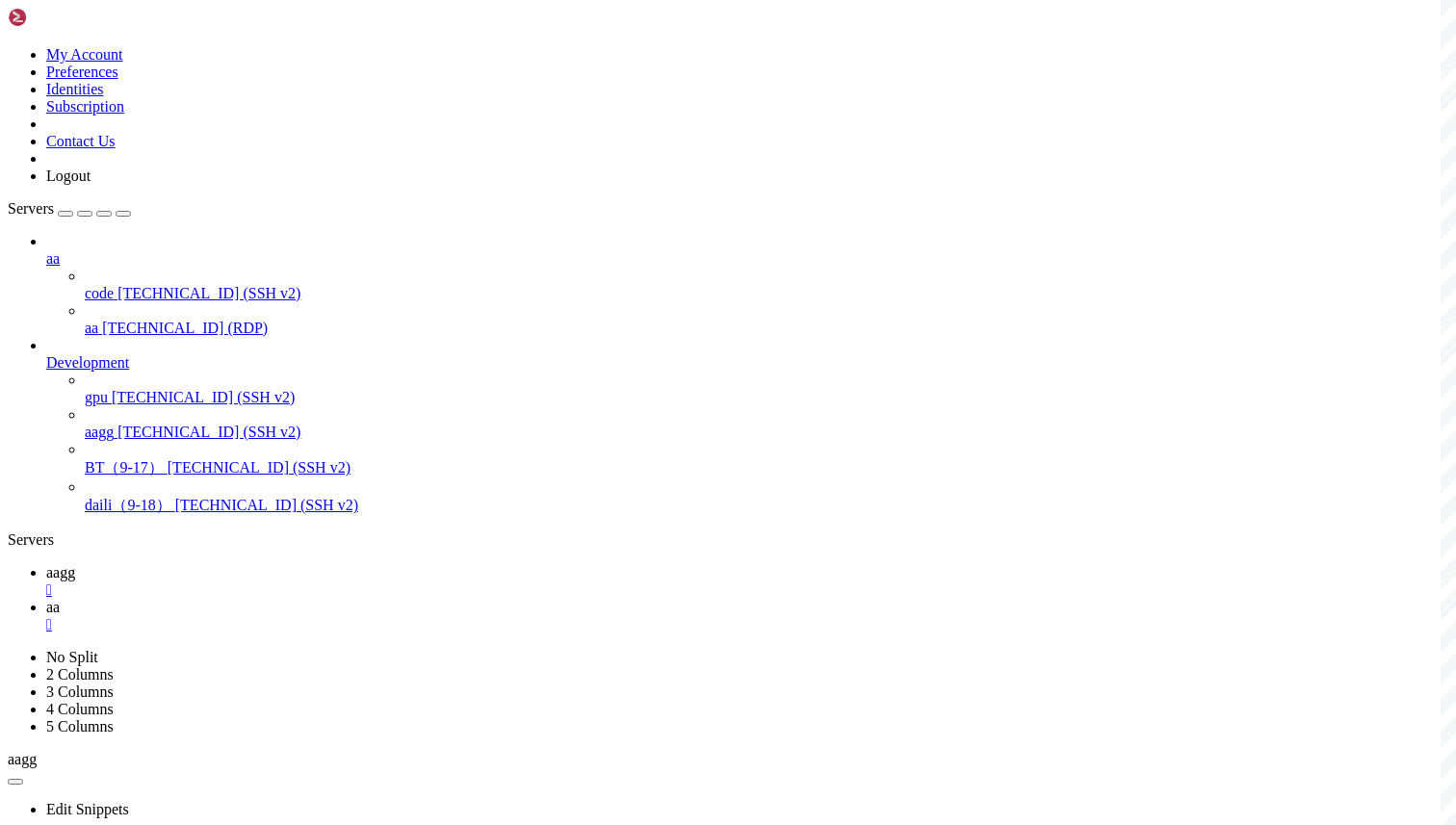
scroll to position [0, 0]
click at [326, 581] on div "" at bounding box center [747, 590] width 1402 height 17
